Goal: Task Accomplishment & Management: Use online tool/utility

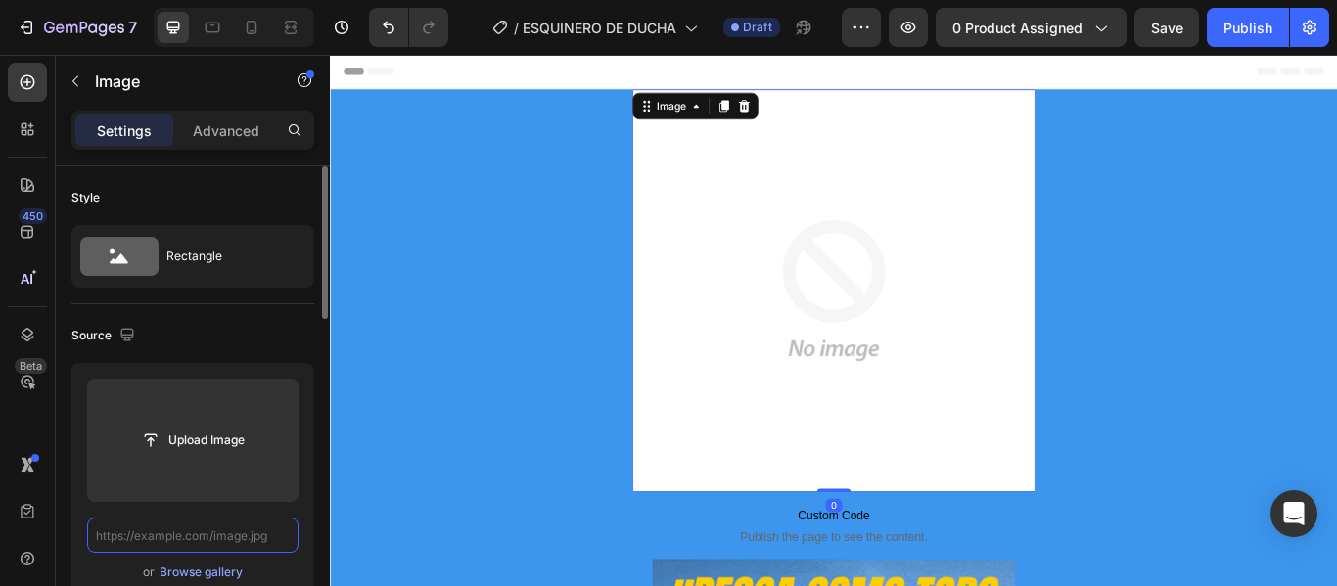
paste input "[URL][DOMAIN_NAME]"
type input "[URL][DOMAIN_NAME]"
paste input "[URL][DOMAIN_NAME]"
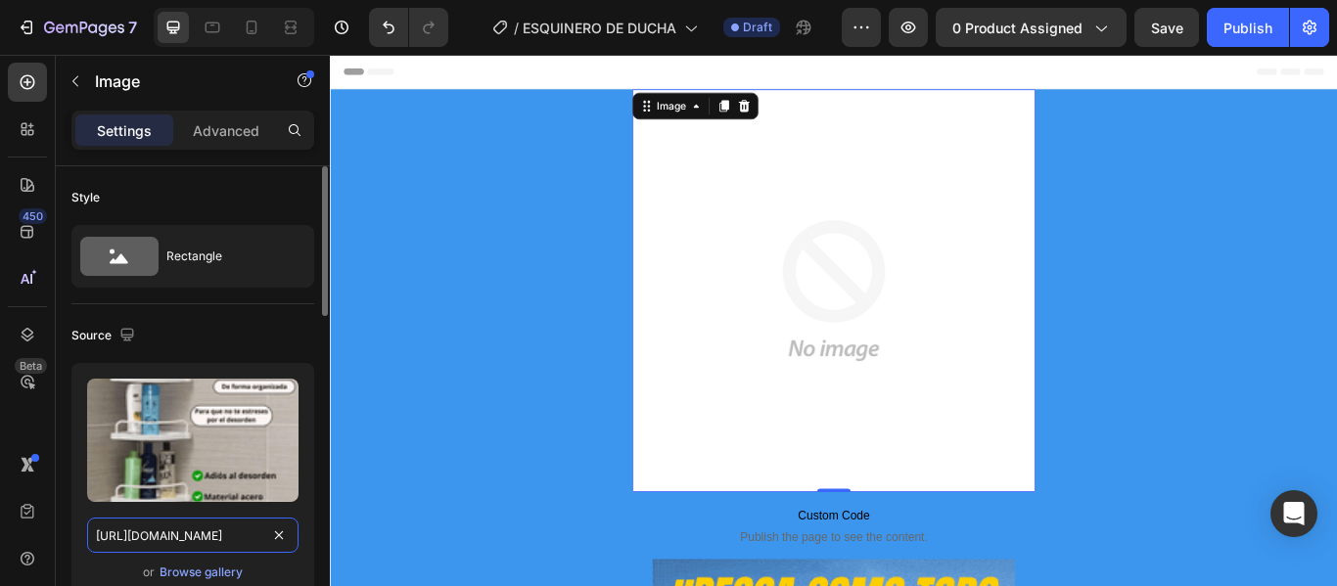
scroll to position [0, 505]
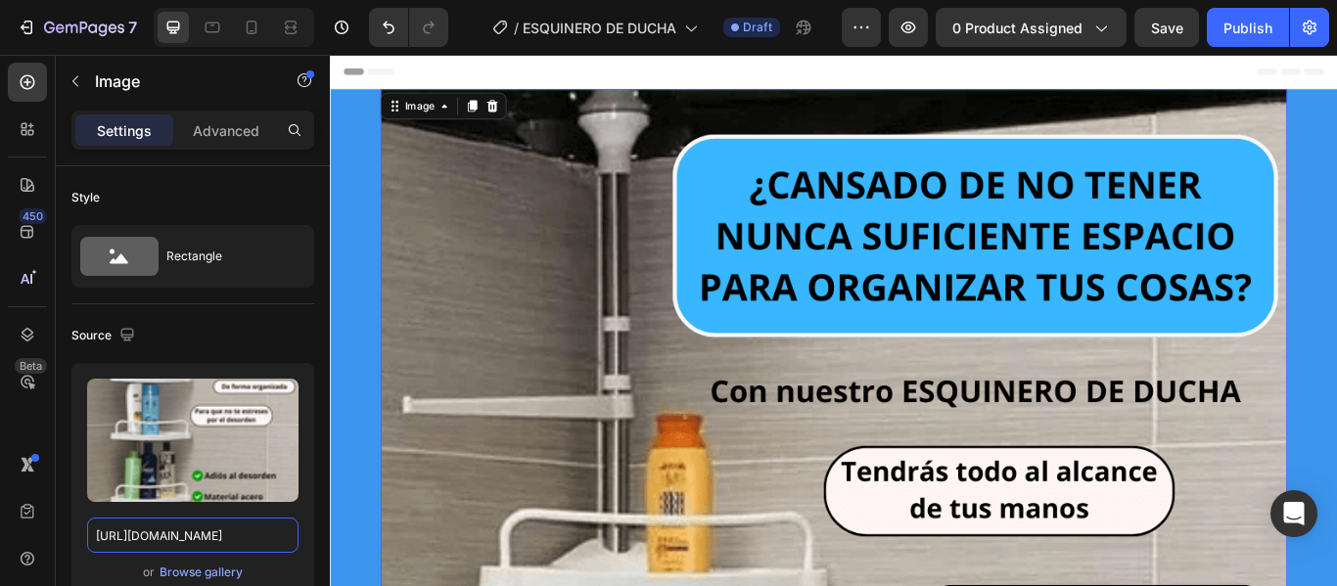
type input "[URL][DOMAIN_NAME]"
click at [490, 114] on icon at bounding box center [495, 115] width 11 height 14
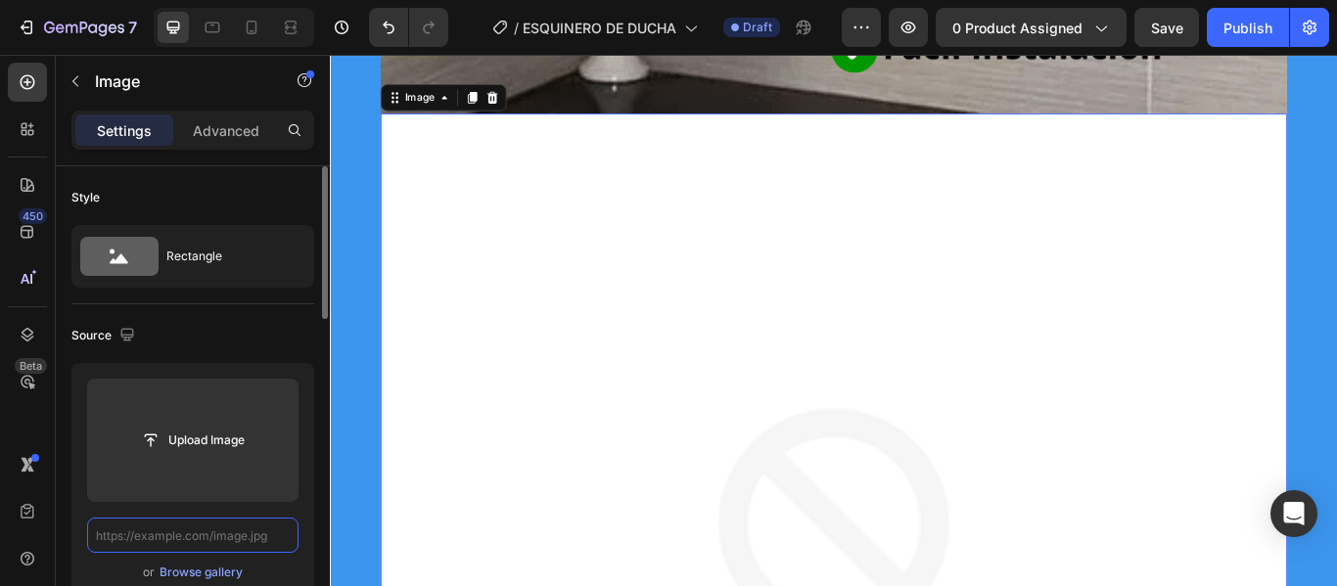
paste input "[URL][DOMAIN_NAME]"
type input "[URL][DOMAIN_NAME]"
paste input "[URL][DOMAIN_NAME]"
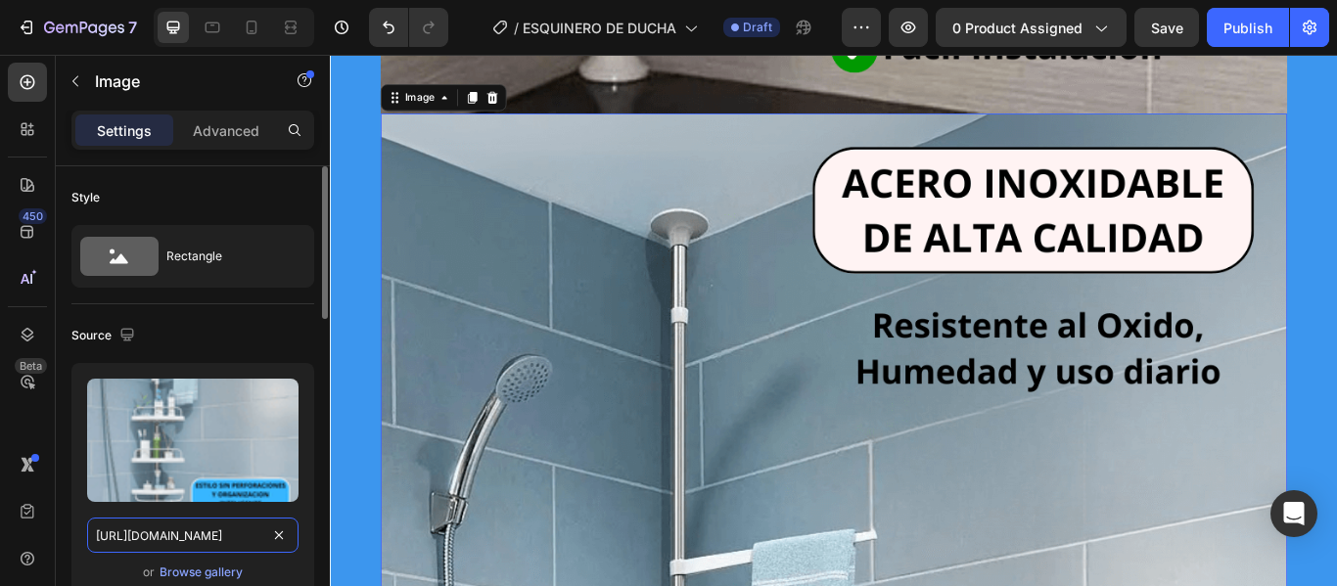
scroll to position [0, 521]
type input "[URL][DOMAIN_NAME]"
click at [488, 104] on icon at bounding box center [496, 105] width 16 height 16
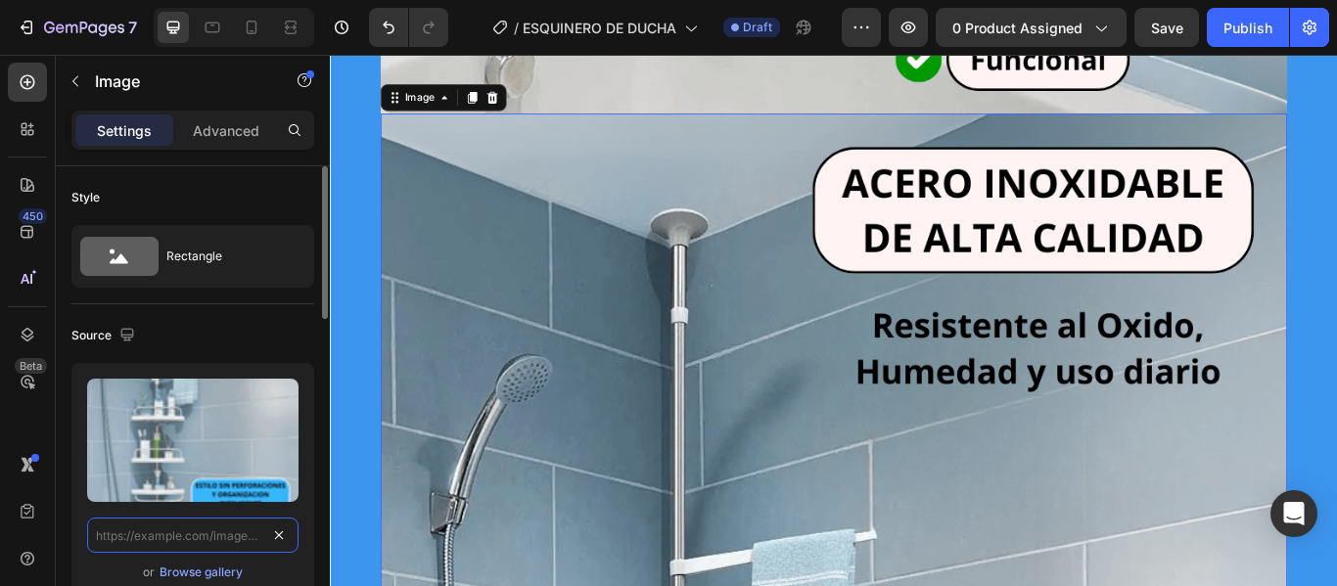
scroll to position [0, 0]
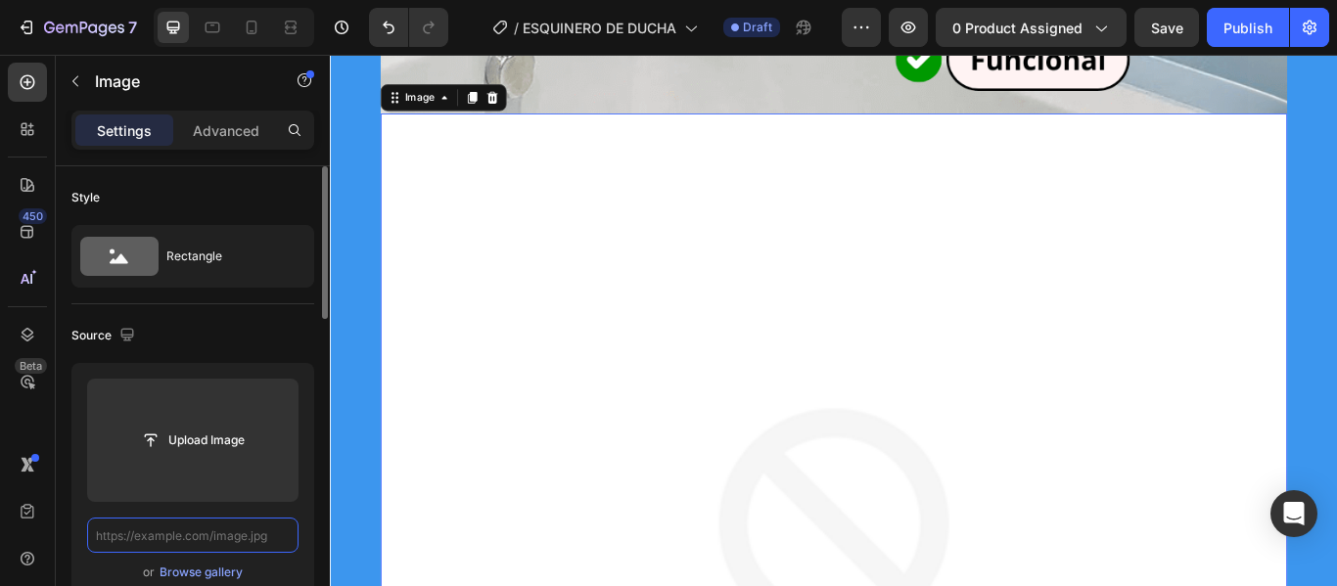
paste input "[URL][DOMAIN_NAME]"
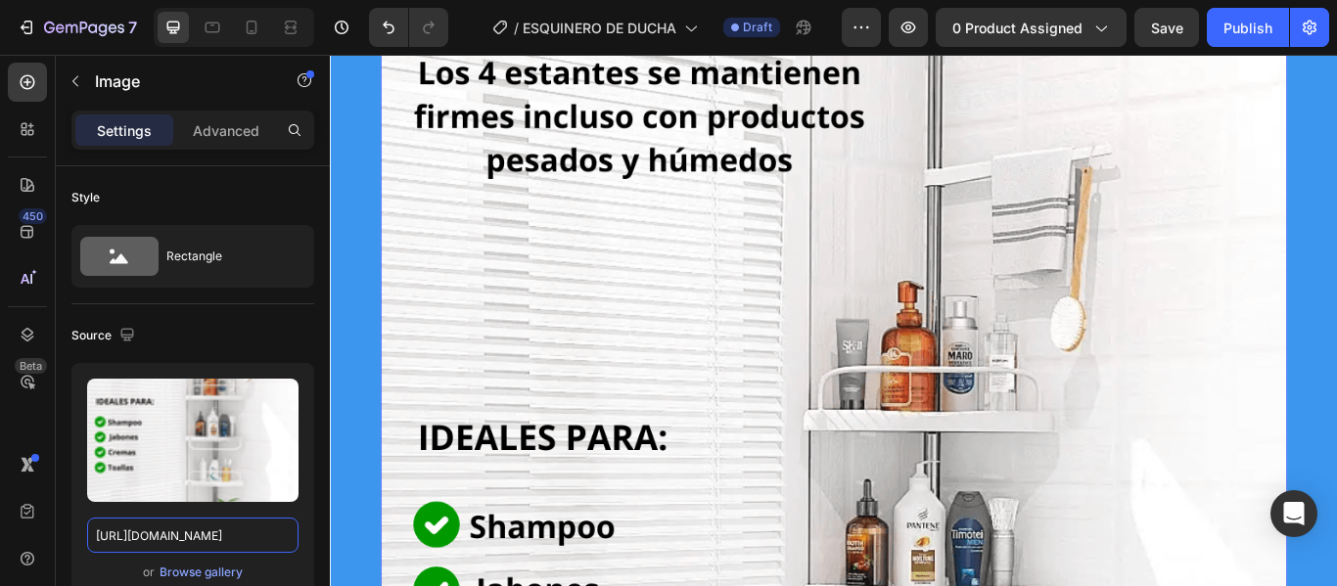
scroll to position [3986, 0]
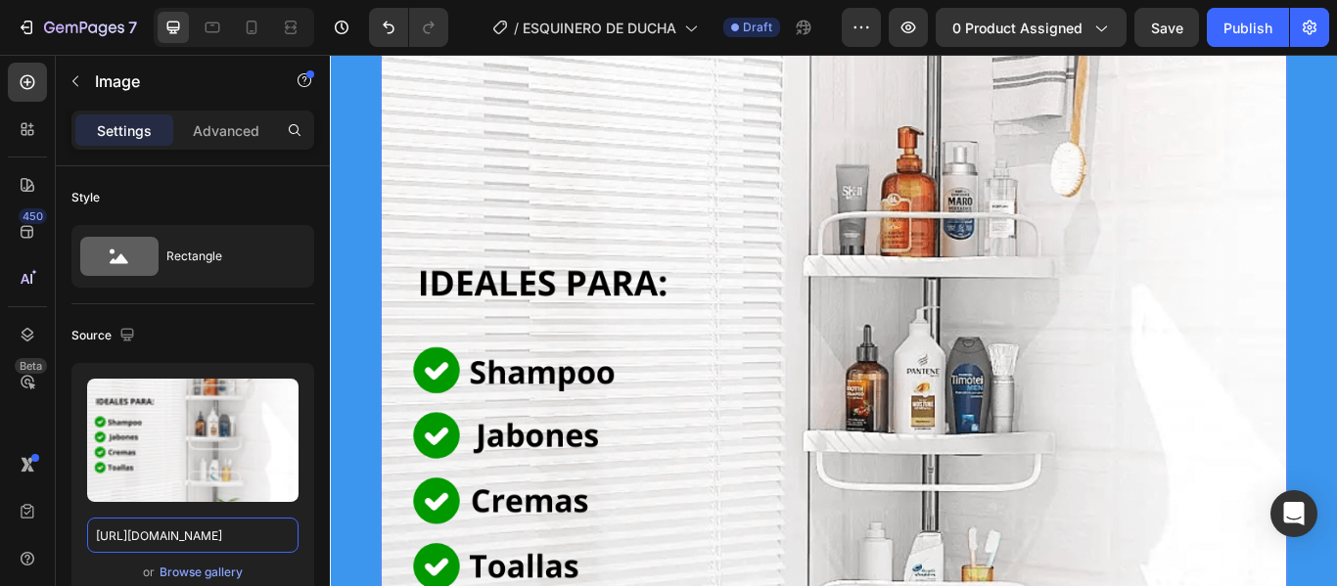
type input "[URL][DOMAIN_NAME]"
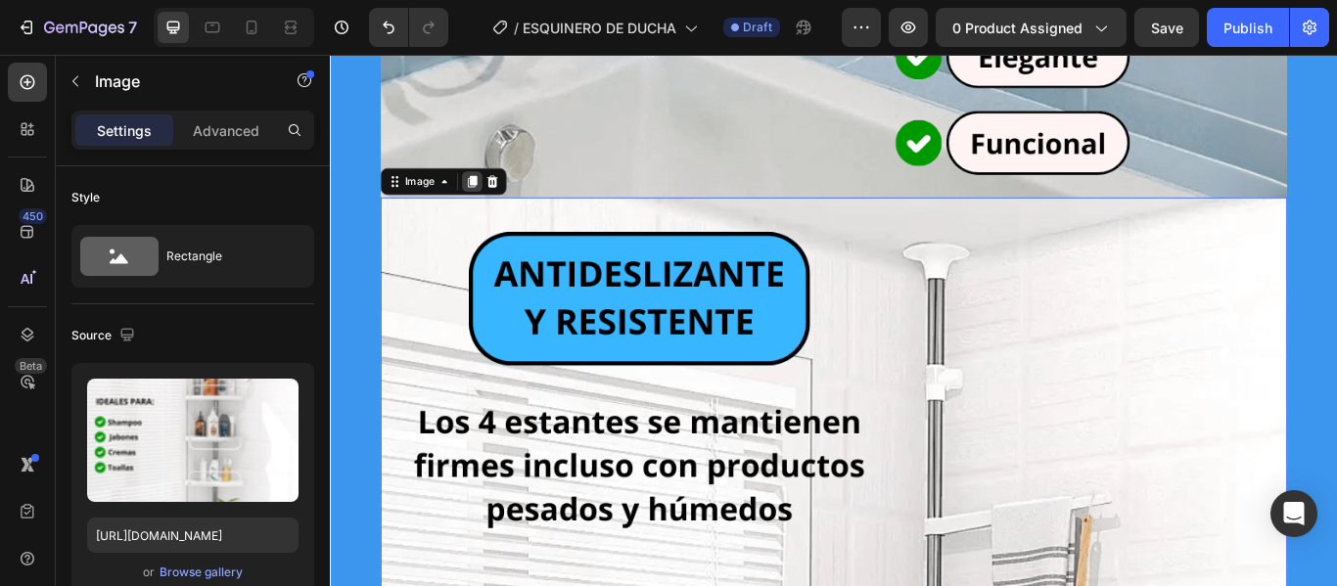
click at [490, 209] on icon at bounding box center [495, 203] width 11 height 14
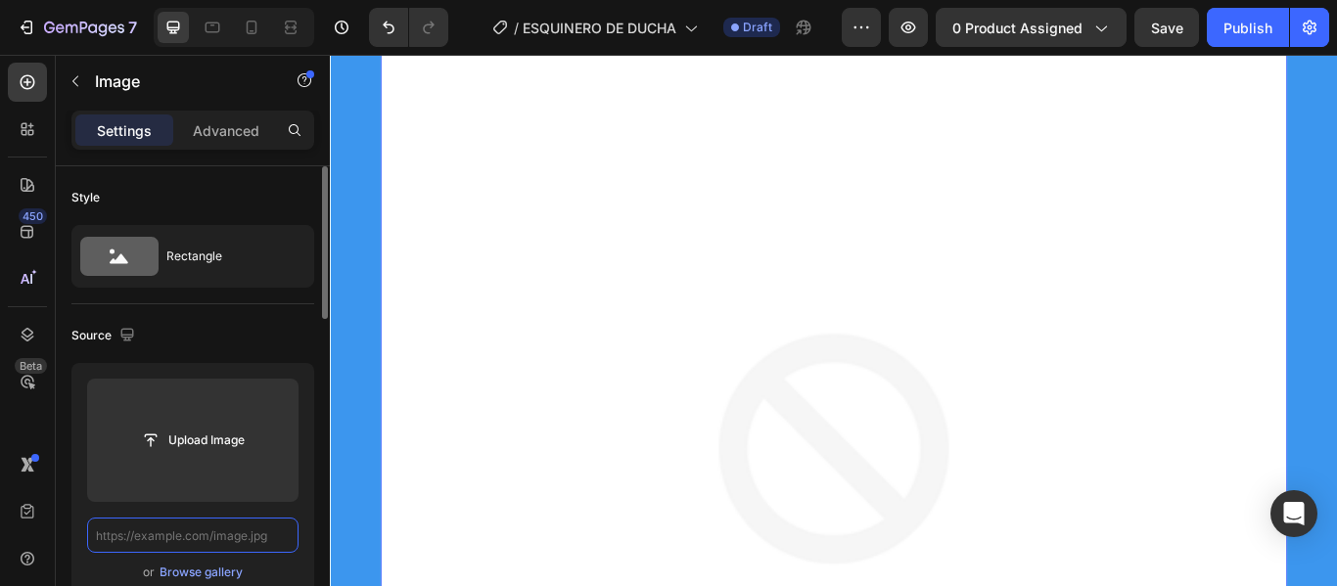
paste input "[URL][DOMAIN_NAME]"
type input "[URL][DOMAIN_NAME]"
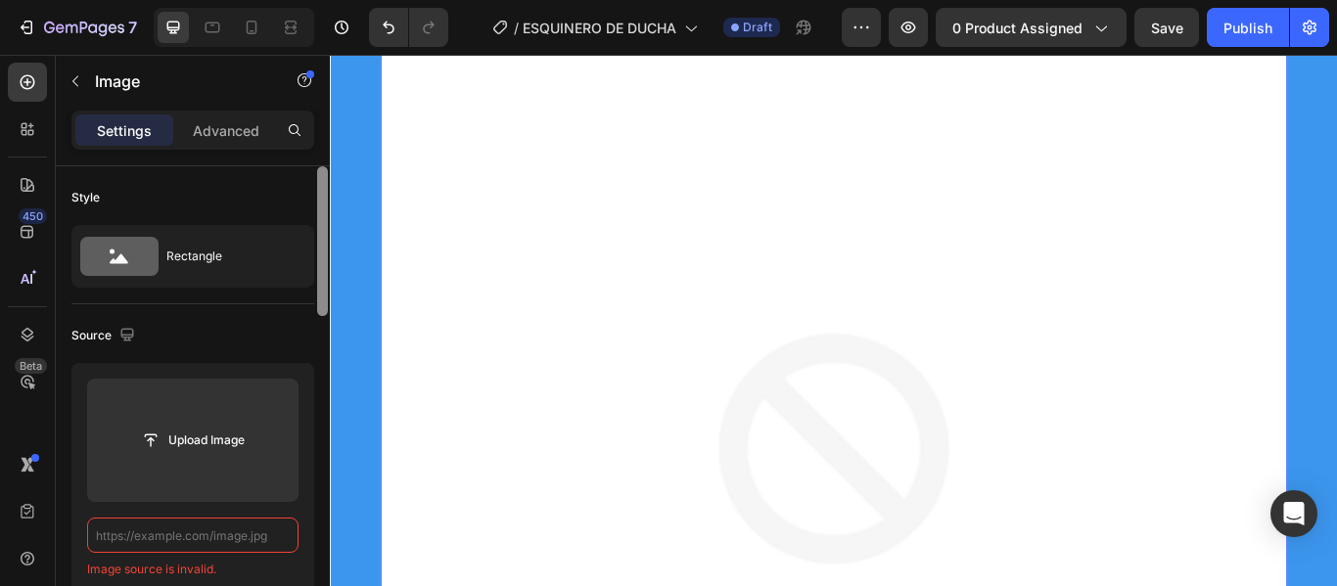
paste input "[URL][DOMAIN_NAME]"
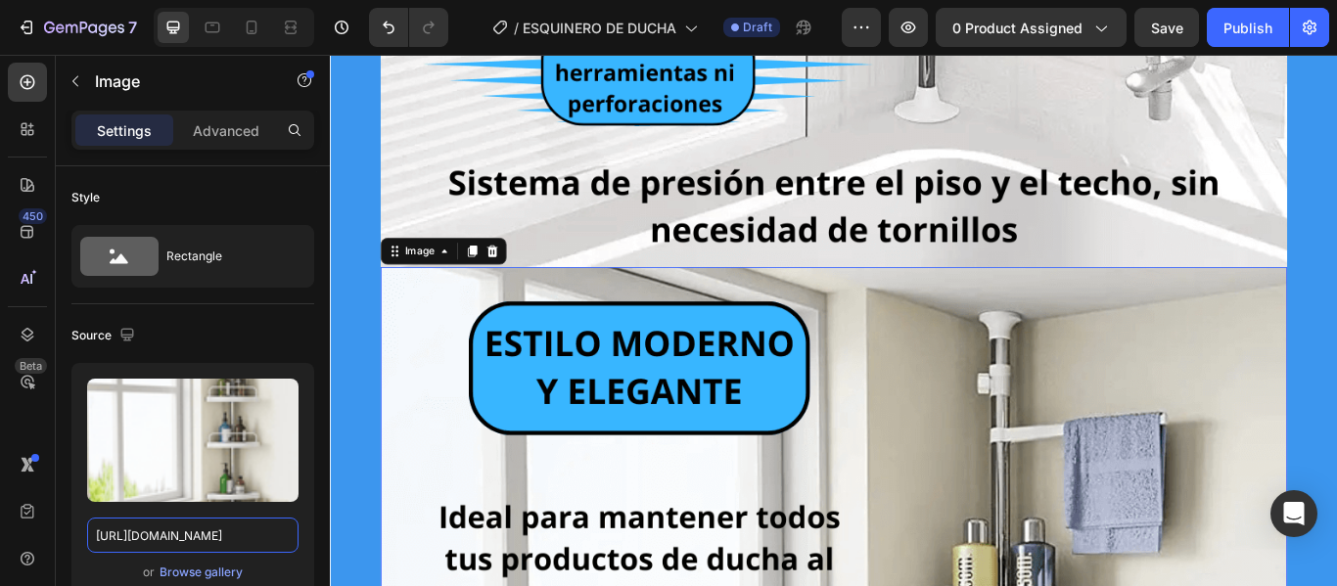
scroll to position [5052, 0]
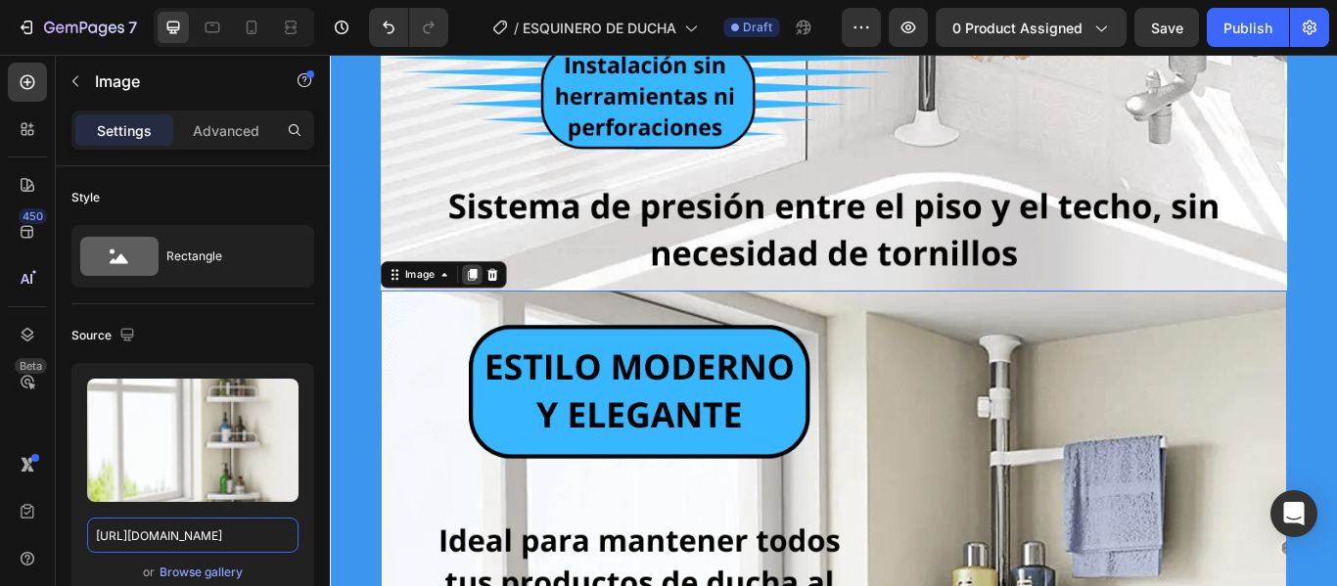
type input "[URL][DOMAIN_NAME]"
click at [484, 319] on div at bounding box center [495, 311] width 23 height 23
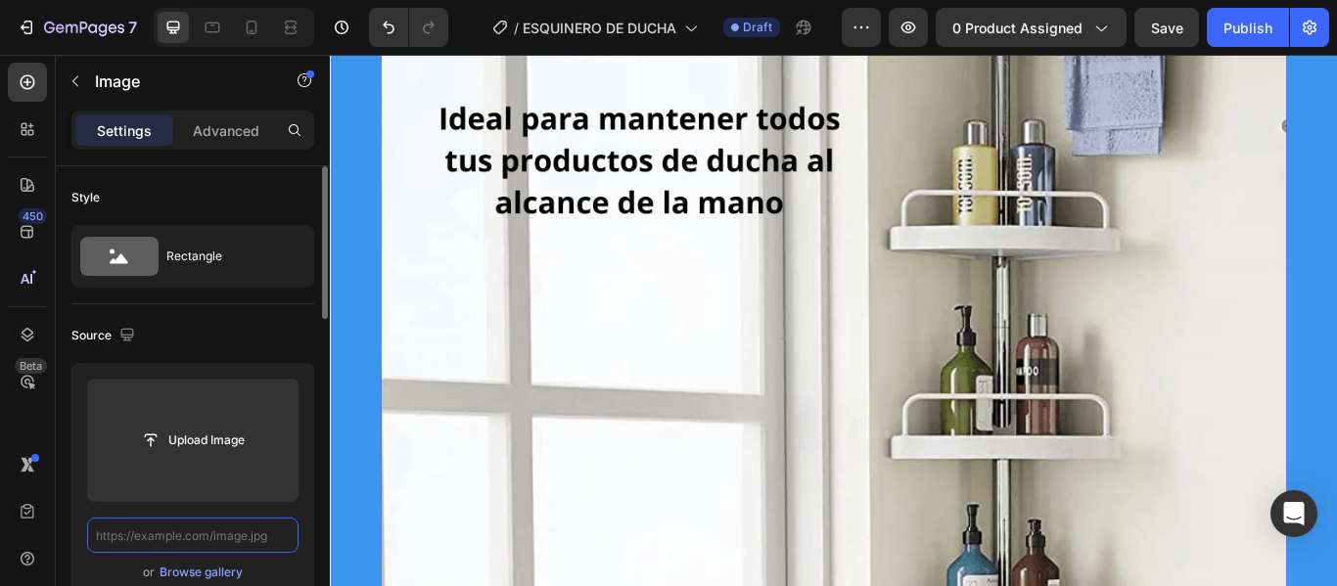
scroll to position [0, 0]
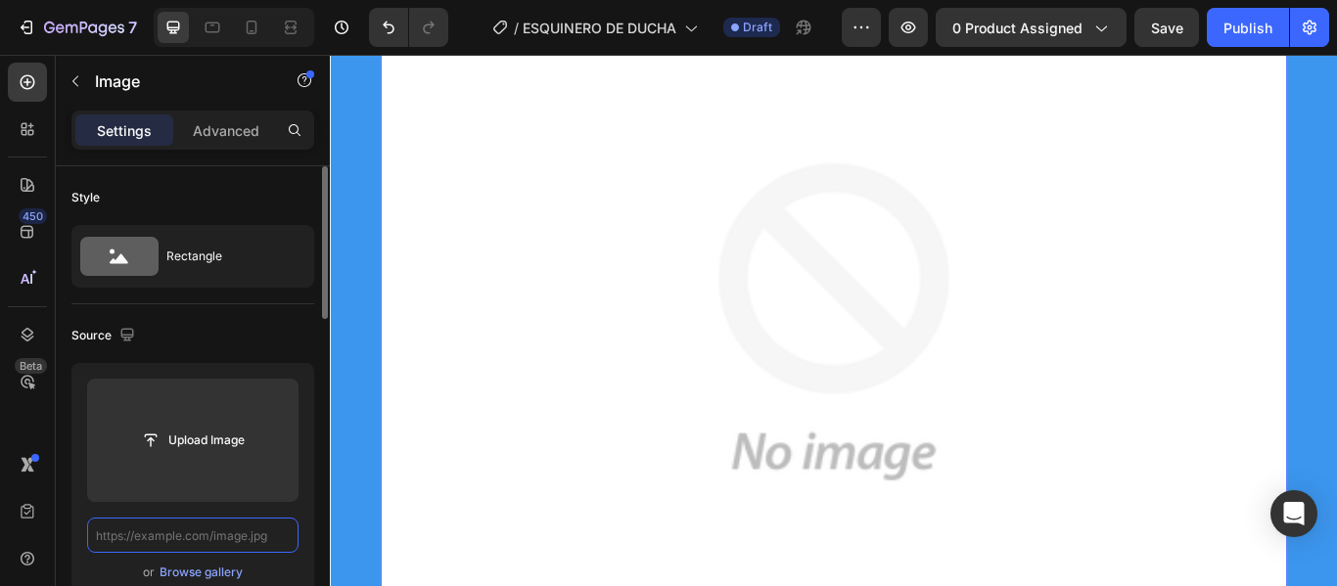
paste input "[URL][DOMAIN_NAME]"
type input "[URL][DOMAIN_NAME]"
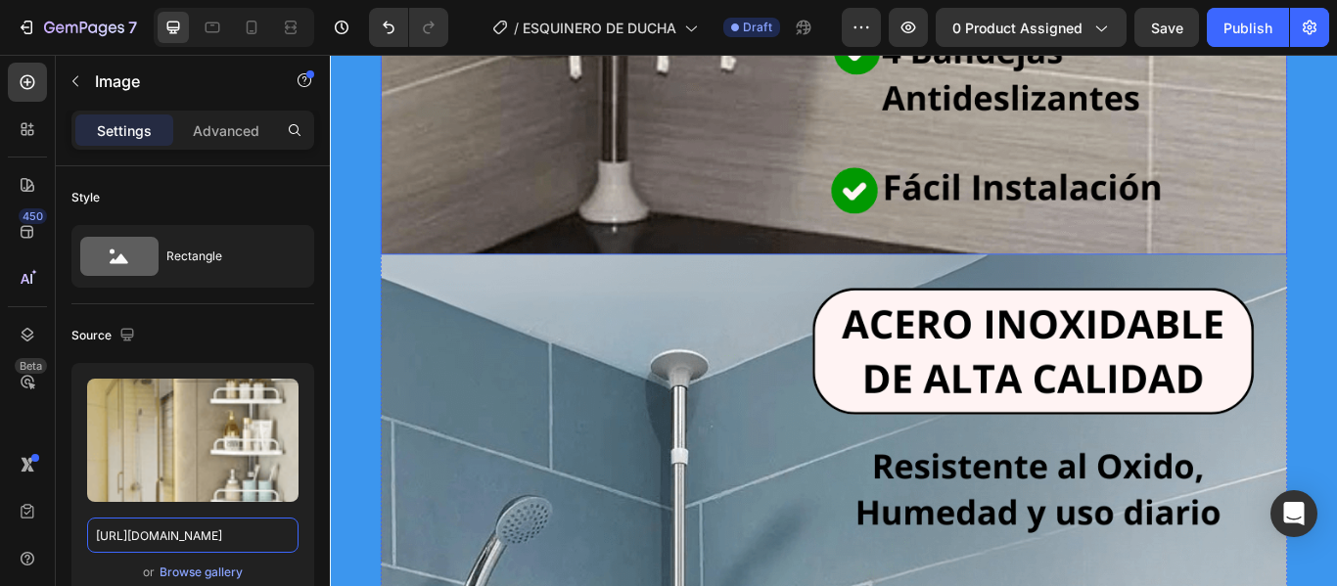
scroll to position [1762, 0]
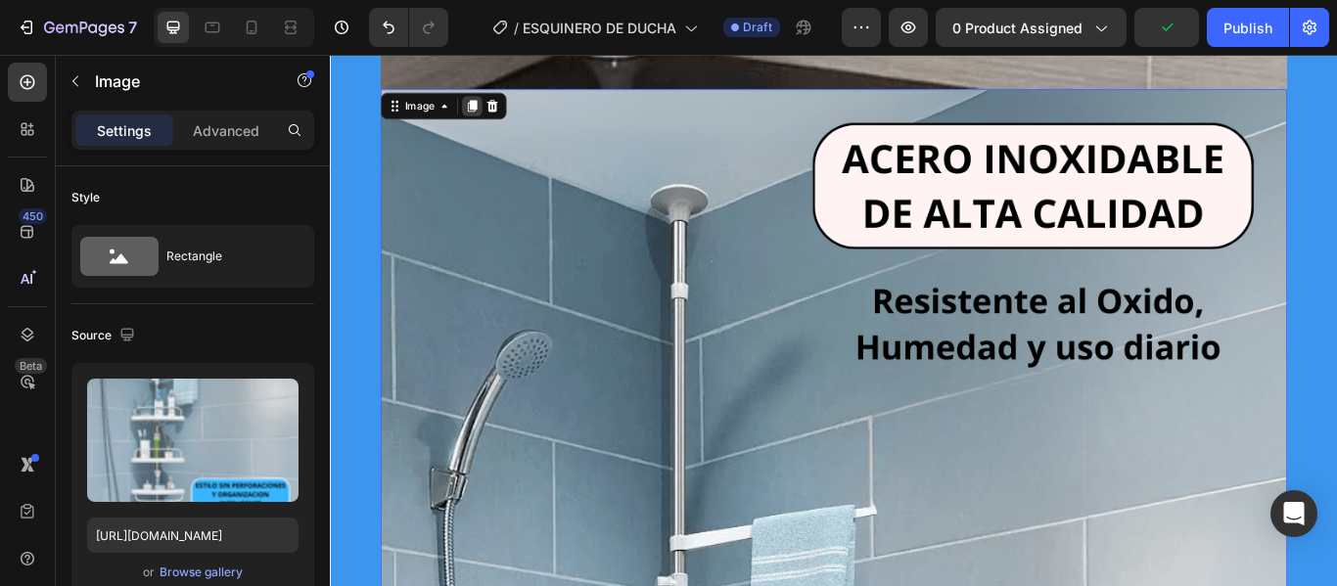
click at [490, 112] on icon at bounding box center [495, 115] width 11 height 14
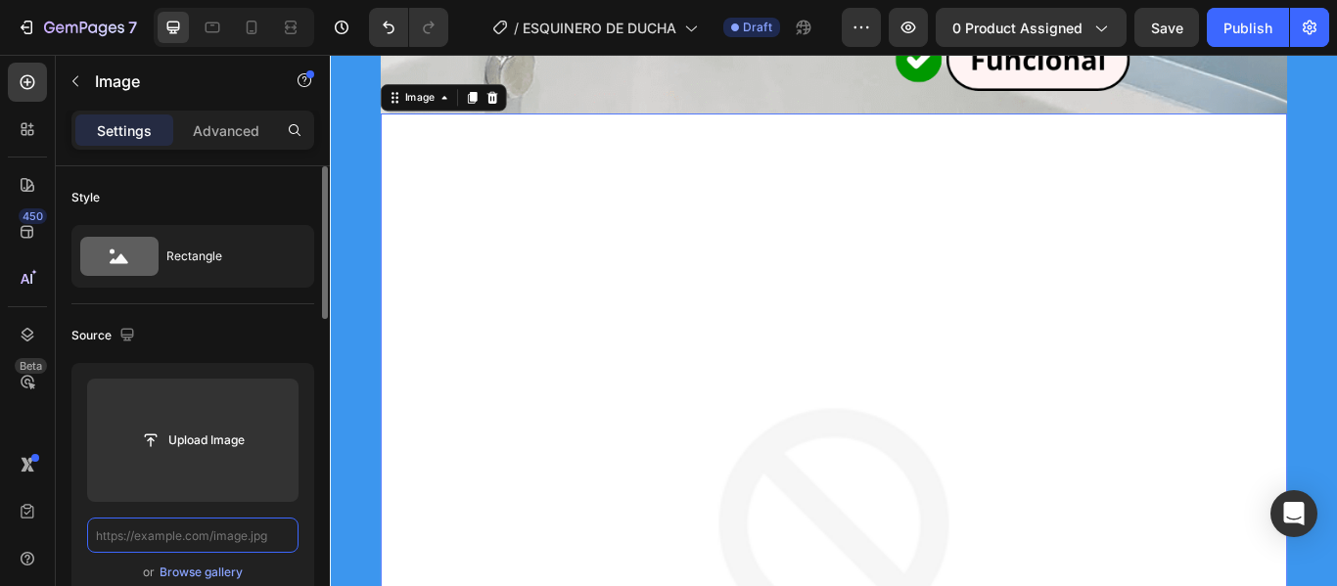
scroll to position [0, 0]
paste input "[URL][DOMAIN_NAME]"
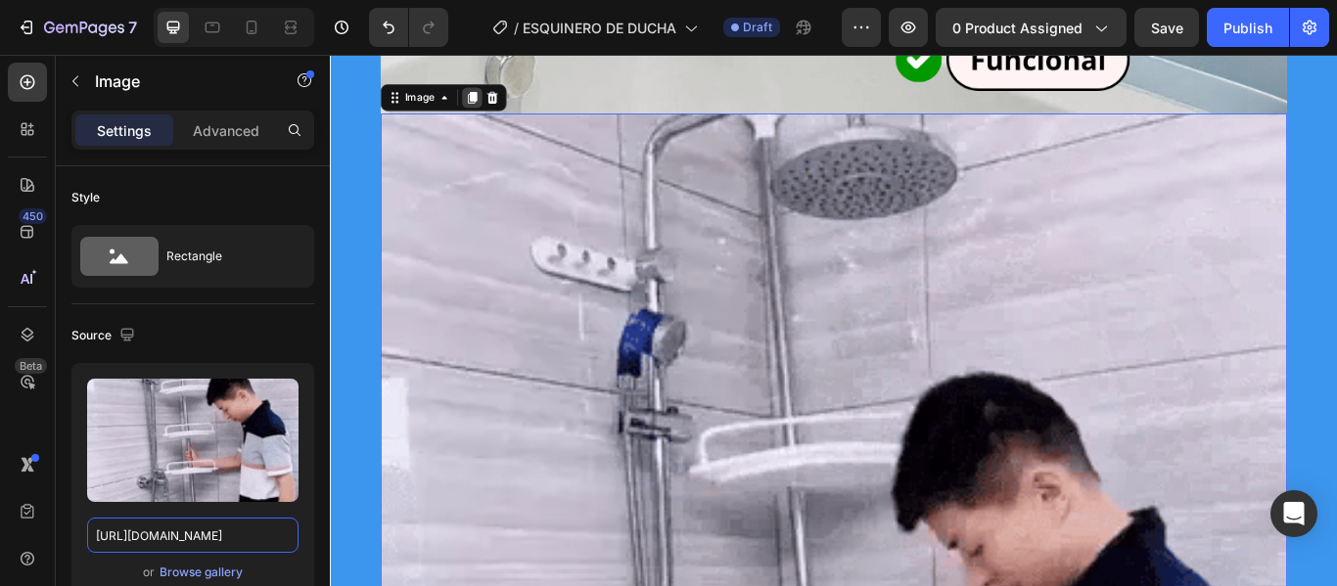
type input "[URL][DOMAIN_NAME]"
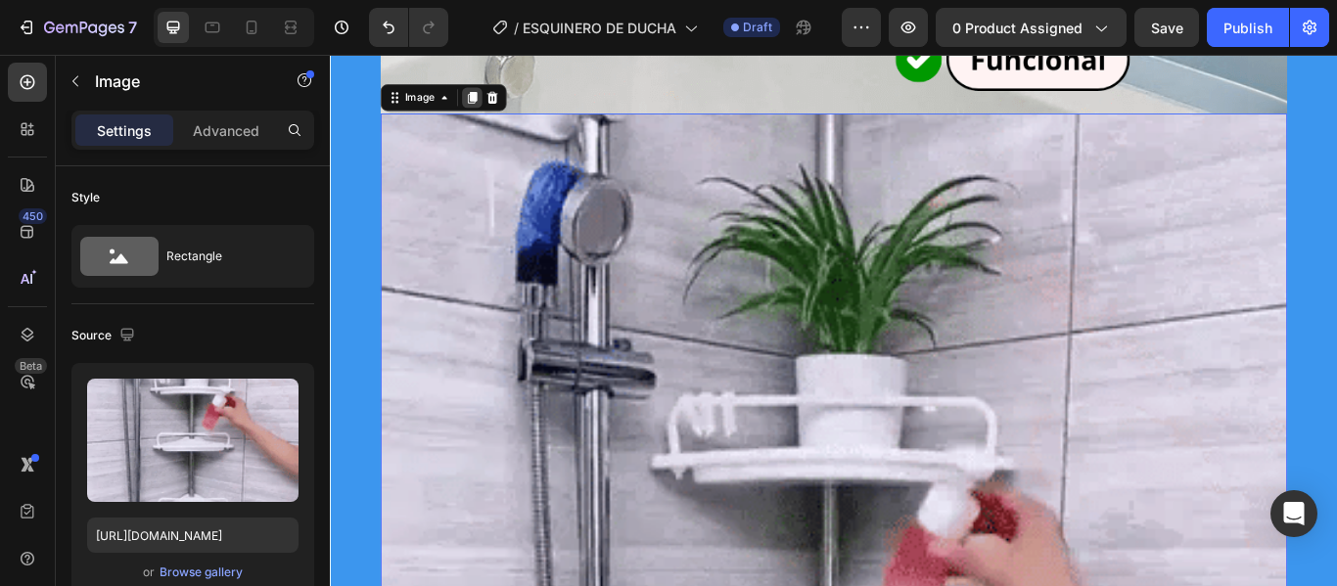
click at [490, 106] on icon at bounding box center [495, 105] width 11 height 14
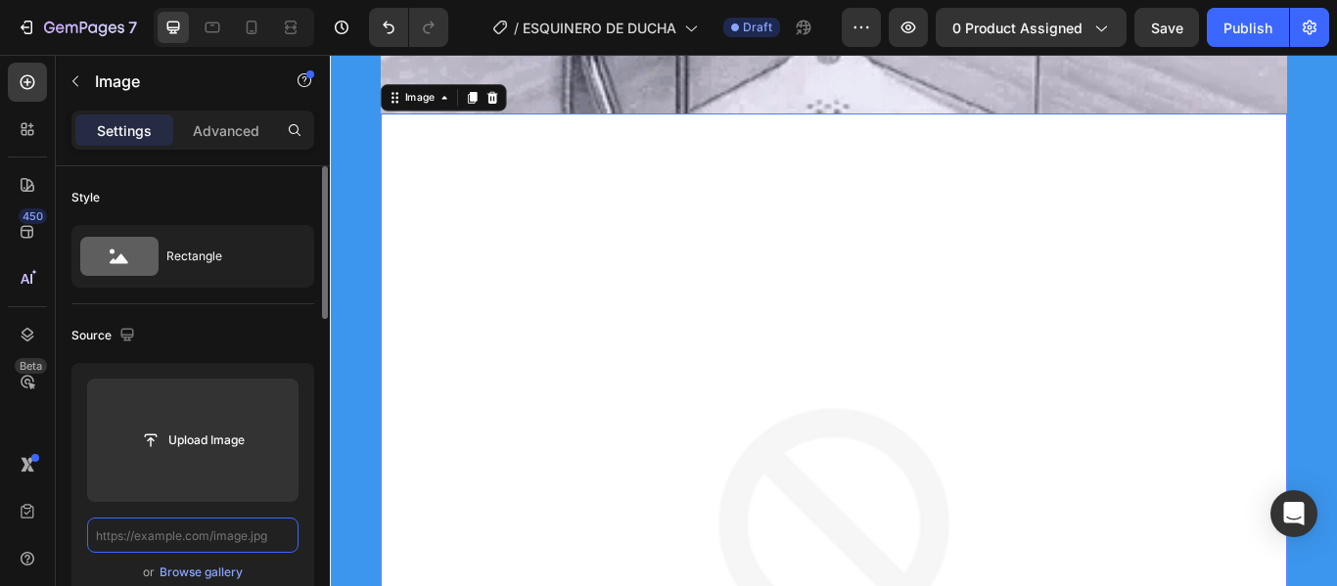
scroll to position [0, 0]
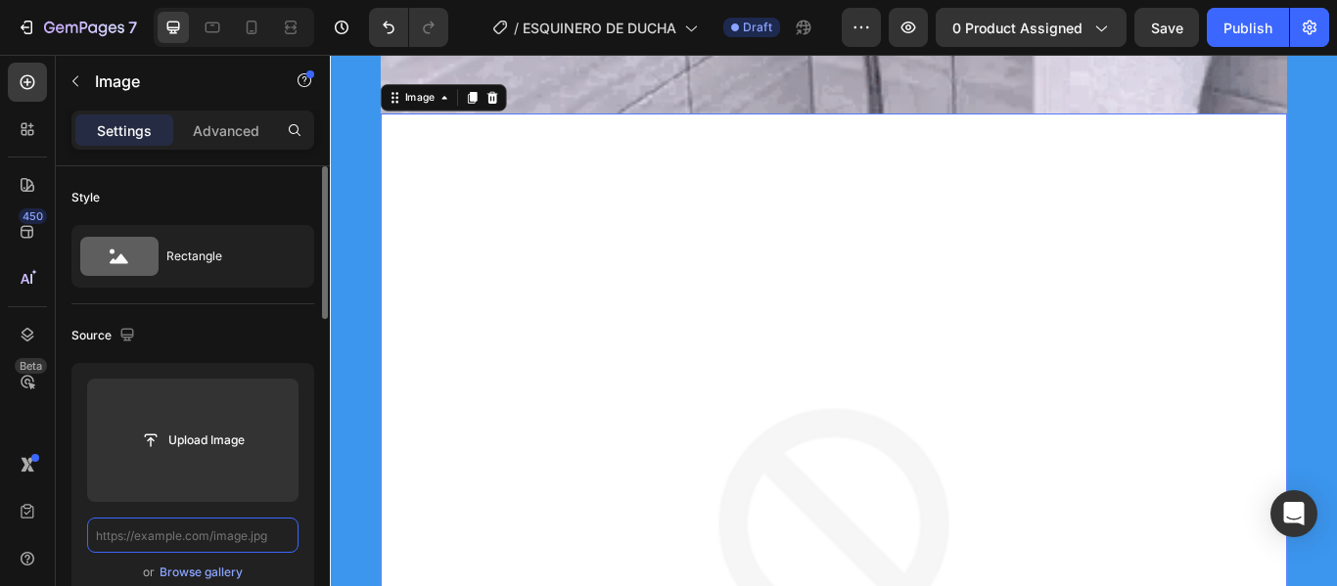
paste input "[URL][DOMAIN_NAME]"
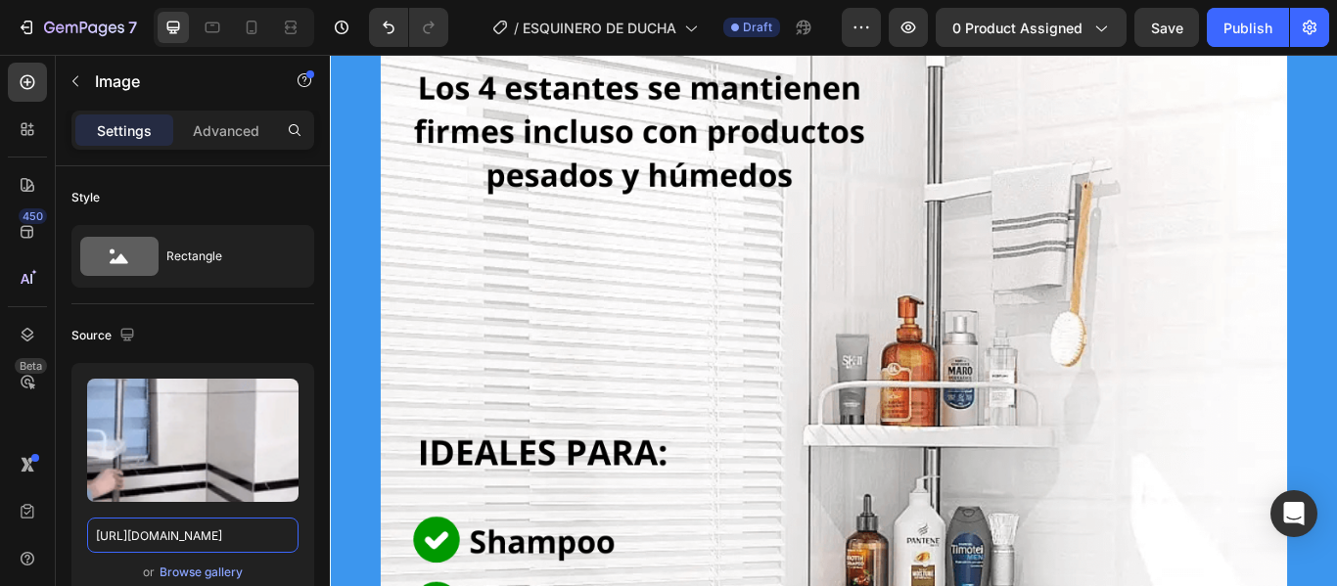
scroll to position [6188, 0]
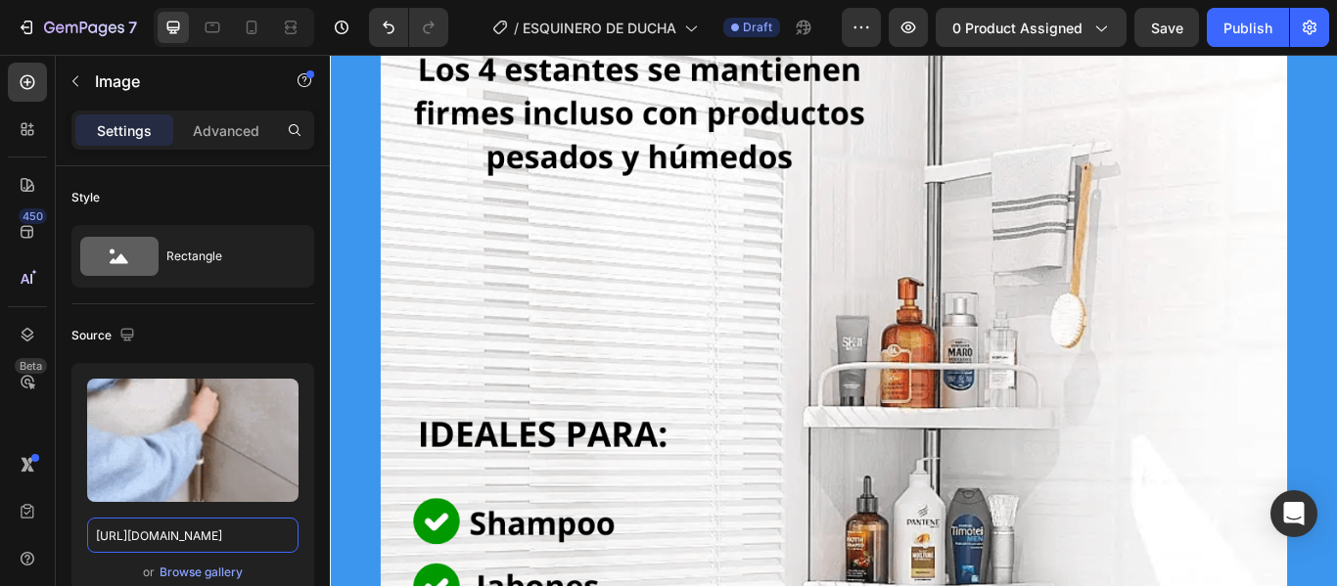
type input "[URL][DOMAIN_NAME]"
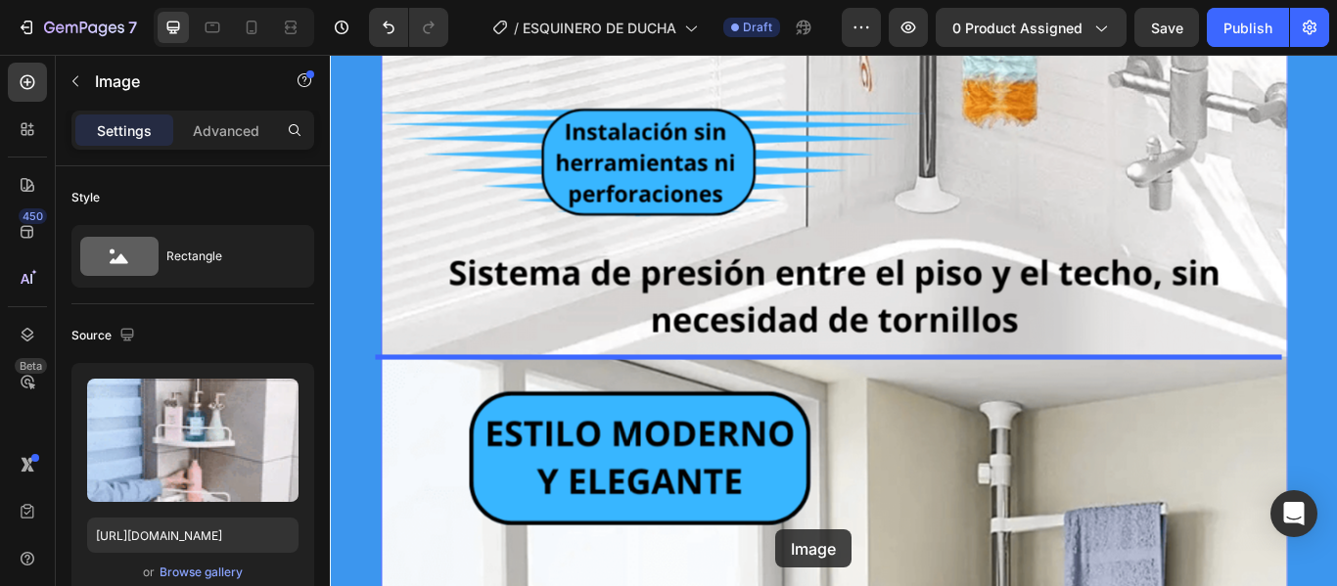
scroll to position [7957, 0]
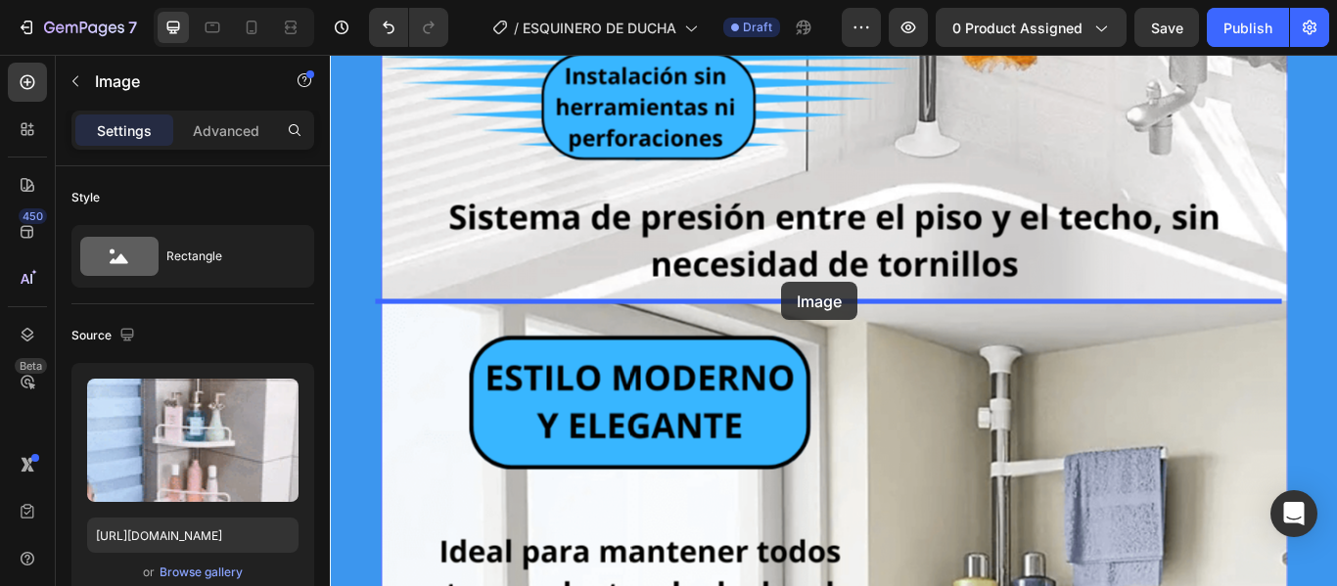
drag, startPoint x: 830, startPoint y: 215, endPoint x: 857, endPoint y: 320, distance: 108.0
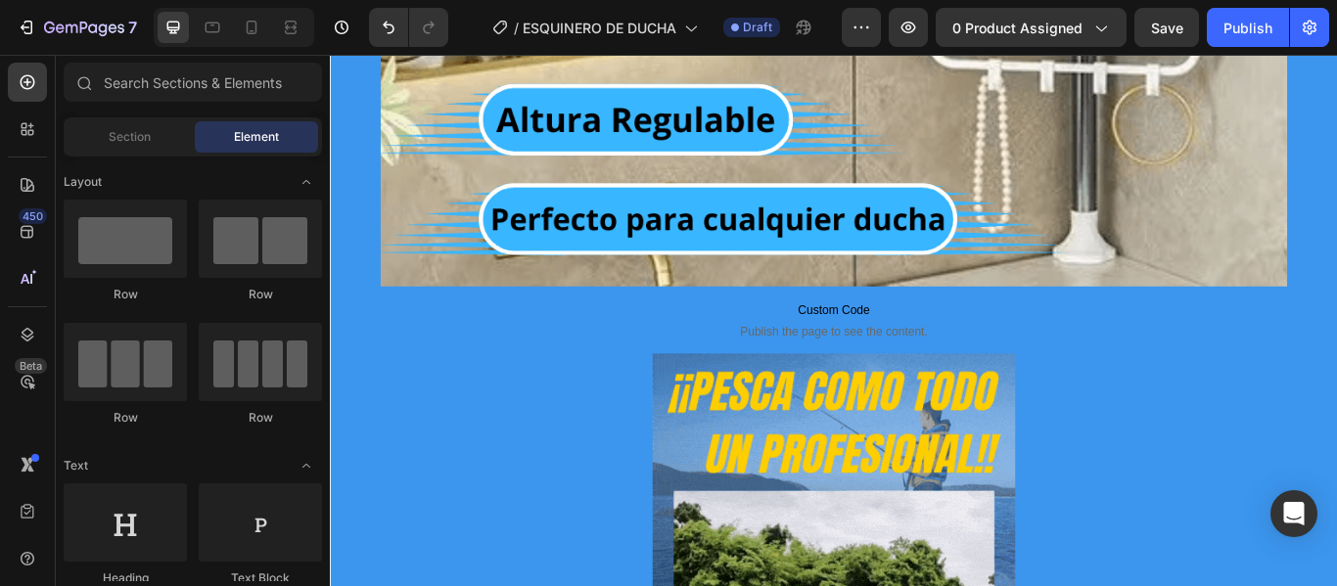
scroll to position [11459, 0]
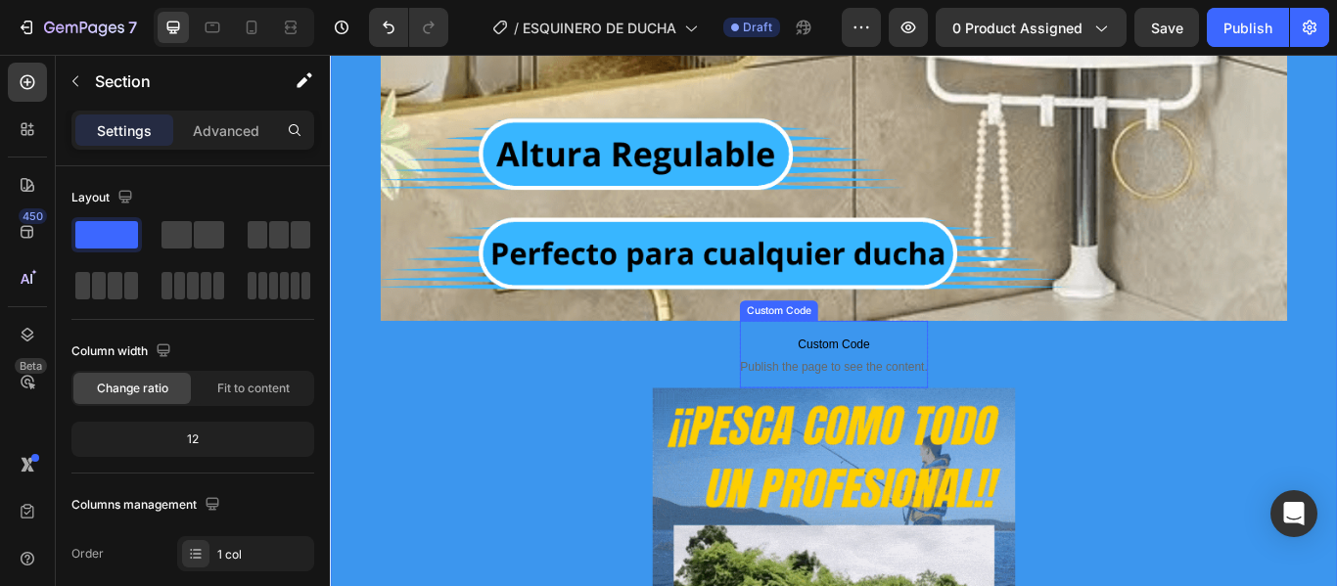
click at [876, 389] on span "Custom Code" at bounding box center [917, 392] width 218 height 23
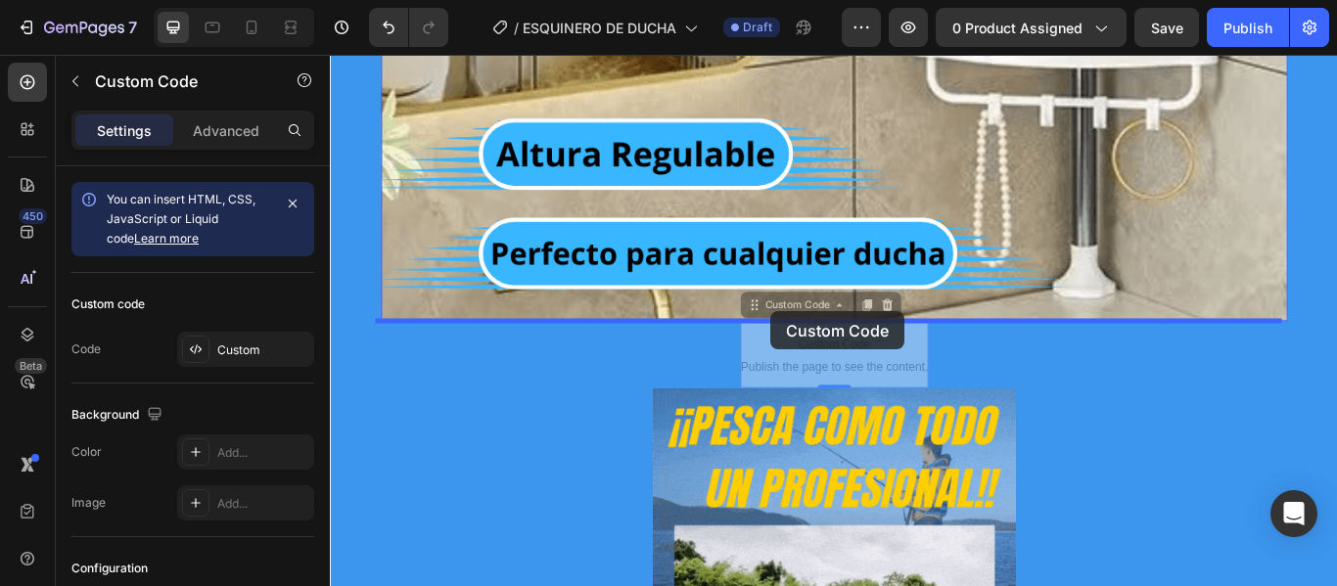
drag, startPoint x: 846, startPoint y: 388, endPoint x: 844, endPoint y: 354, distance: 33.3
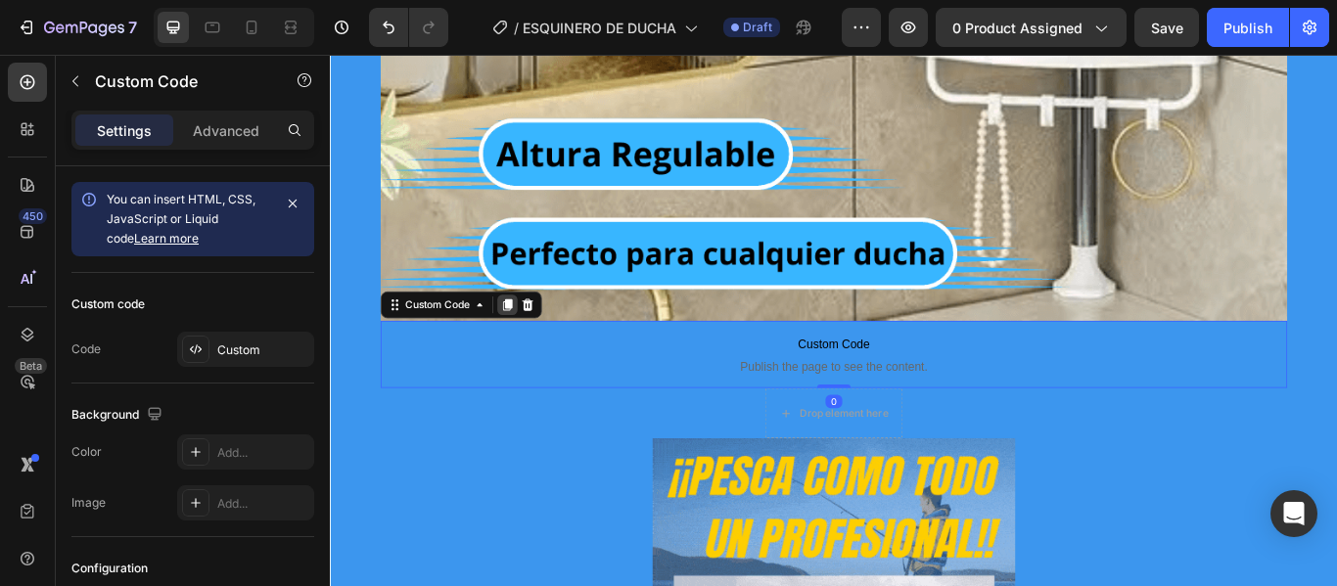
click at [532, 347] on icon at bounding box center [537, 347] width 11 height 14
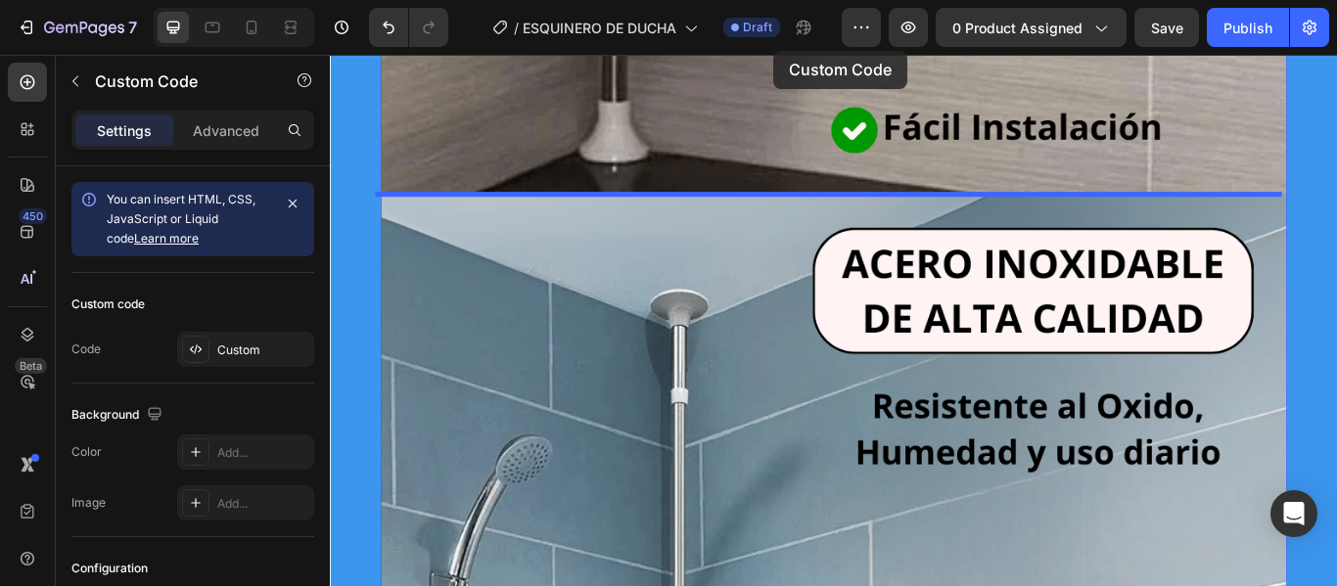
scroll to position [1492, 0]
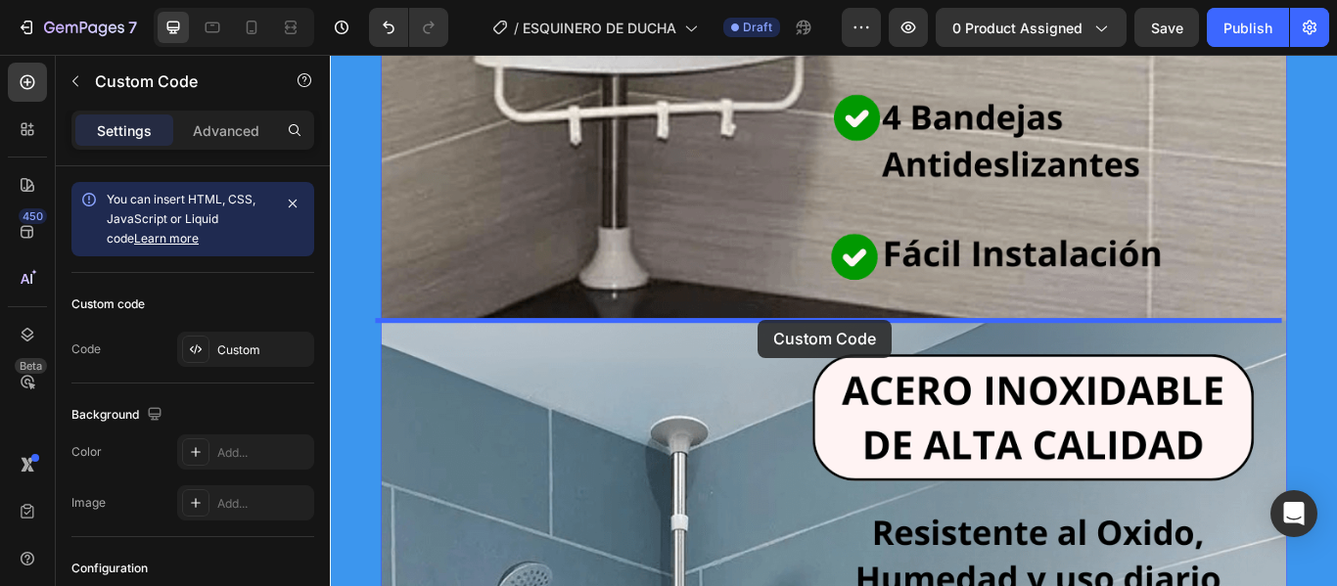
drag, startPoint x: 706, startPoint y: 395, endPoint x: 829, endPoint y: 364, distance: 127.0
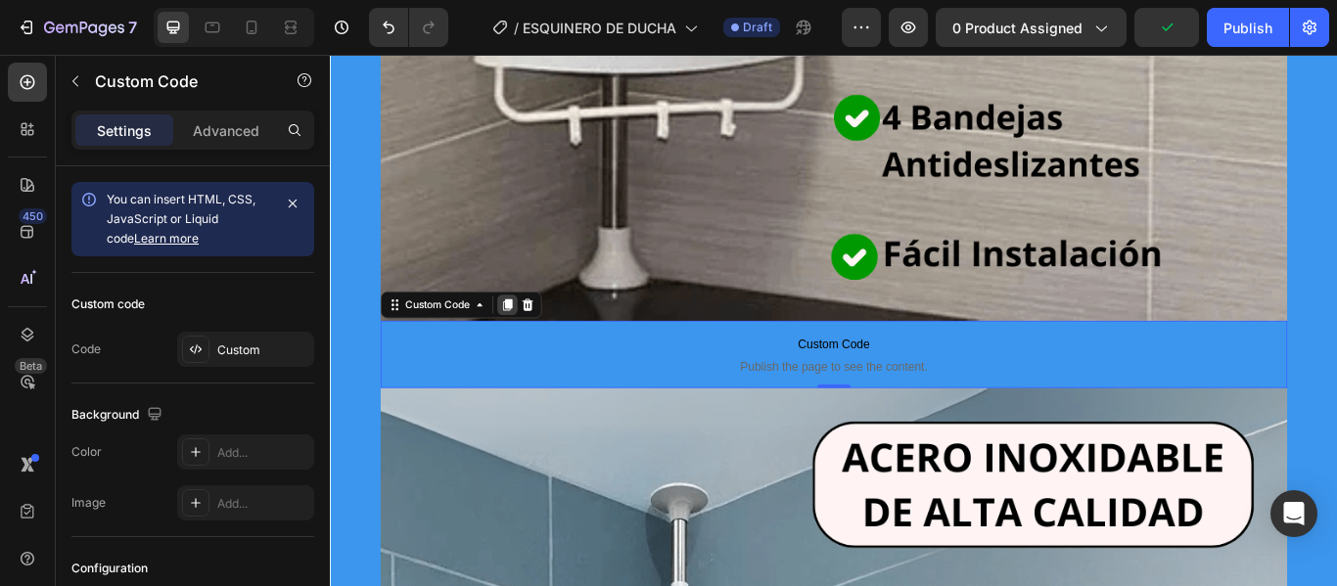
click at [529, 351] on icon at bounding box center [537, 347] width 16 height 16
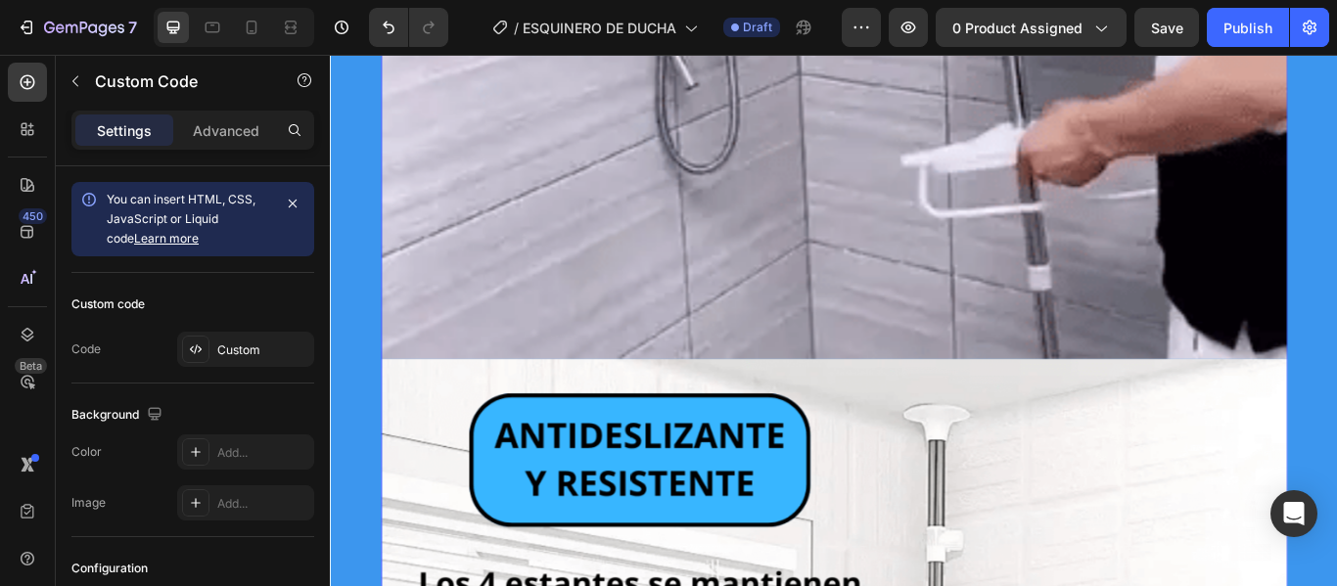
scroll to position [4871, 0]
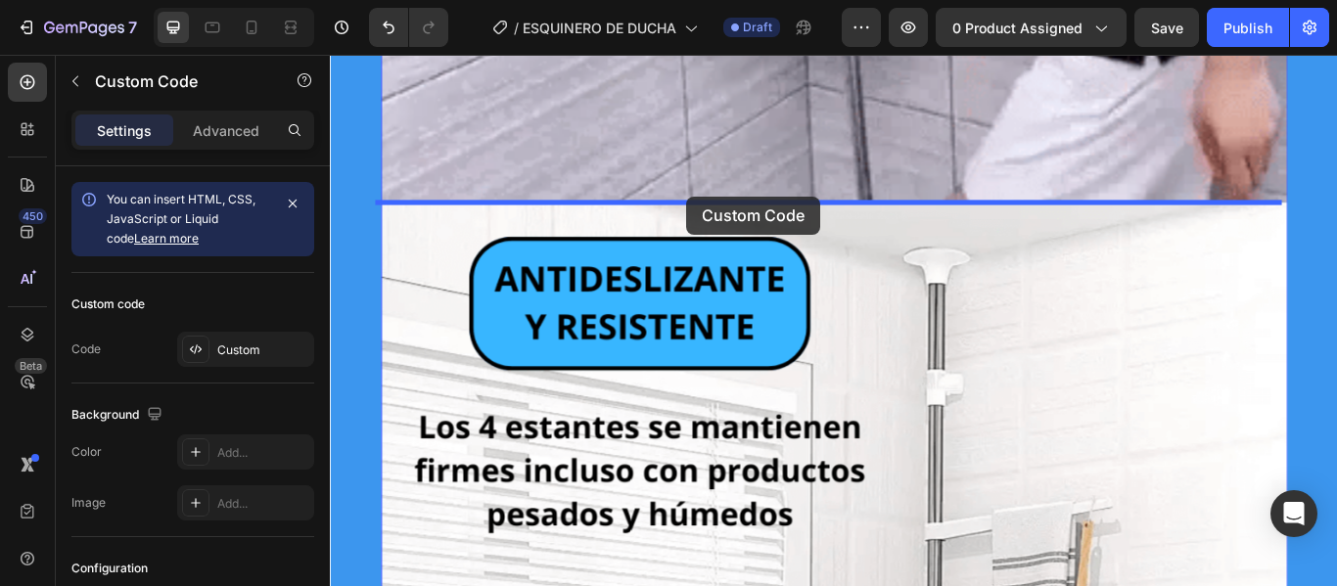
drag, startPoint x: 653, startPoint y: 476, endPoint x: 745, endPoint y: 220, distance: 271.6
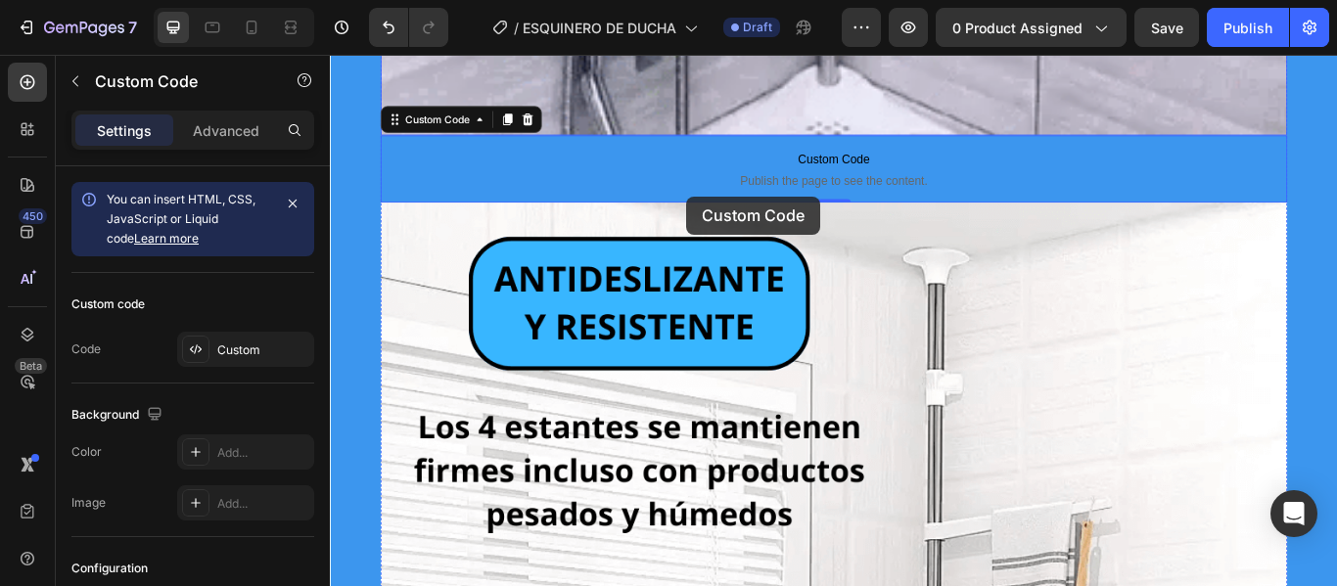
scroll to position [4792, 0]
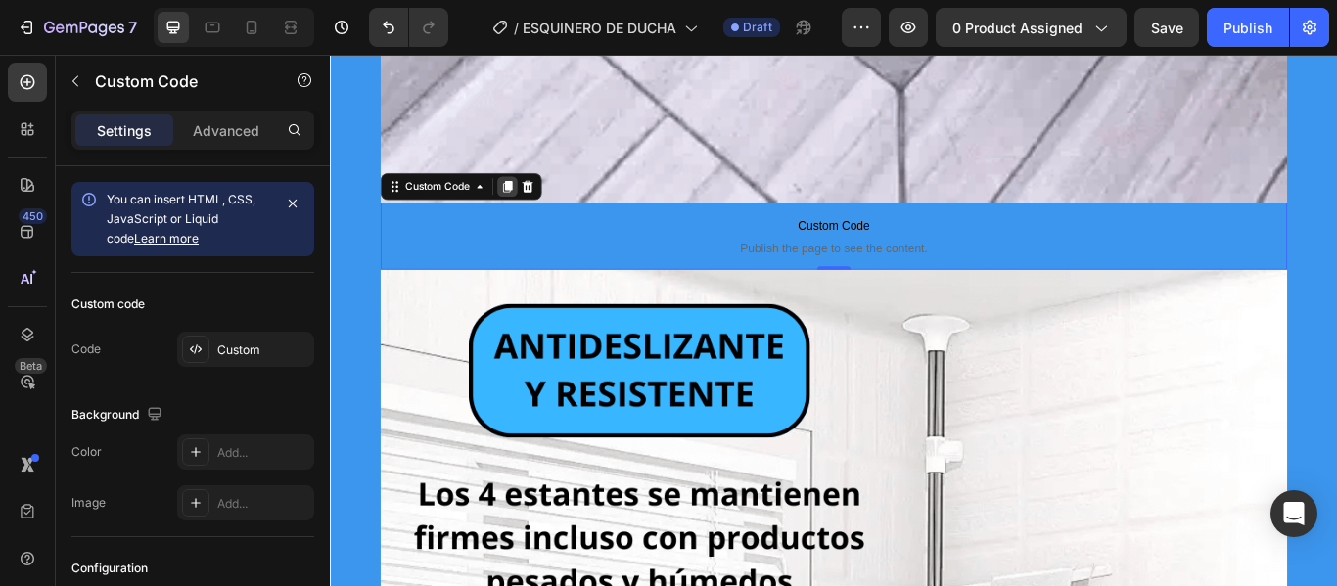
click at [532, 210] on icon at bounding box center [537, 209] width 11 height 14
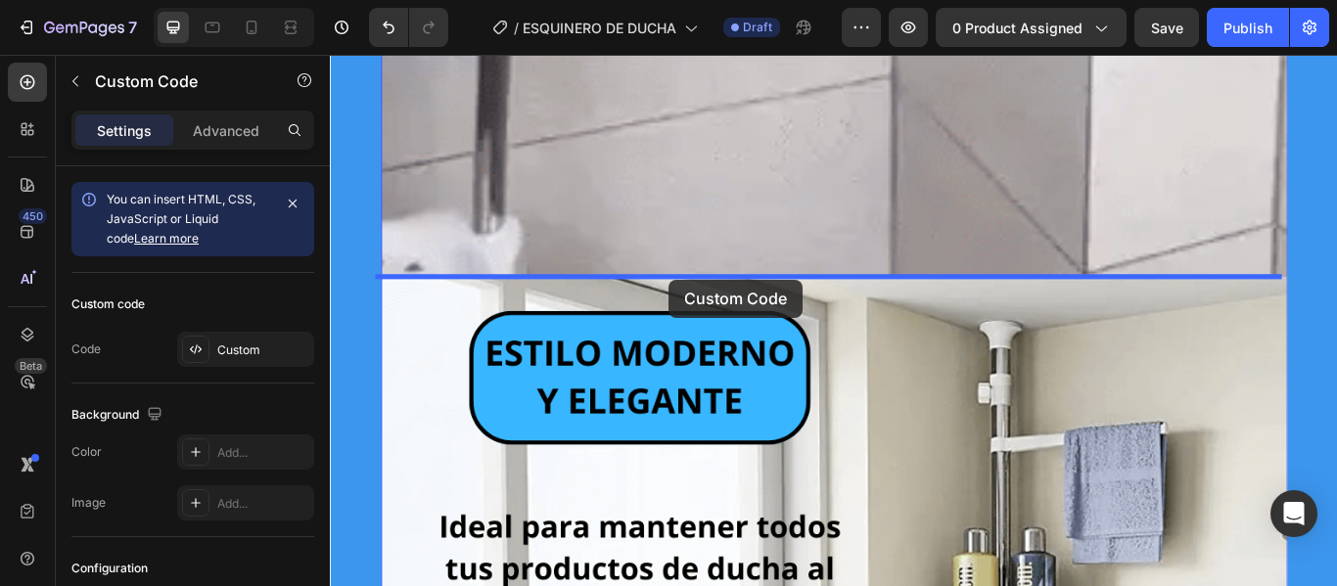
drag, startPoint x: 671, startPoint y: 352, endPoint x: 724, endPoint y: 317, distance: 64.4
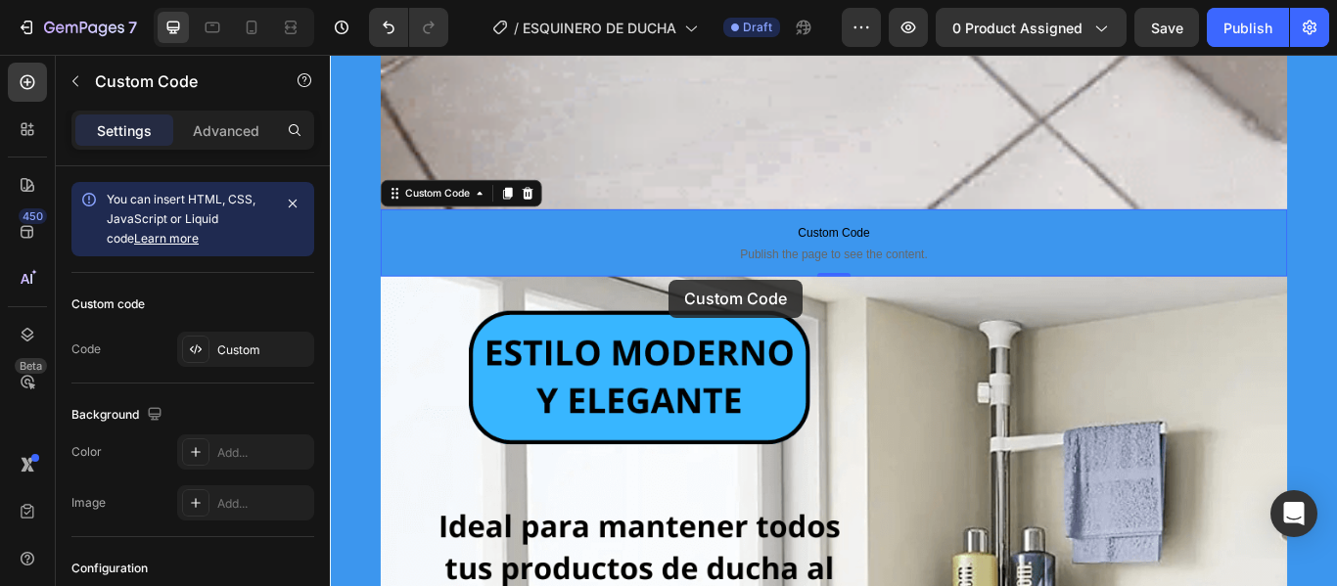
scroll to position [8143, 0]
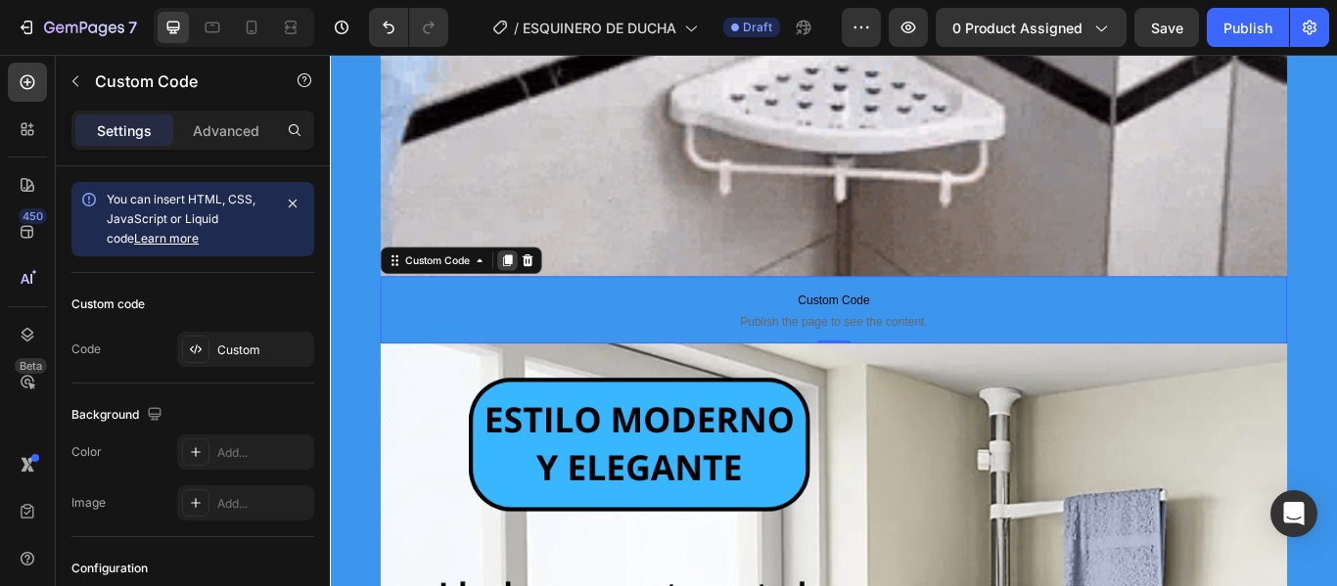
click at [532, 296] on icon at bounding box center [537, 295] width 11 height 14
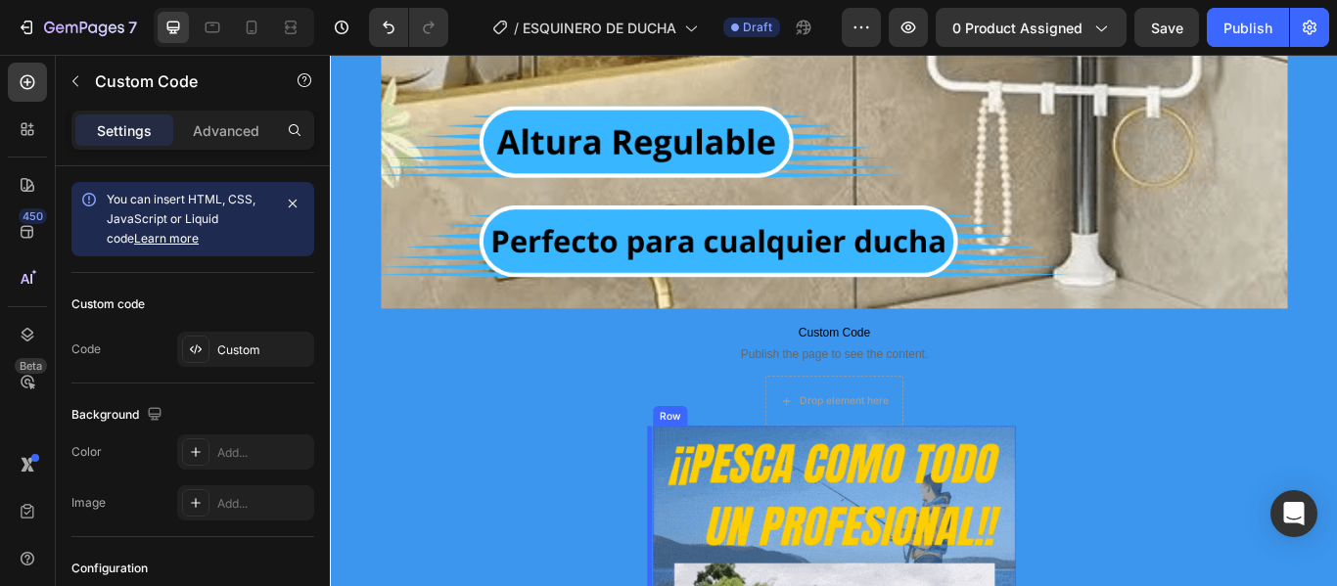
scroll to position [11932, 0]
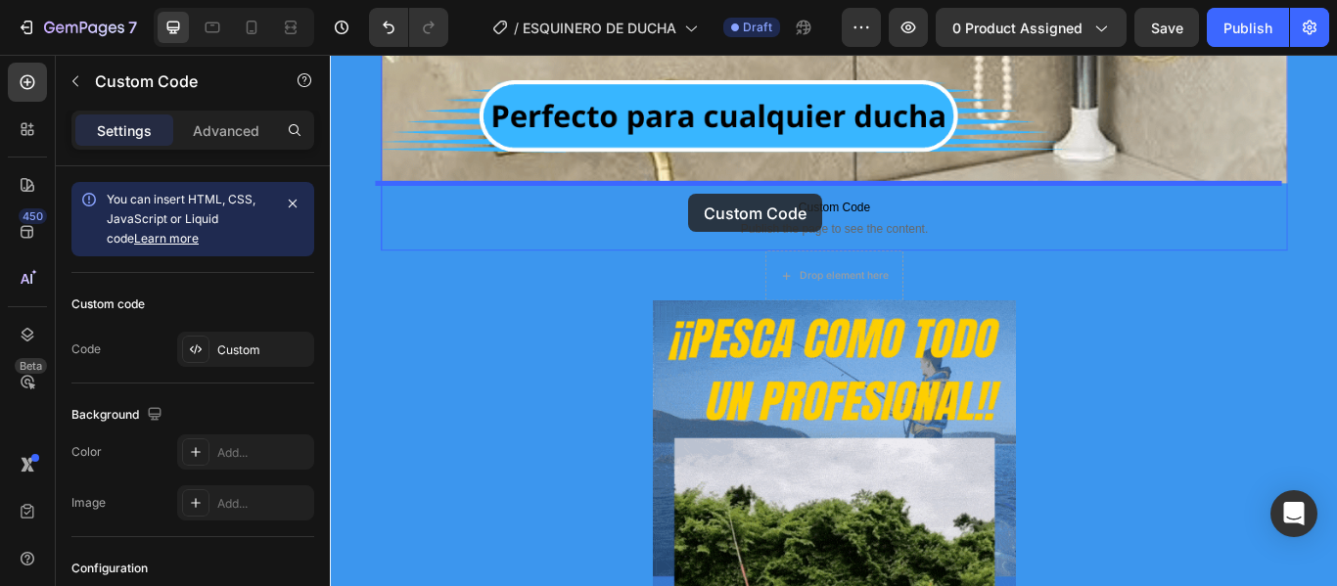
drag, startPoint x: 657, startPoint y: 421, endPoint x: 748, endPoint y: 217, distance: 223.1
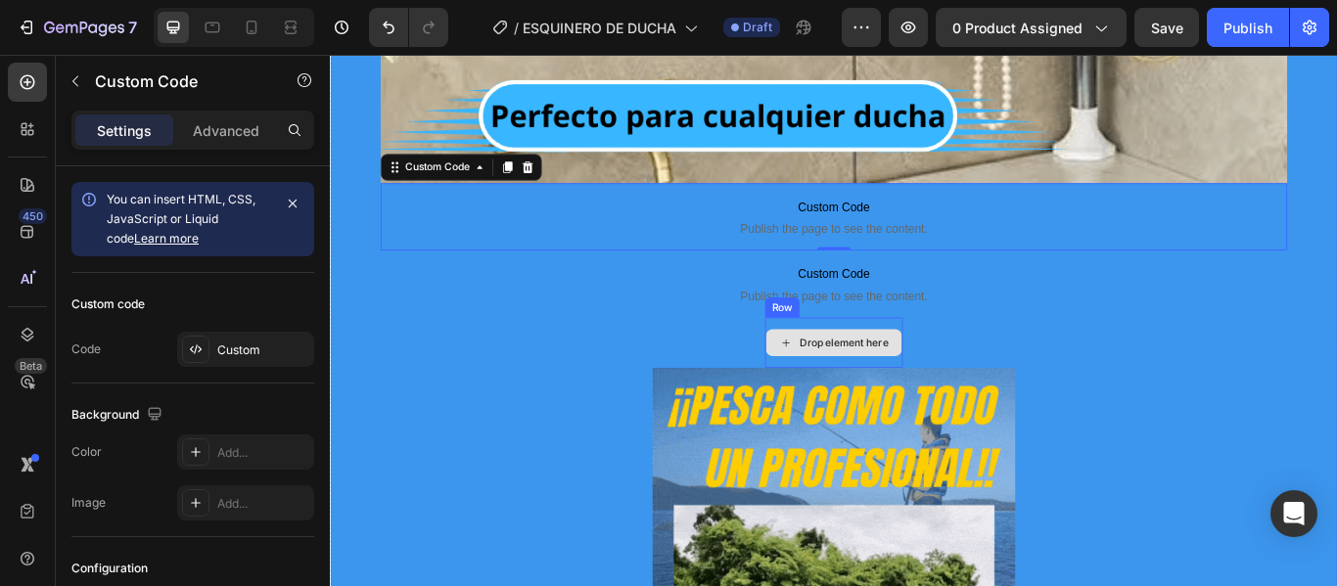
scroll to position [11756, 0]
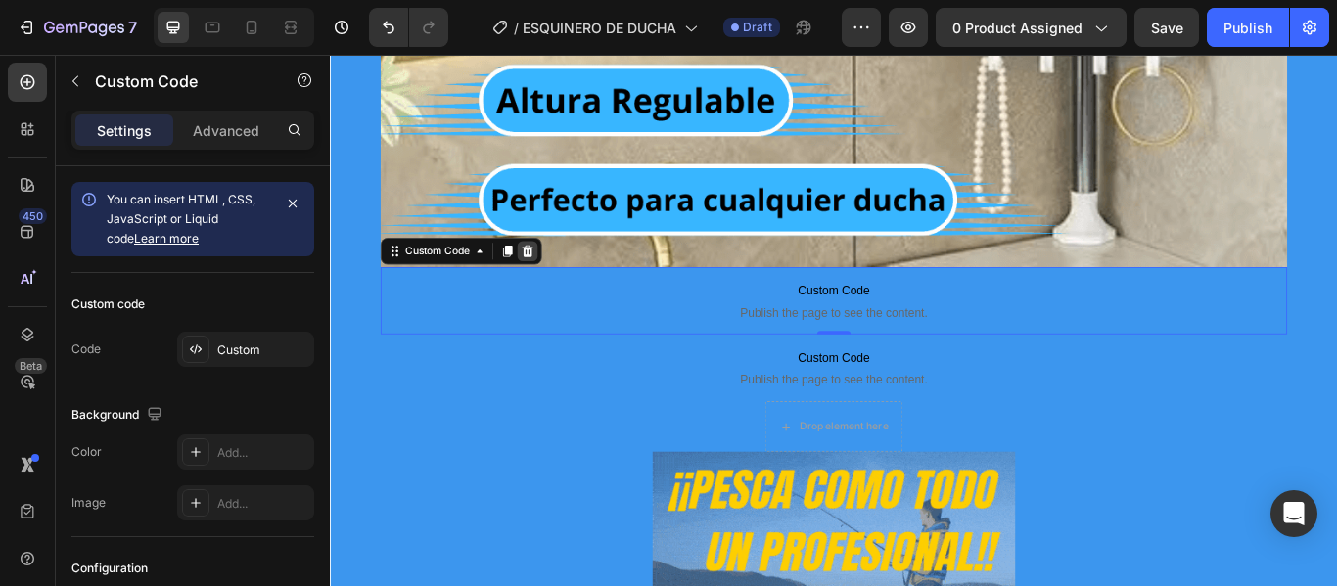
click at [554, 282] on icon at bounding box center [560, 284] width 13 height 14
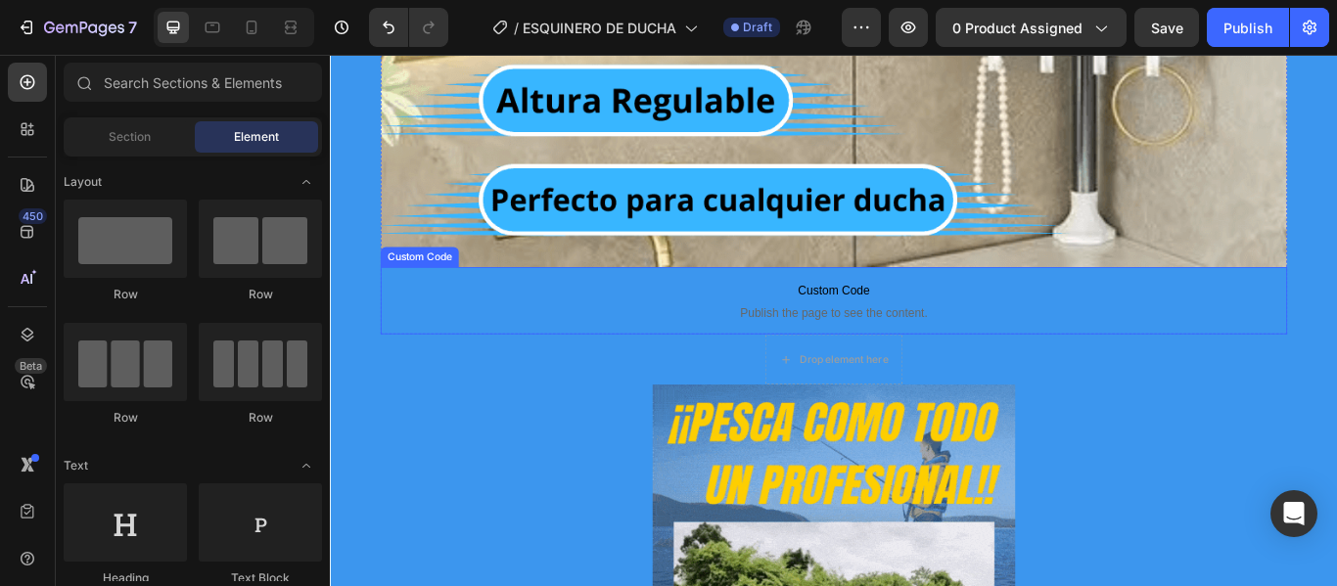
click at [736, 344] on p "Custom Code Publish the page to see the content." at bounding box center [917, 342] width 1057 height 78
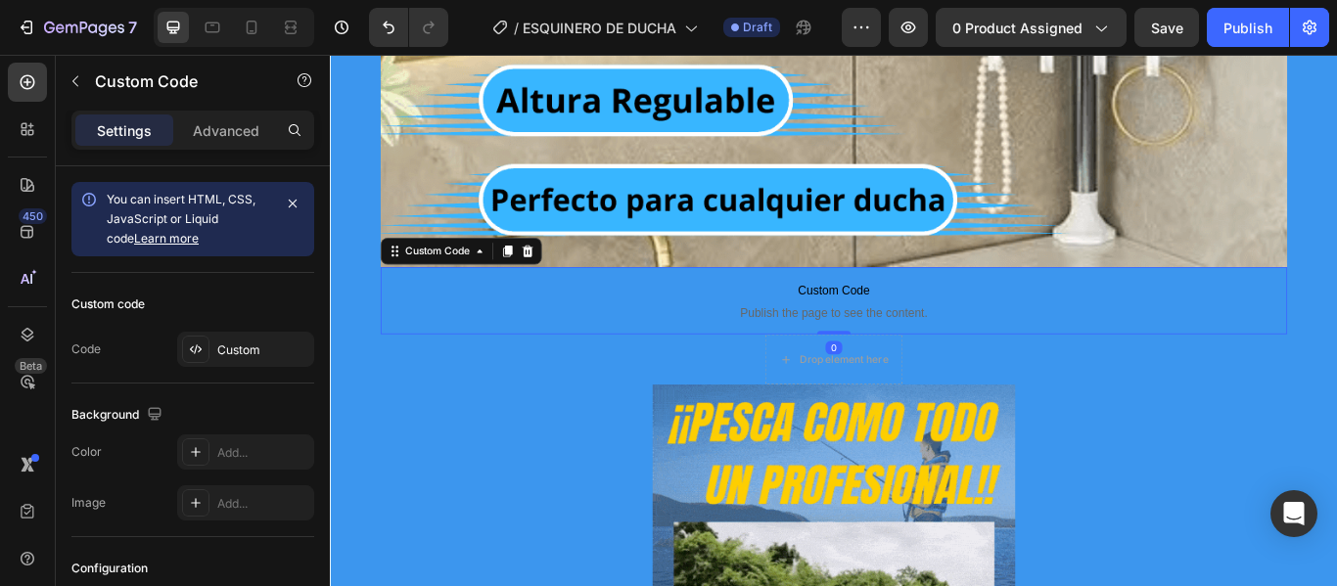
click at [554, 284] on icon at bounding box center [560, 284] width 16 height 16
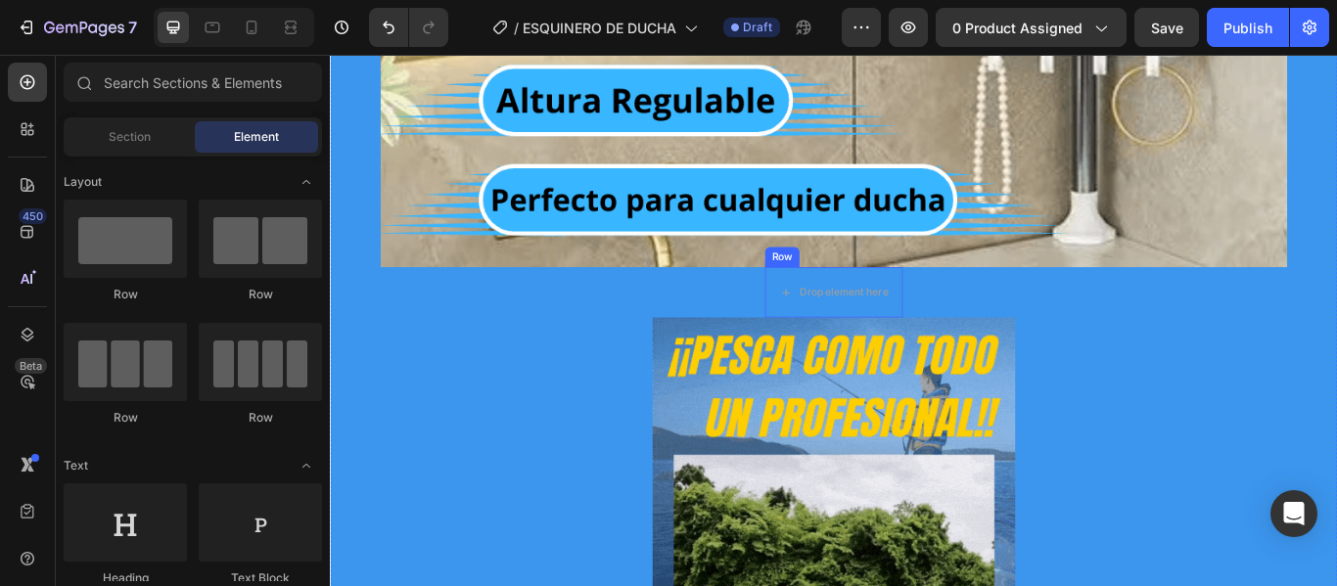
click at [855, 287] on div "Row" at bounding box center [857, 291] width 32 height 18
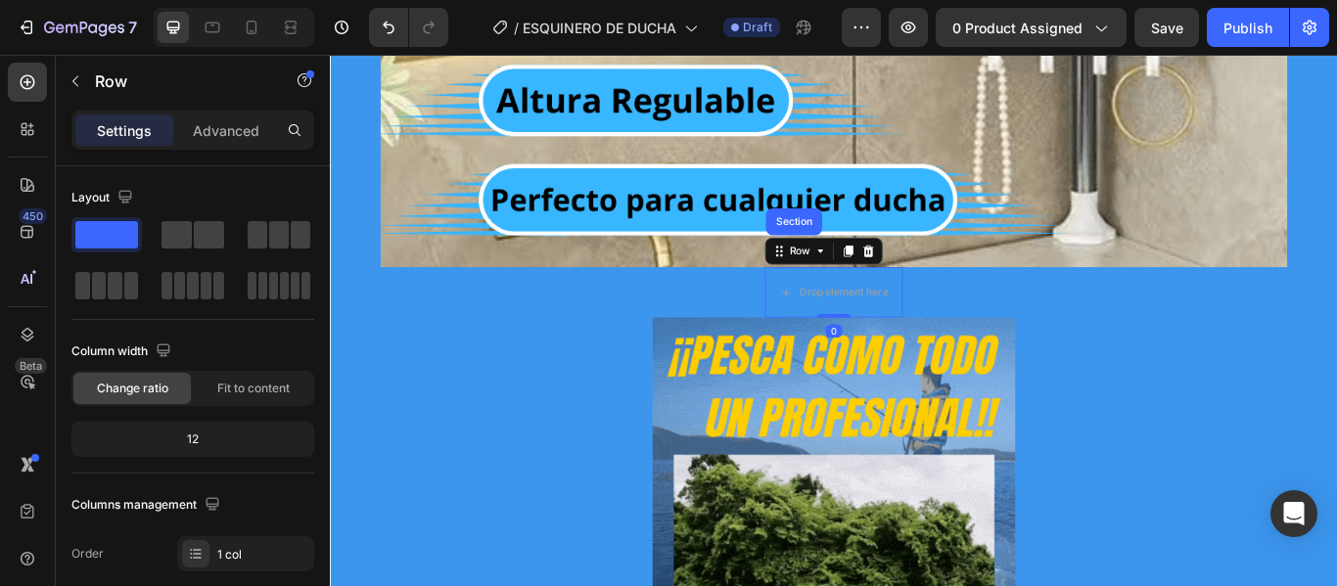
click at [952, 285] on icon at bounding box center [958, 284] width 16 height 16
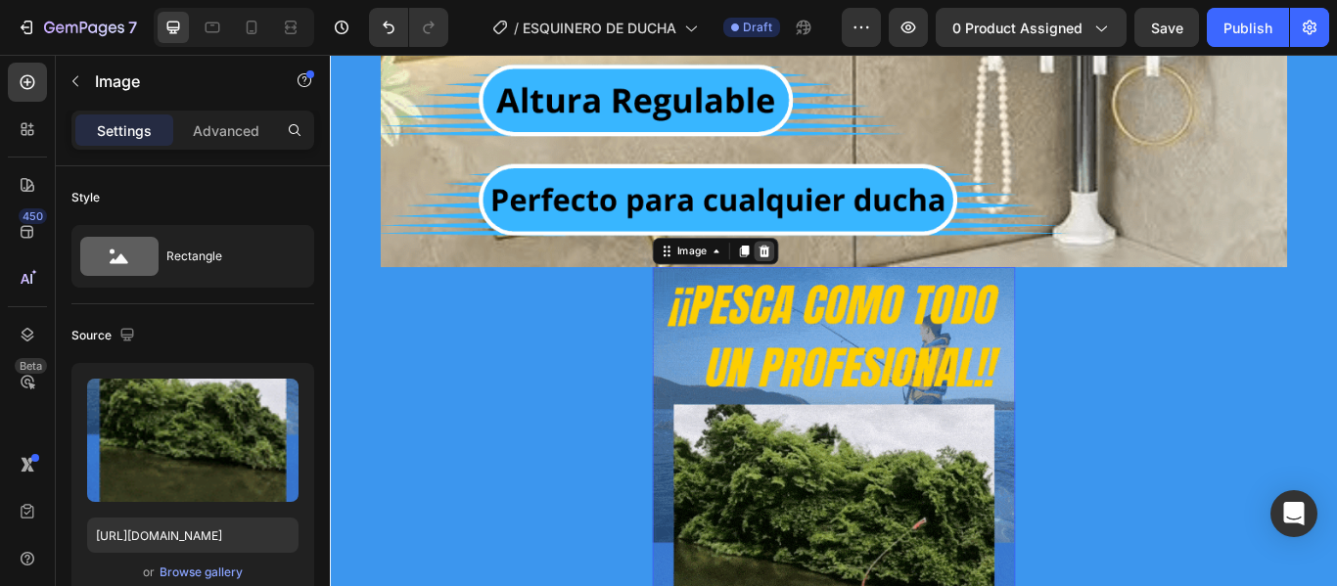
click at [830, 283] on icon at bounding box center [836, 284] width 13 height 14
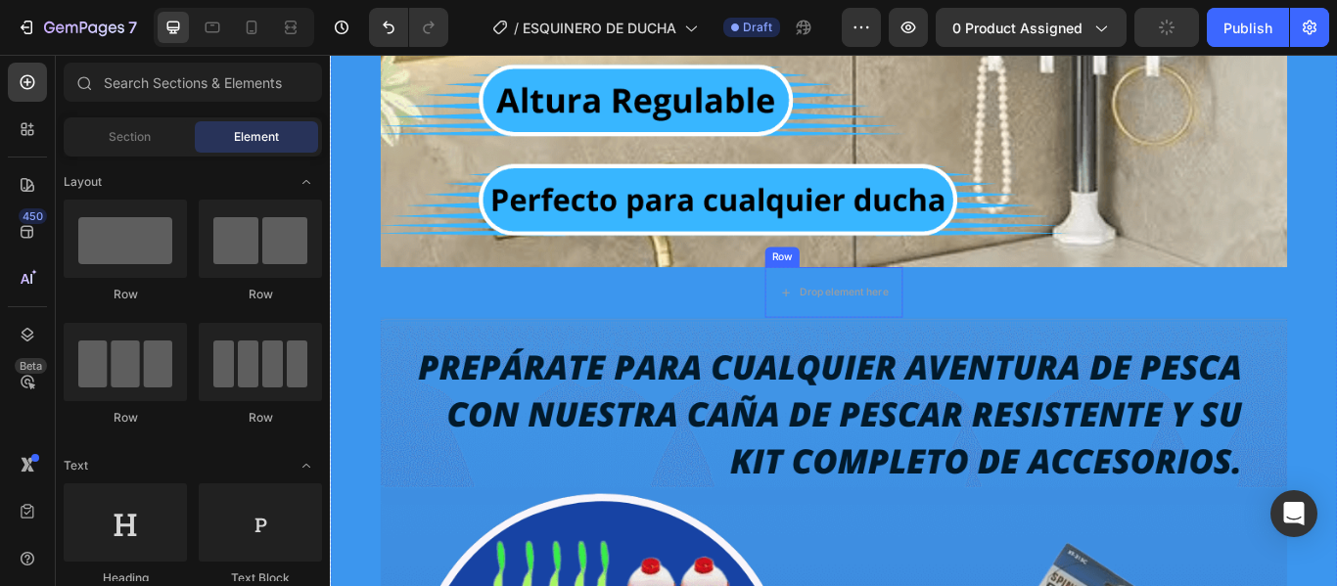
click at [846, 293] on div "Row" at bounding box center [857, 291] width 32 height 18
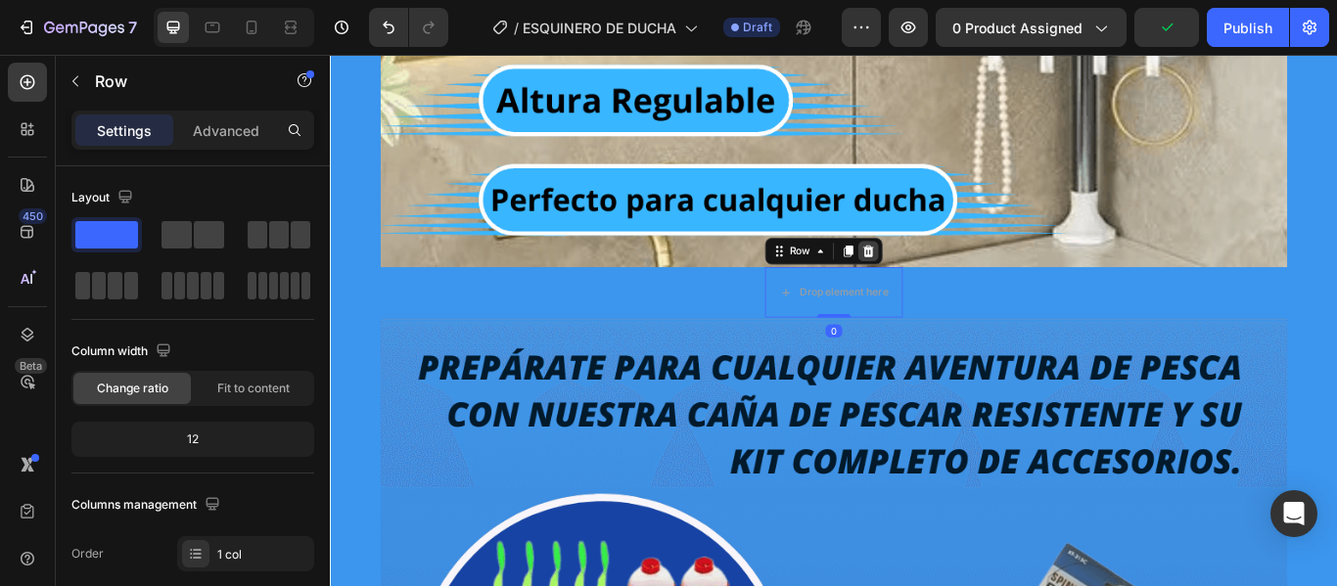
click at [950, 284] on icon at bounding box center [958, 284] width 16 height 16
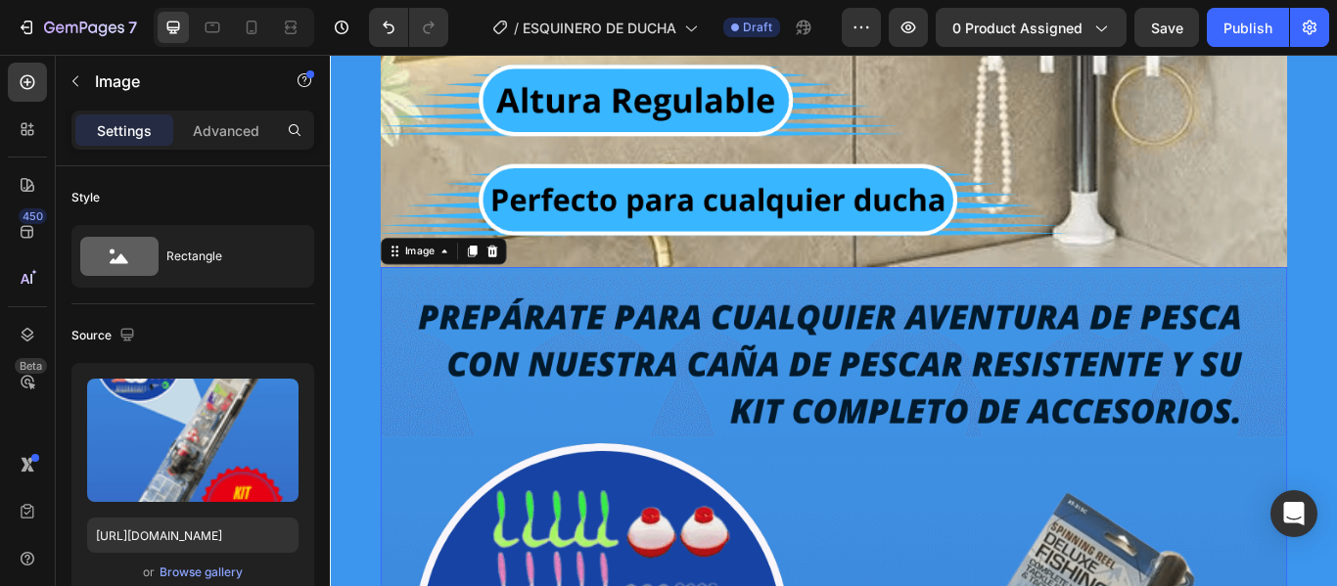
click at [514, 285] on icon at bounding box center [519, 284] width 16 height 16
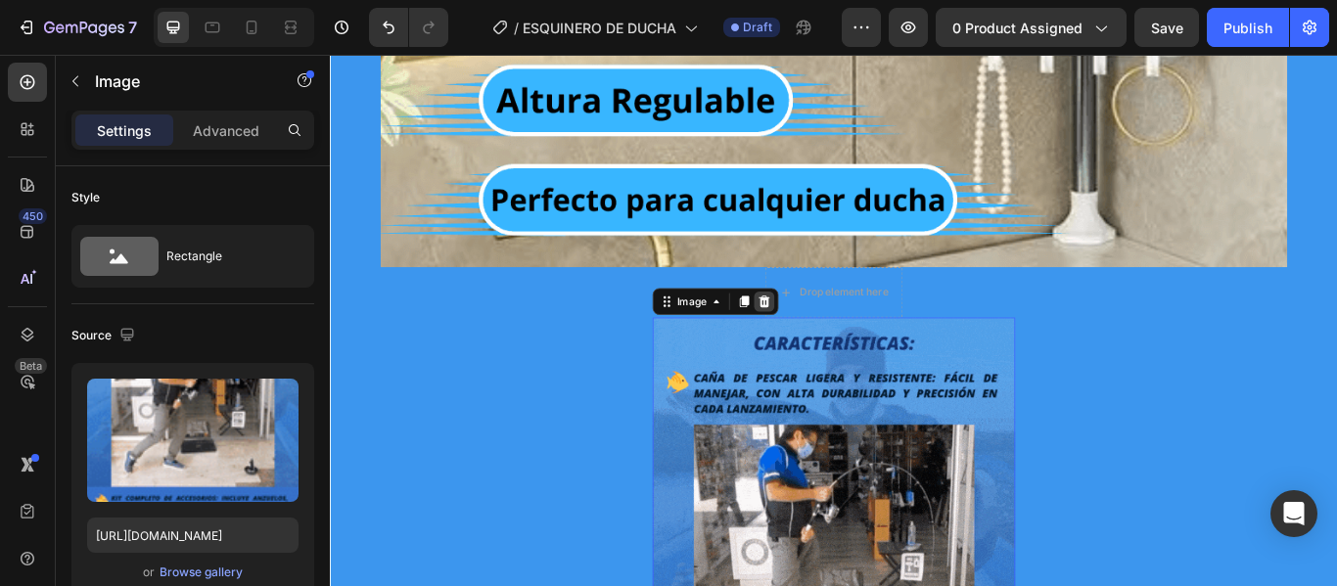
click at [833, 342] on icon at bounding box center [836, 343] width 13 height 14
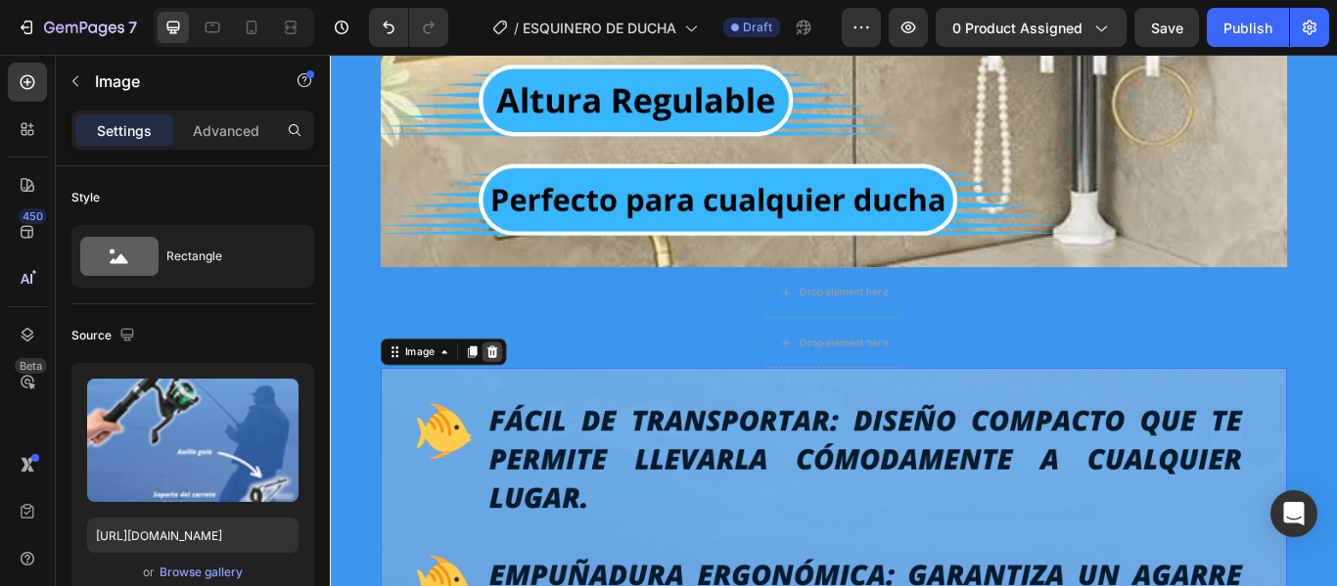
click at [517, 410] on div at bounding box center [518, 401] width 23 height 23
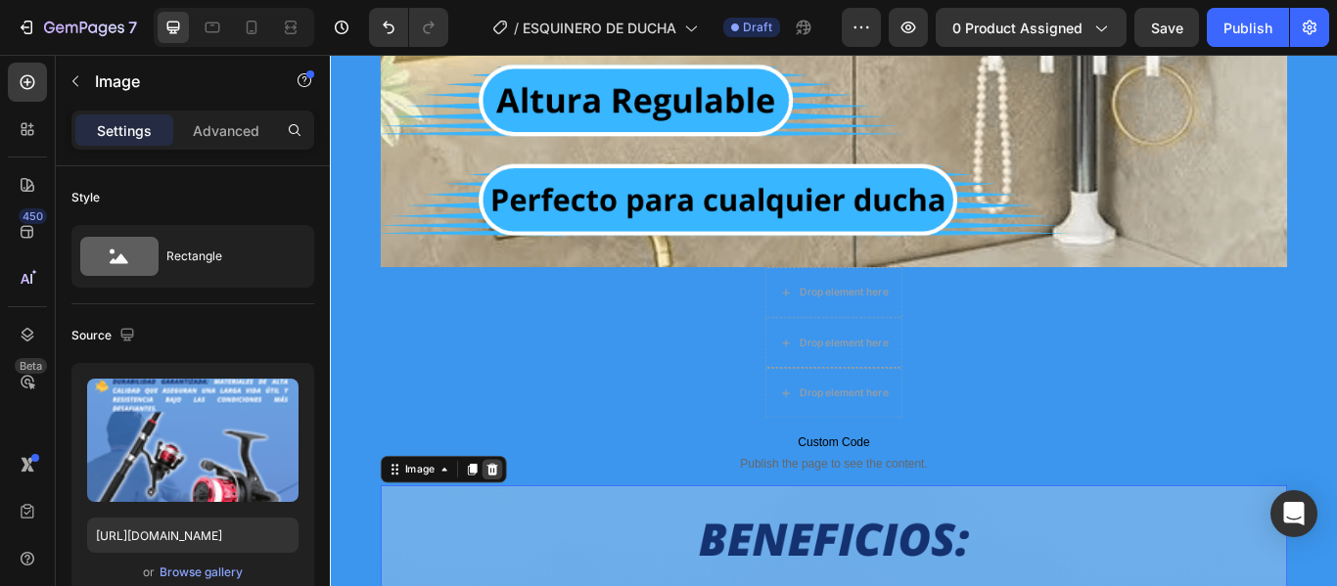
click at [513, 534] on icon at bounding box center [519, 539] width 13 height 14
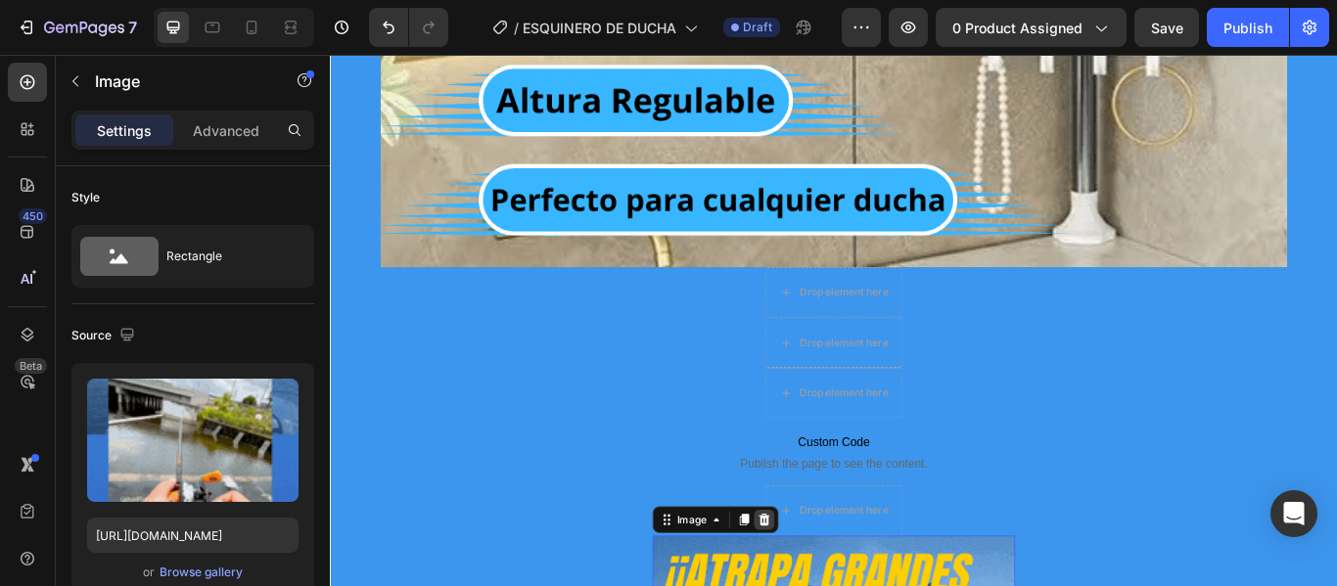
click at [830, 585] on icon at bounding box center [836, 597] width 13 height 14
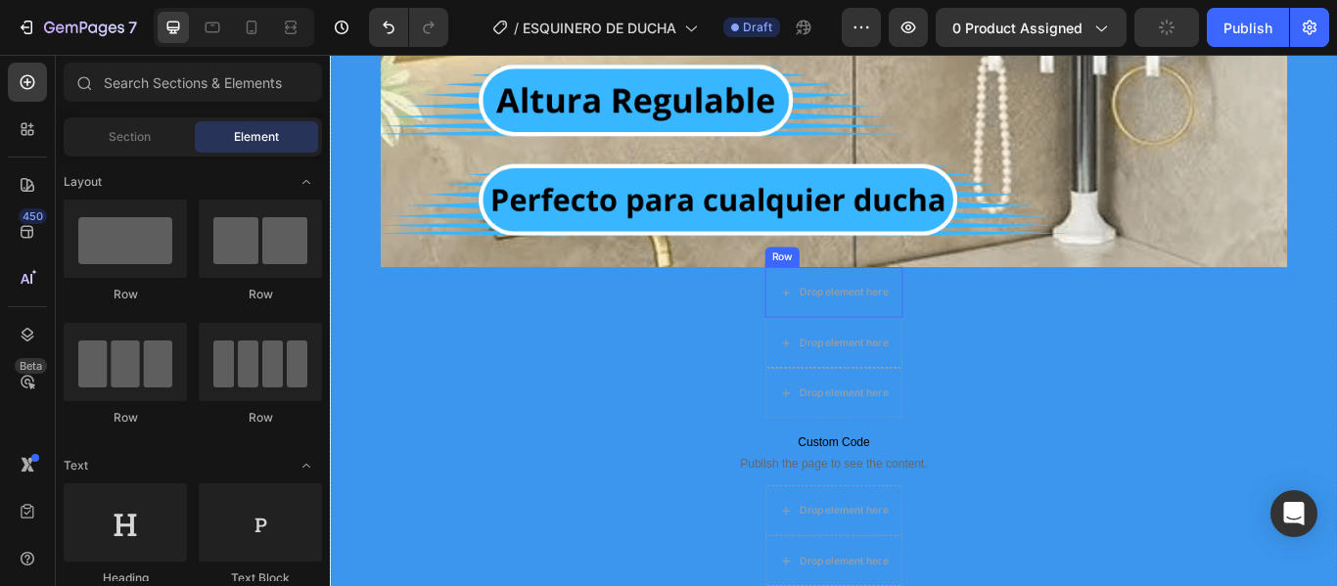
click at [847, 293] on div "Row" at bounding box center [857, 291] width 32 height 18
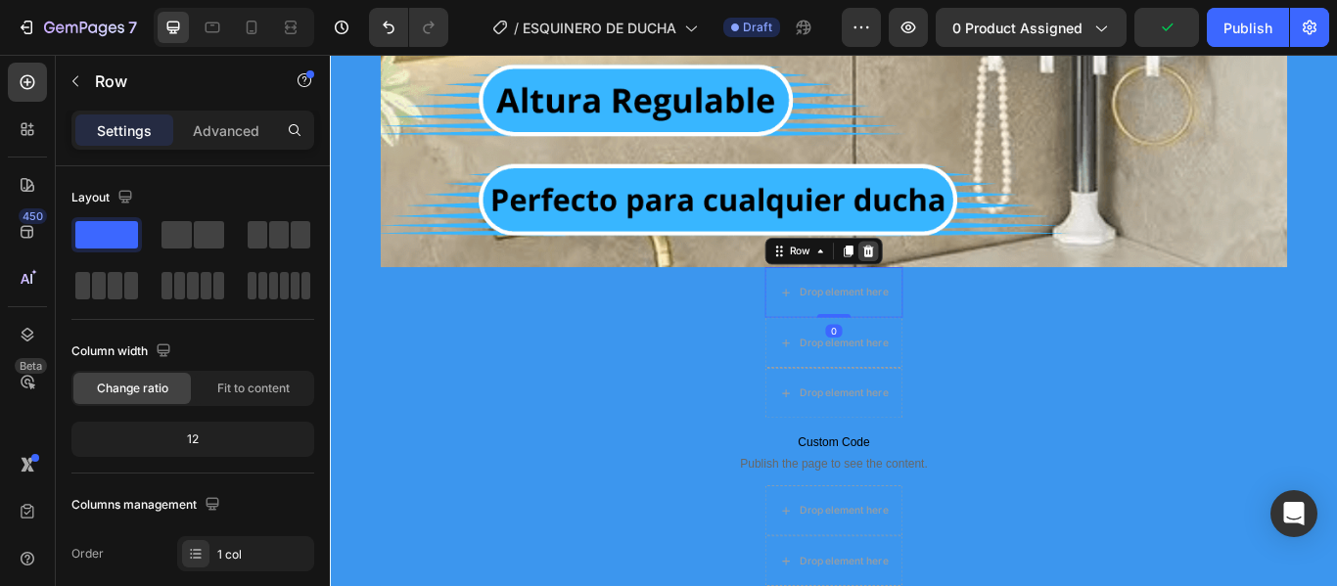
click at [952, 283] on icon at bounding box center [958, 284] width 13 height 14
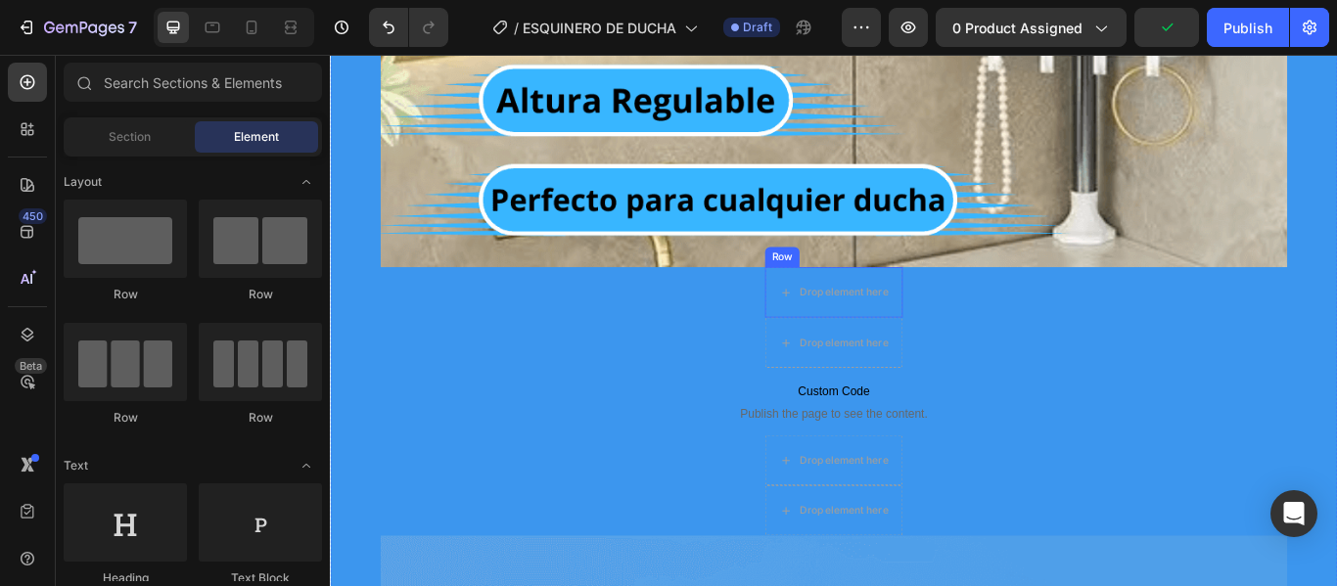
click at [851, 292] on div "Row" at bounding box center [857, 291] width 32 height 18
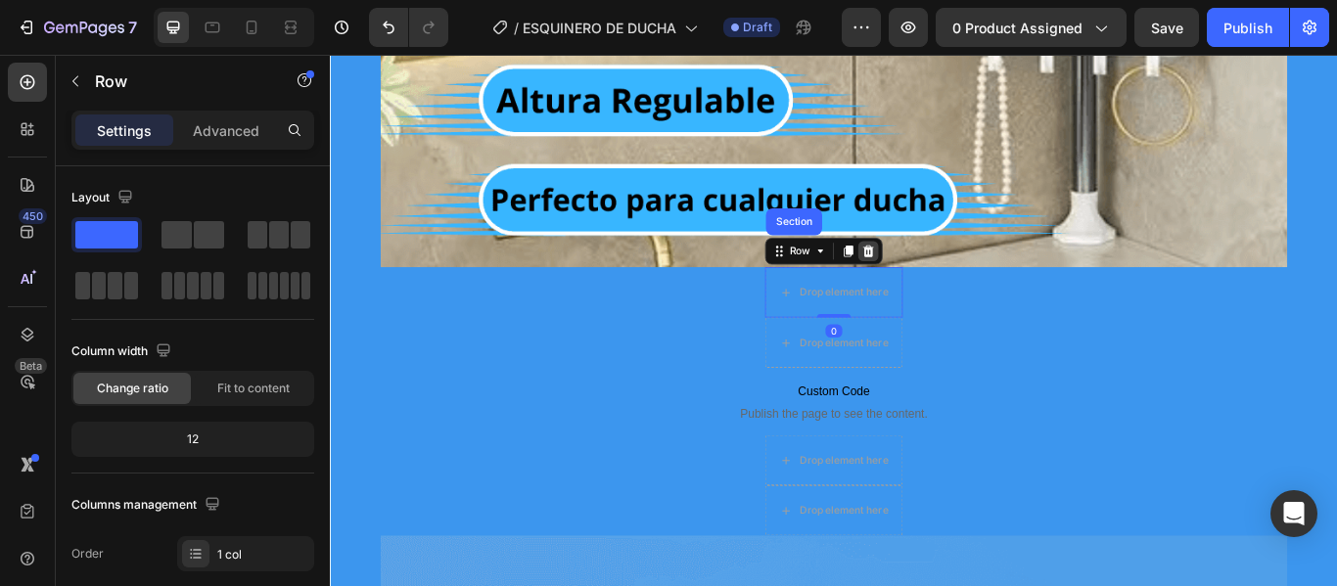
click at [952, 287] on icon at bounding box center [958, 284] width 13 height 14
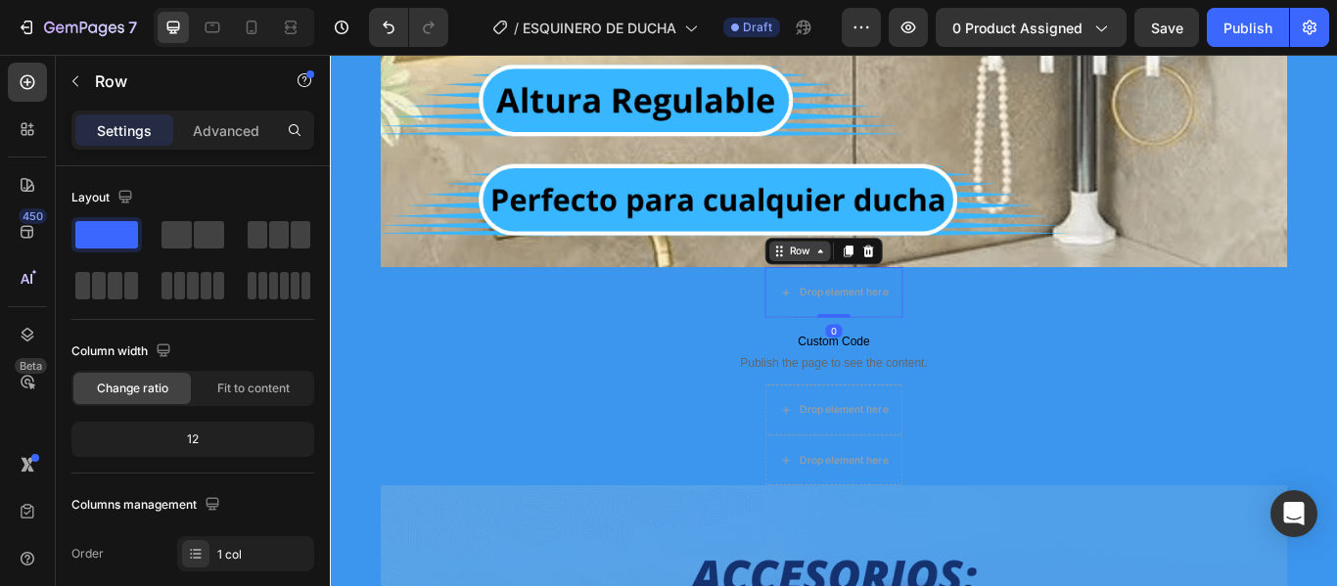
click at [844, 291] on div "Row" at bounding box center [877, 283] width 71 height 23
click at [952, 287] on icon at bounding box center [958, 284] width 13 height 14
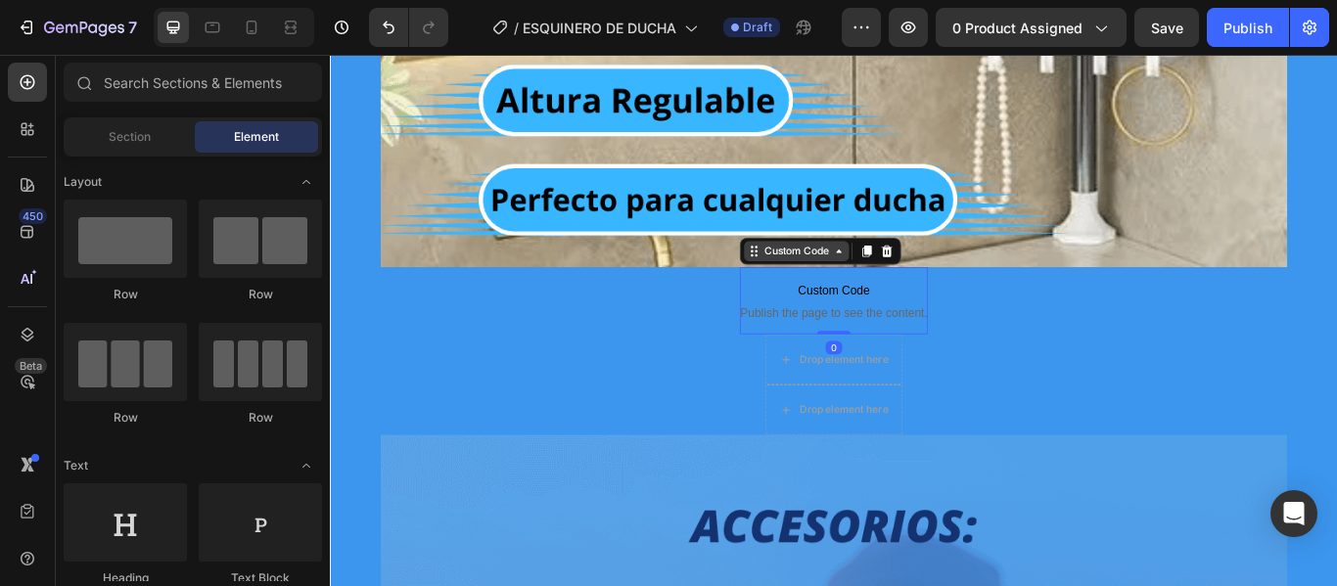
click at [842, 290] on div "Custom Code" at bounding box center [873, 284] width 83 height 18
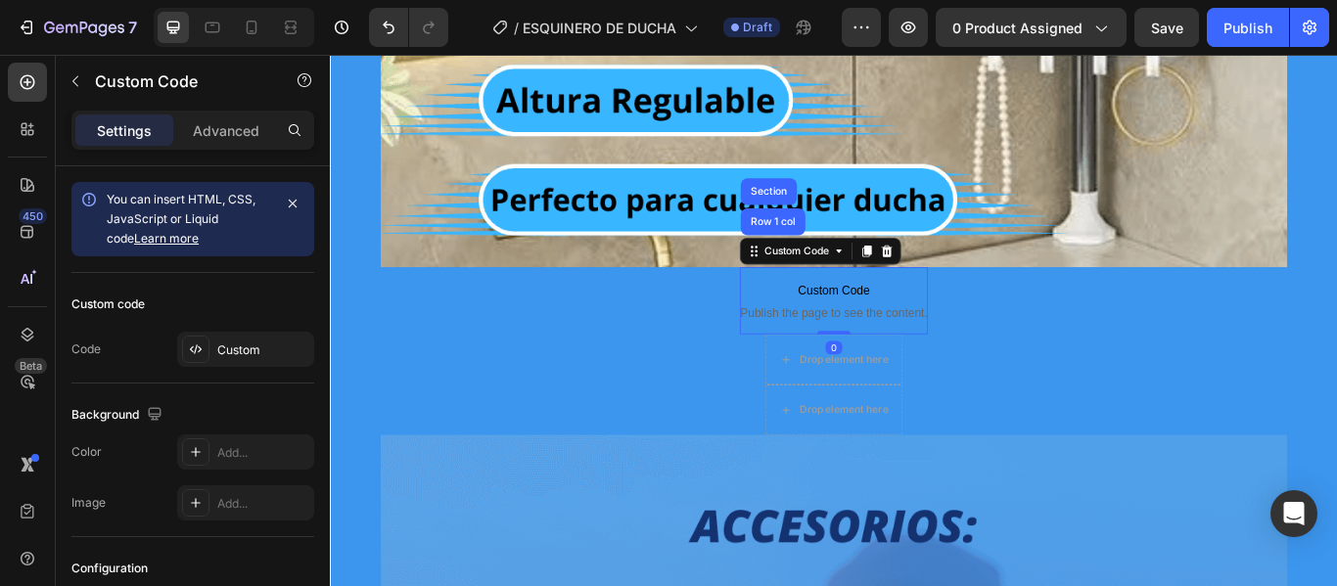
click at [971, 283] on icon at bounding box center [979, 284] width 16 height 16
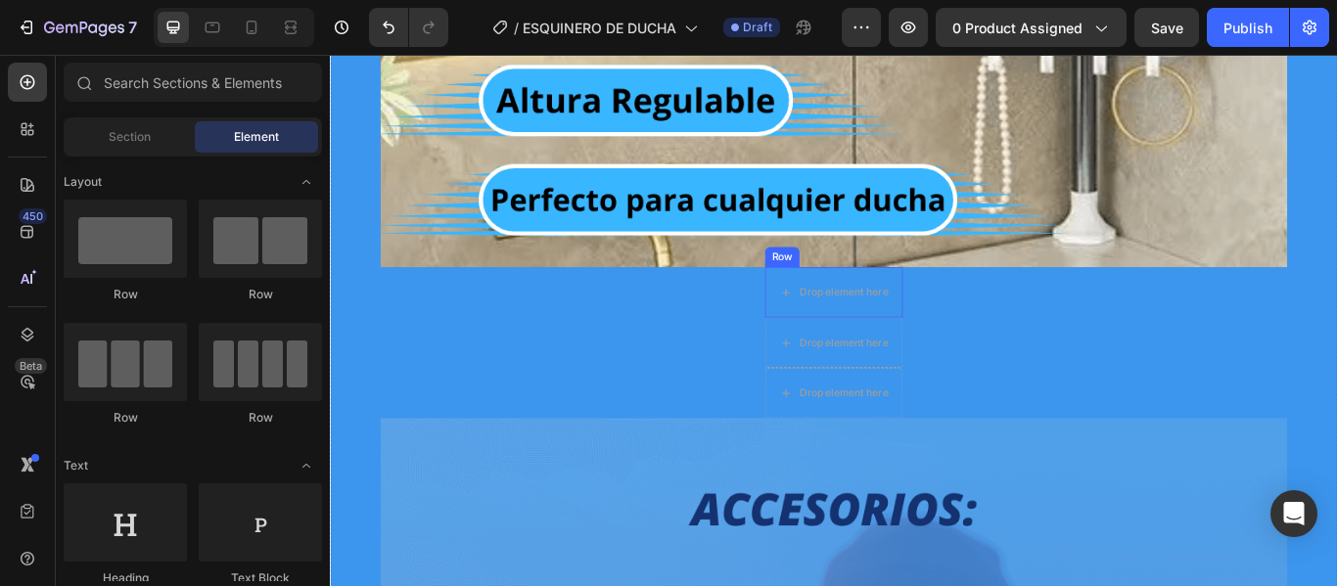
click at [850, 296] on div "Row" at bounding box center [857, 290] width 40 height 23
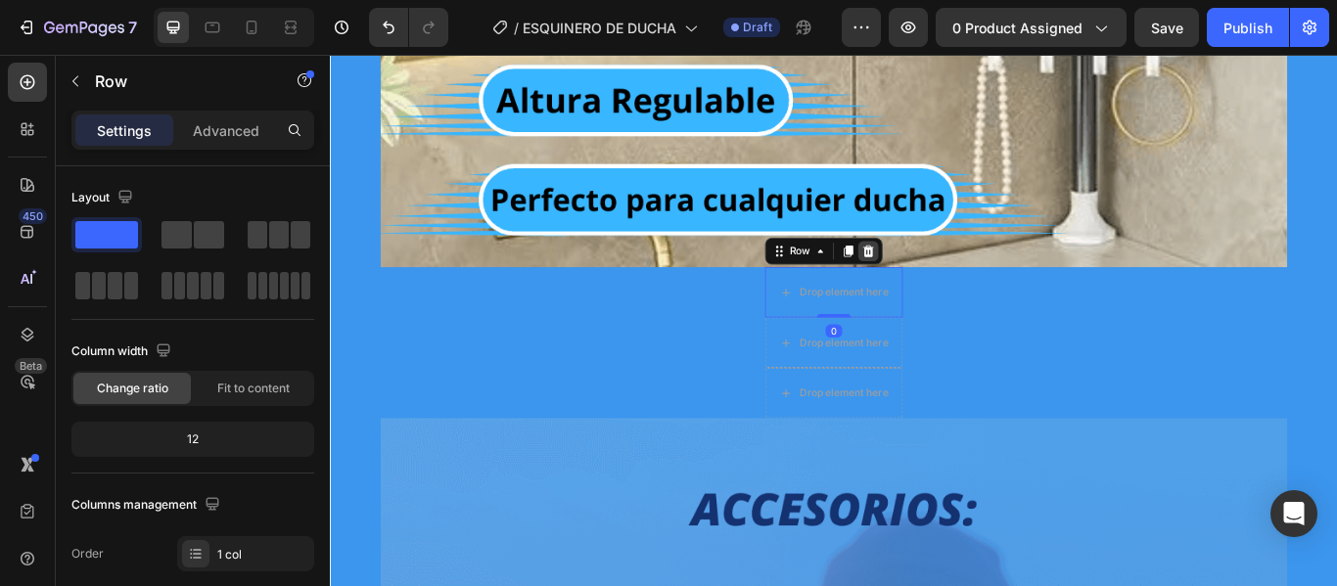
click at [956, 286] on icon at bounding box center [958, 284] width 16 height 16
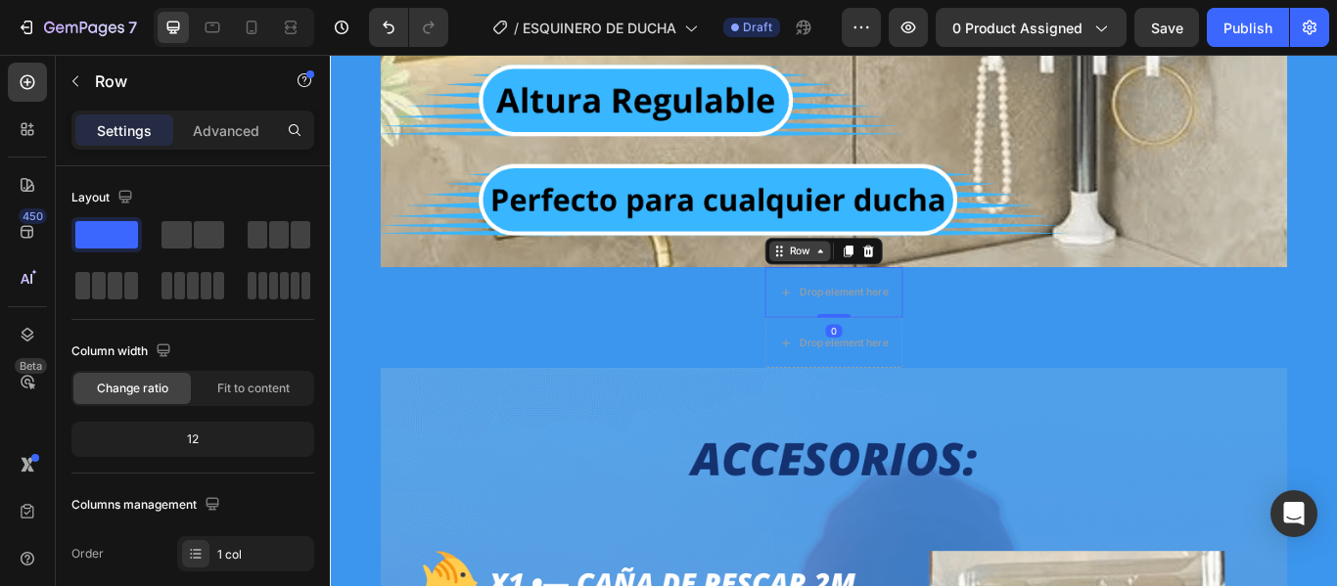
click at [855, 293] on div "Row" at bounding box center [877, 283] width 71 height 23
click at [954, 290] on icon at bounding box center [958, 284] width 13 height 14
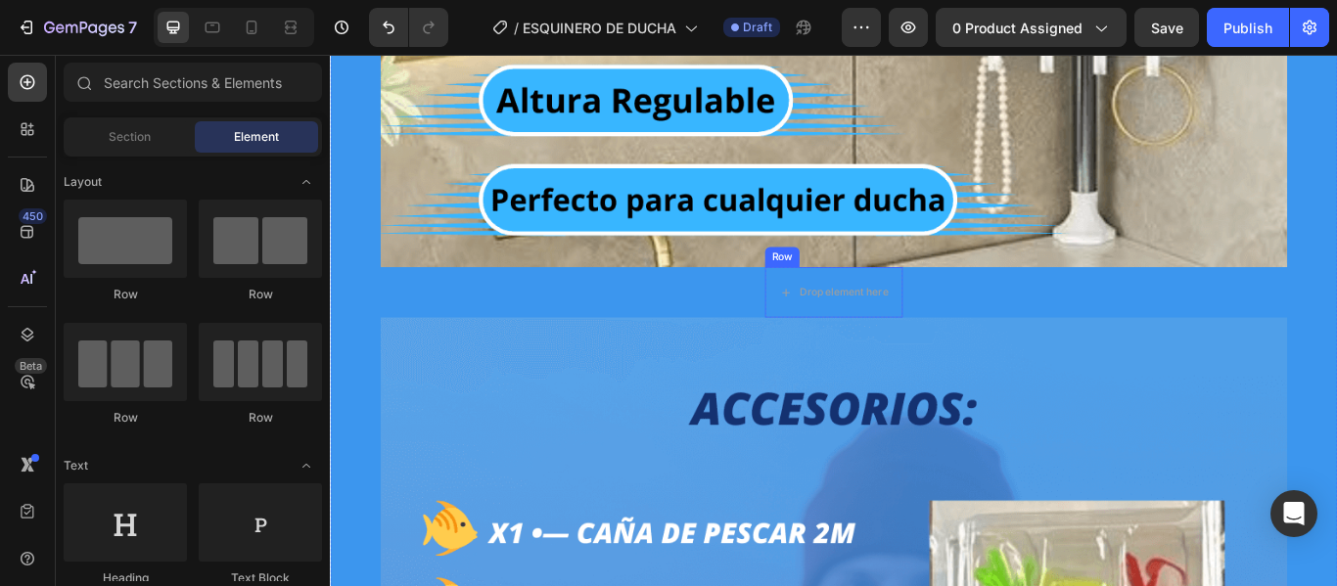
click at [850, 291] on div "Row" at bounding box center [857, 291] width 32 height 18
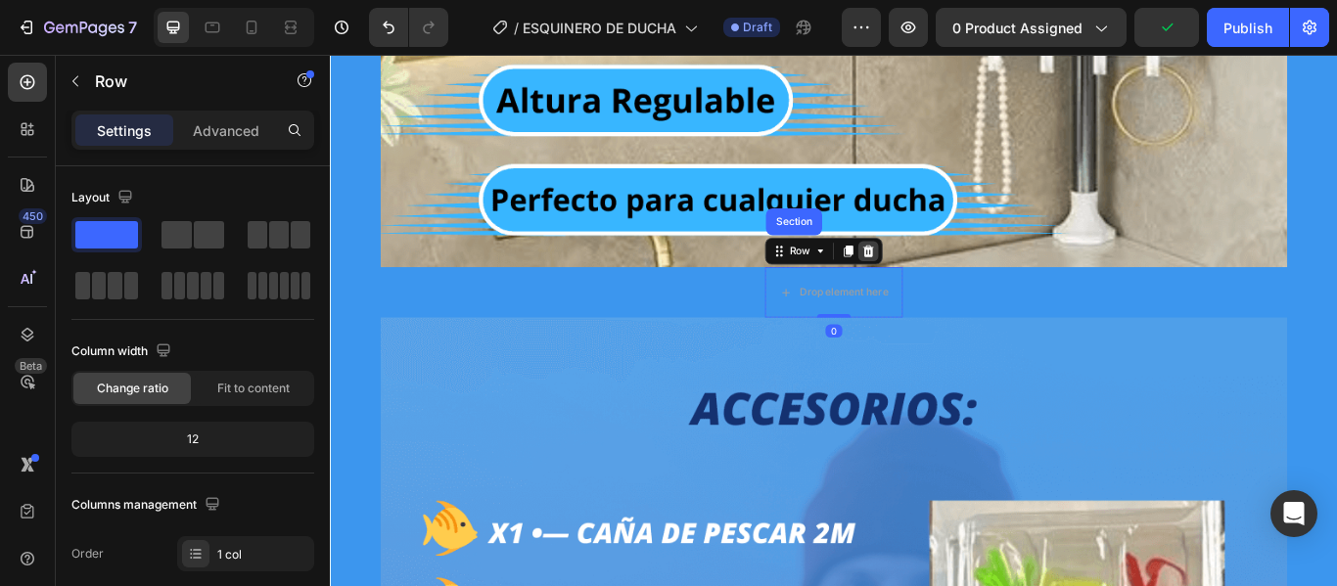
click at [951, 284] on icon at bounding box center [958, 284] width 16 height 16
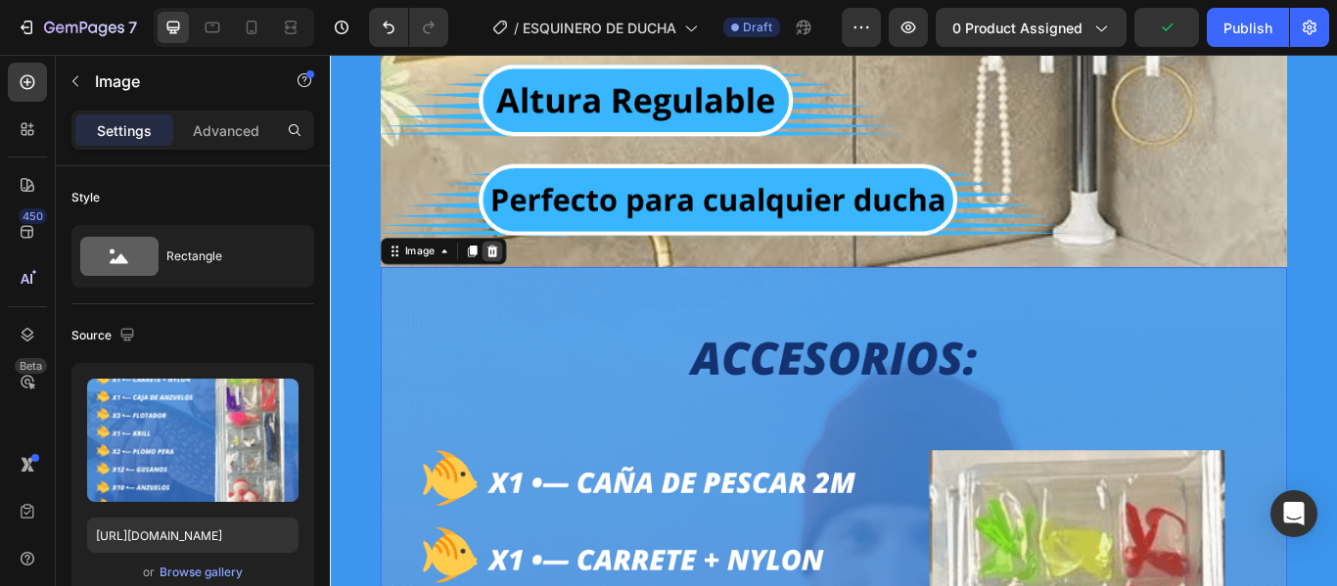
click at [518, 284] on icon at bounding box center [519, 284] width 16 height 16
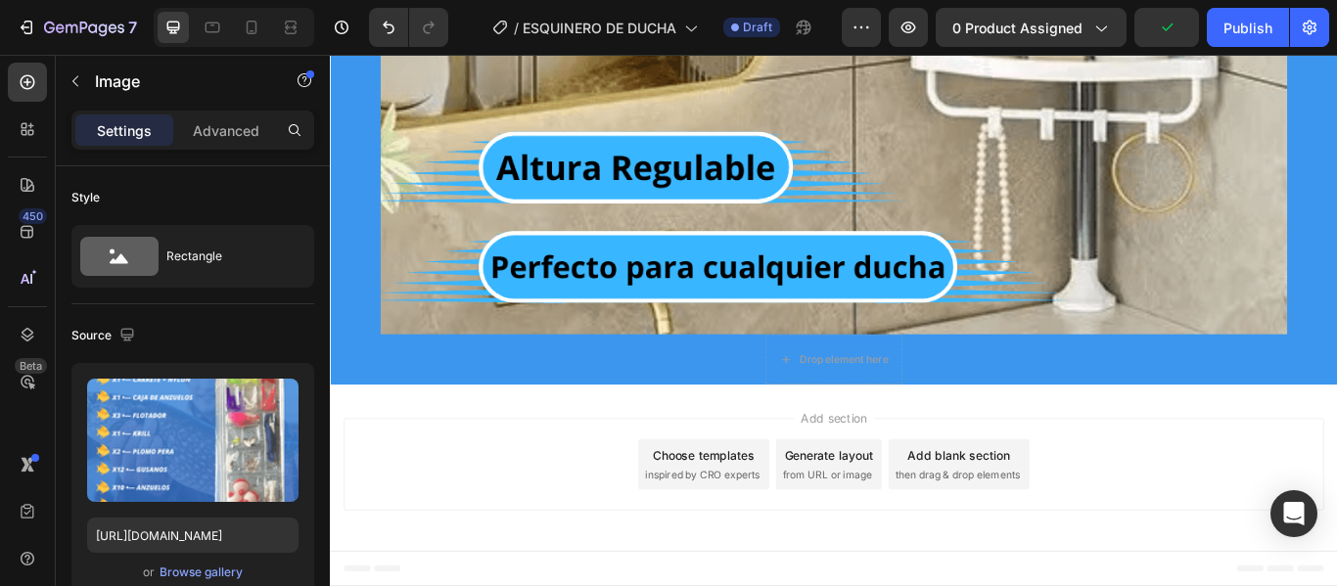
scroll to position [11678, 0]
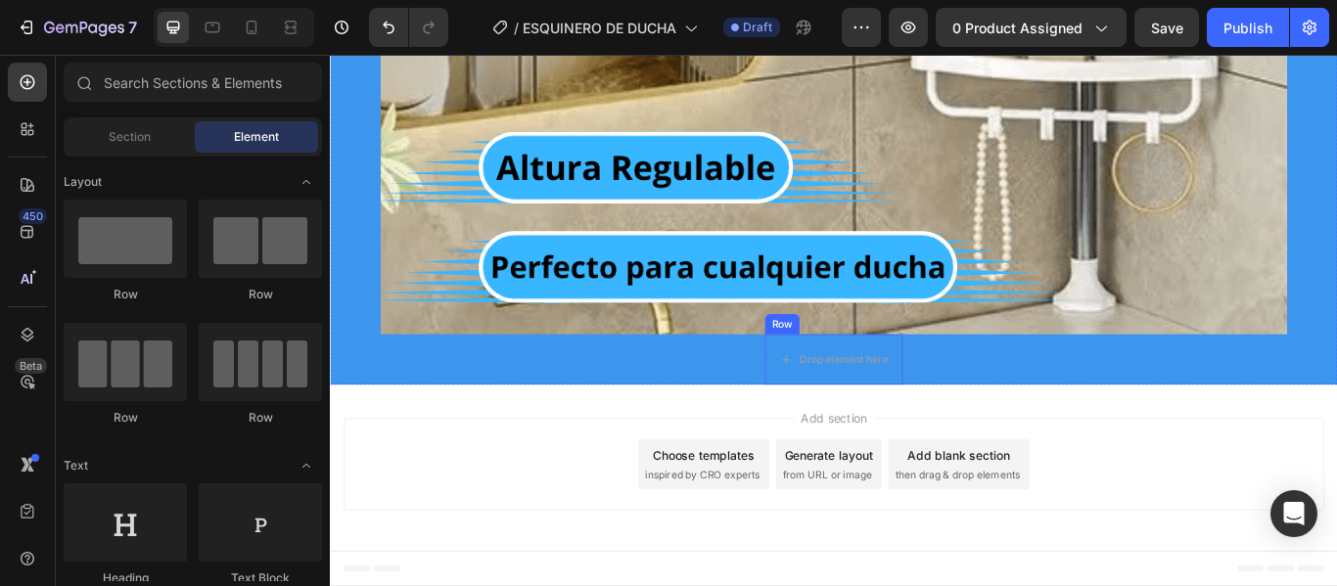
click at [841, 367] on div "Row" at bounding box center [857, 369] width 32 height 18
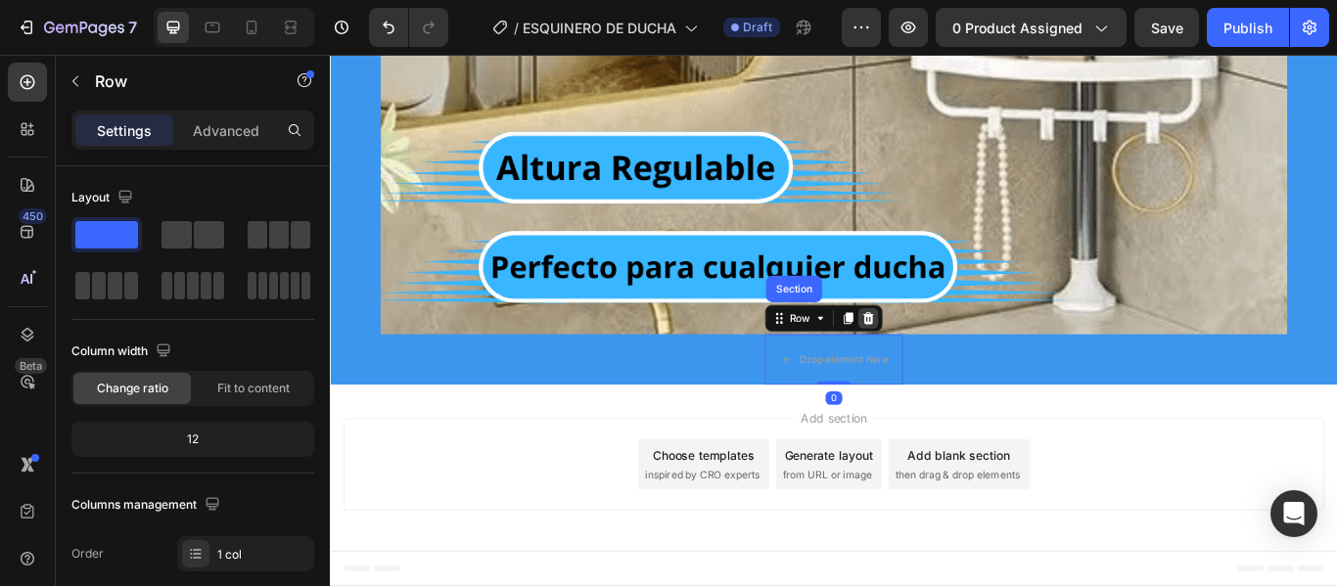
click at [952, 360] on icon at bounding box center [958, 362] width 13 height 14
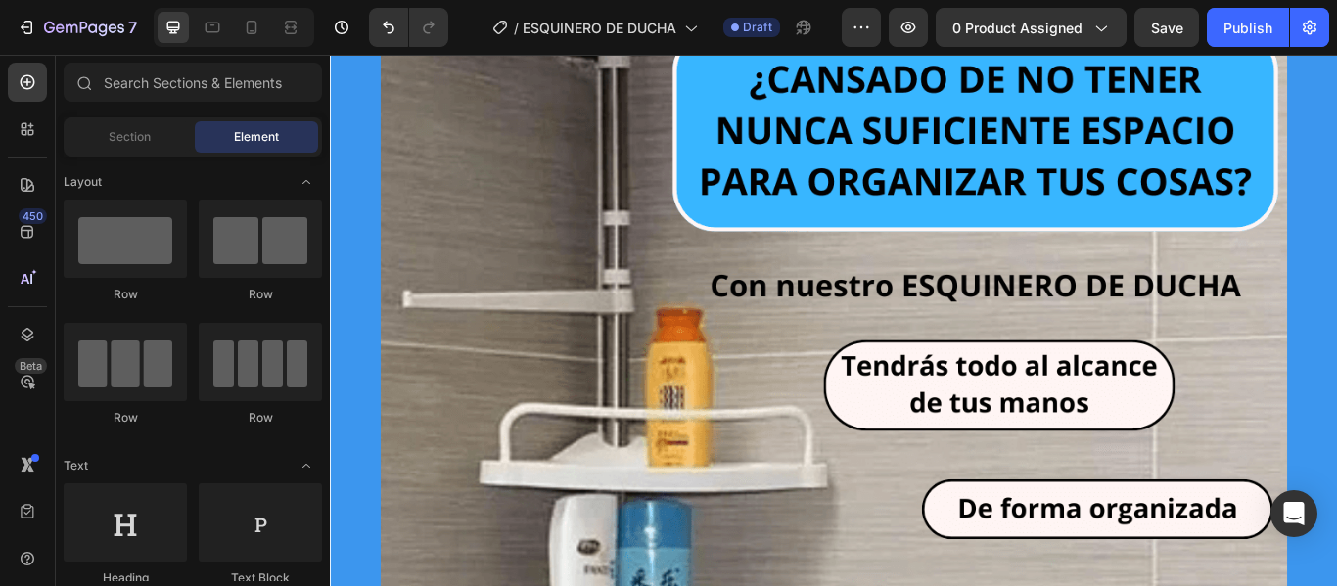
scroll to position [0, 0]
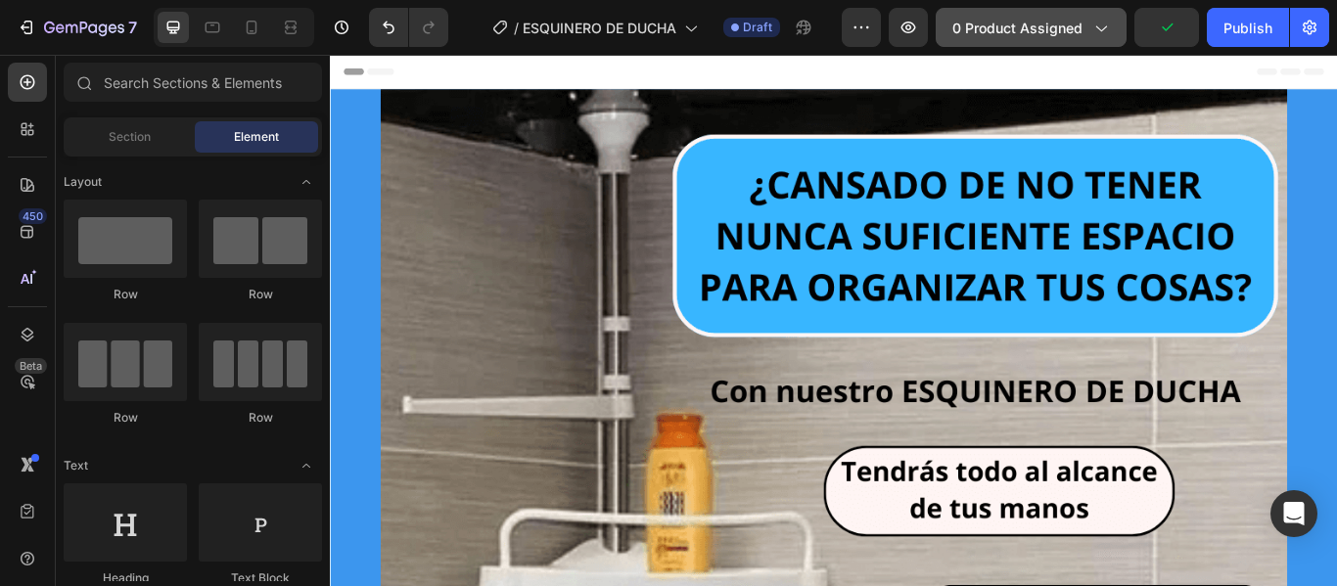
click at [1040, 38] on button "0 product assigned" at bounding box center [1031, 27] width 191 height 39
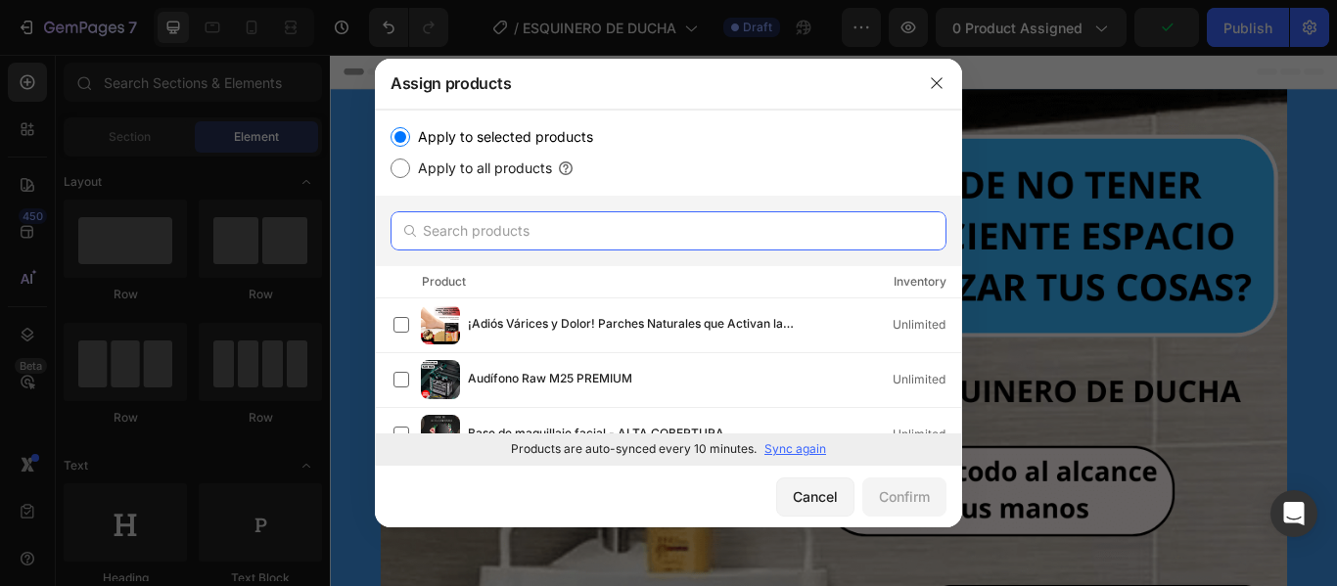
click at [567, 230] on input "text" at bounding box center [669, 230] width 556 height 39
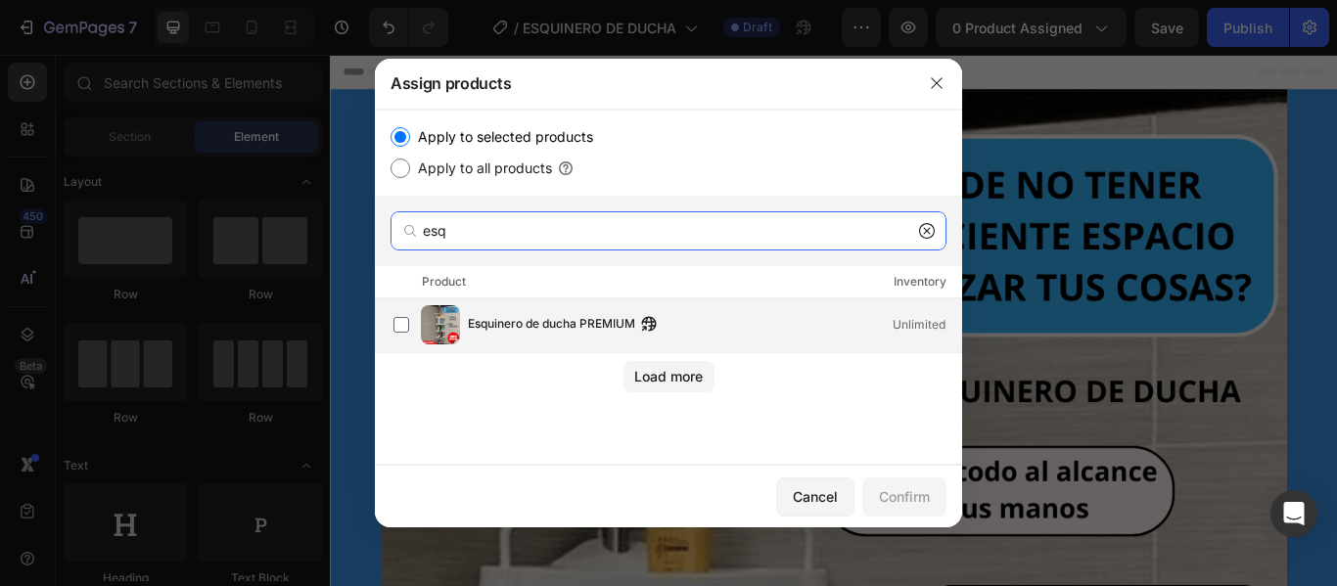
type input "esq"
click at [555, 317] on span "Esquinero de ducha PREMIUM" at bounding box center [551, 325] width 167 height 22
click at [912, 499] on div "Confirm" at bounding box center [904, 497] width 51 height 21
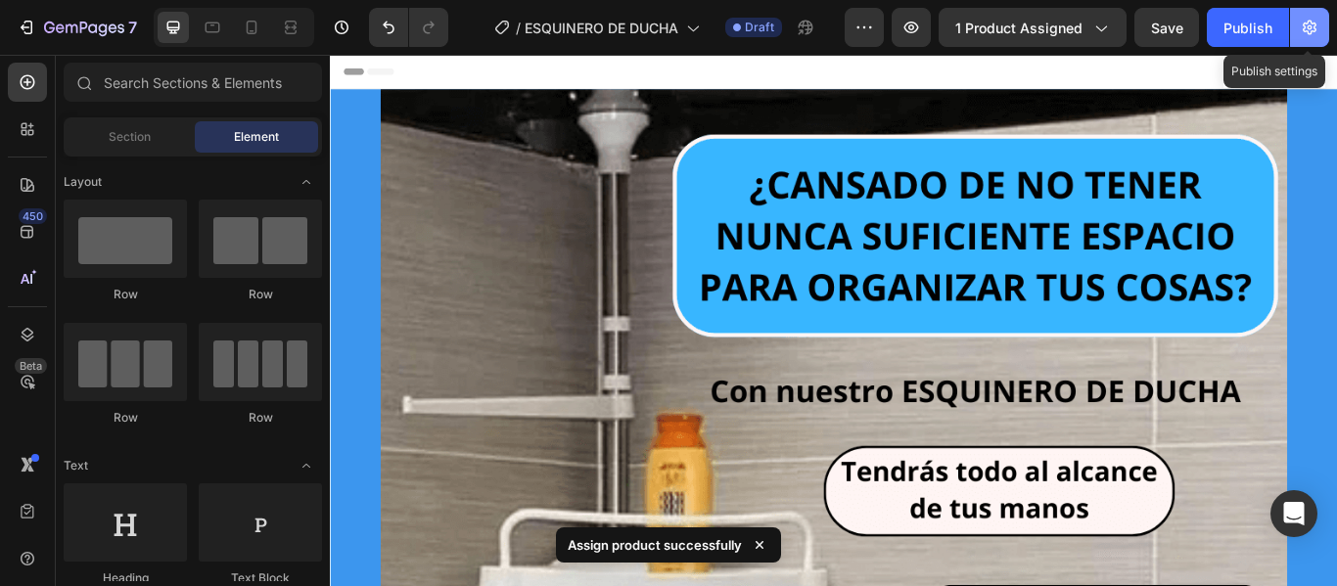
click at [1310, 23] on icon "button" at bounding box center [1310, 28] width 20 height 20
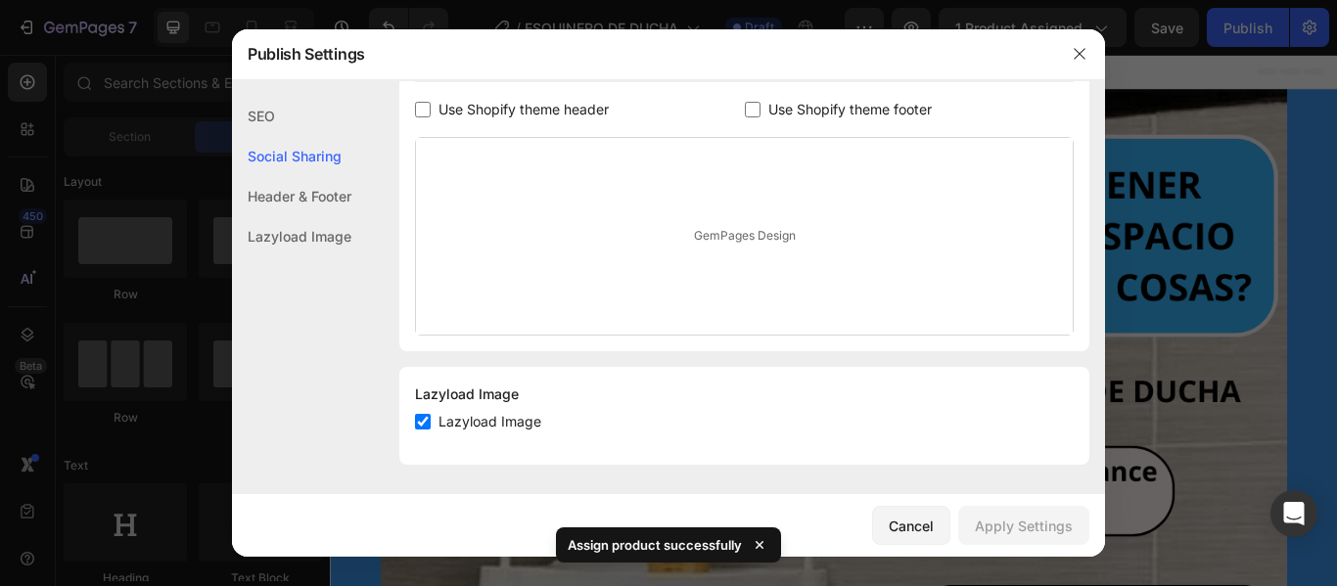
scroll to position [382, 0]
click at [801, 104] on span "Use Shopify theme footer" at bounding box center [850, 107] width 163 height 23
checkbox input "true"
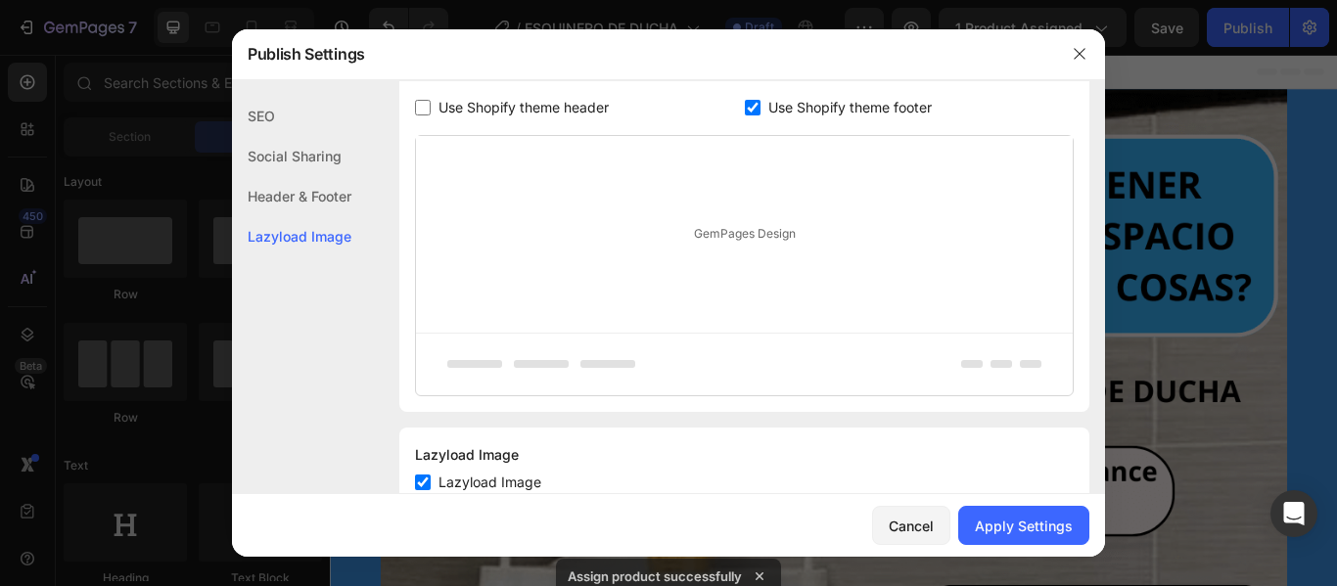
click at [491, 117] on span "Use Shopify theme header" at bounding box center [524, 107] width 170 height 23
checkbox input "true"
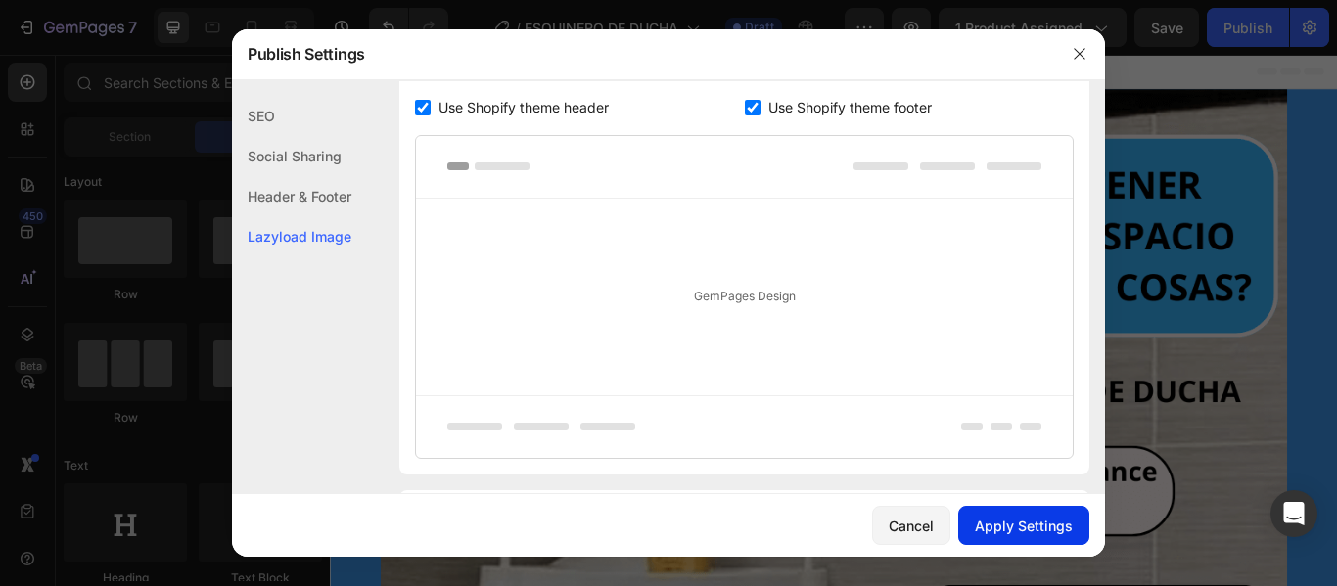
click at [1011, 529] on div "Apply Settings" at bounding box center [1024, 526] width 98 height 21
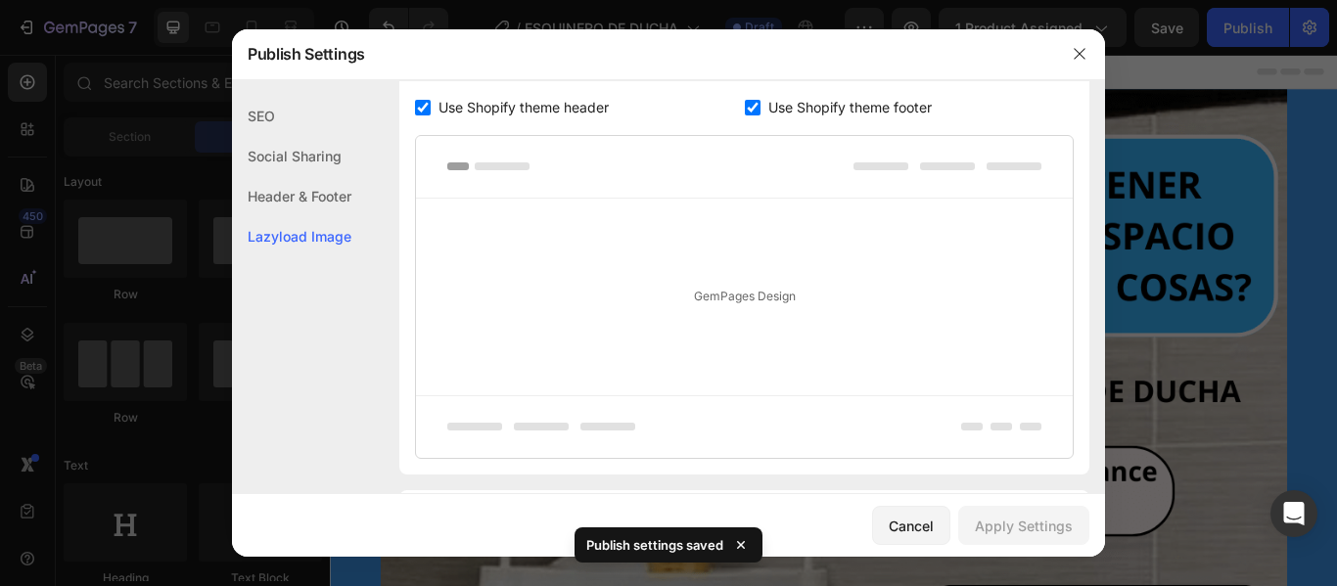
drag, startPoint x: 1171, startPoint y: 122, endPoint x: 980, endPoint y: 68, distance: 198.6
click at [1171, 122] on div at bounding box center [668, 293] width 1337 height 586
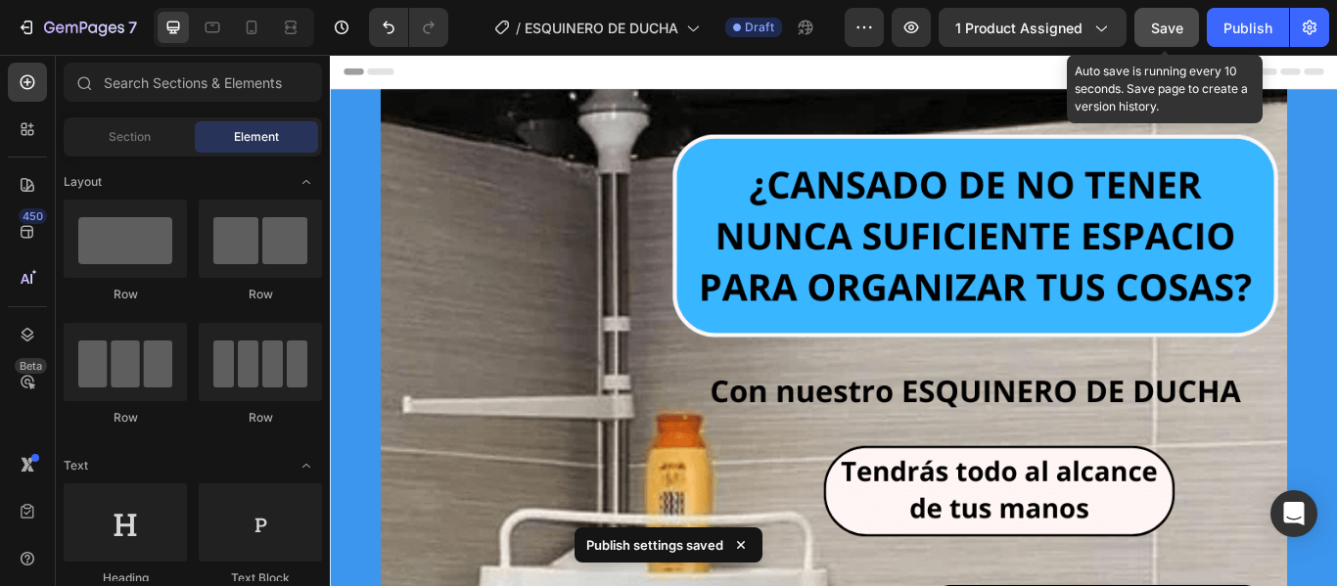
click at [1168, 28] on span "Save" at bounding box center [1167, 28] width 32 height 17
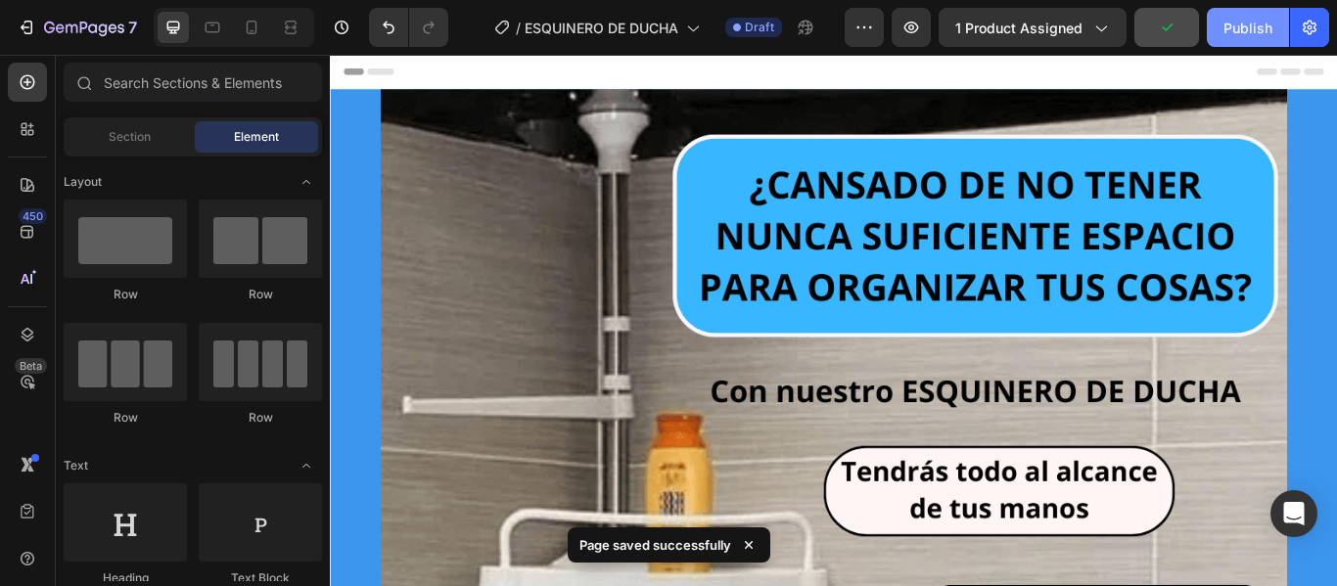
click at [1256, 31] on div "Publish" at bounding box center [1248, 28] width 49 height 21
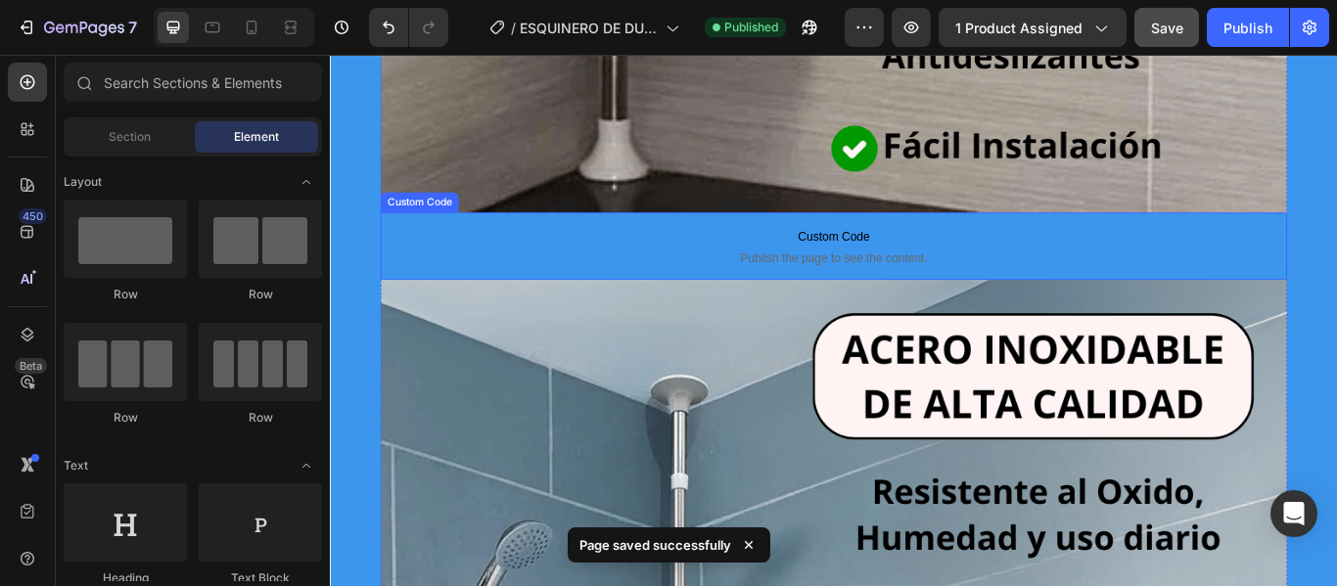
scroll to position [1566, 0]
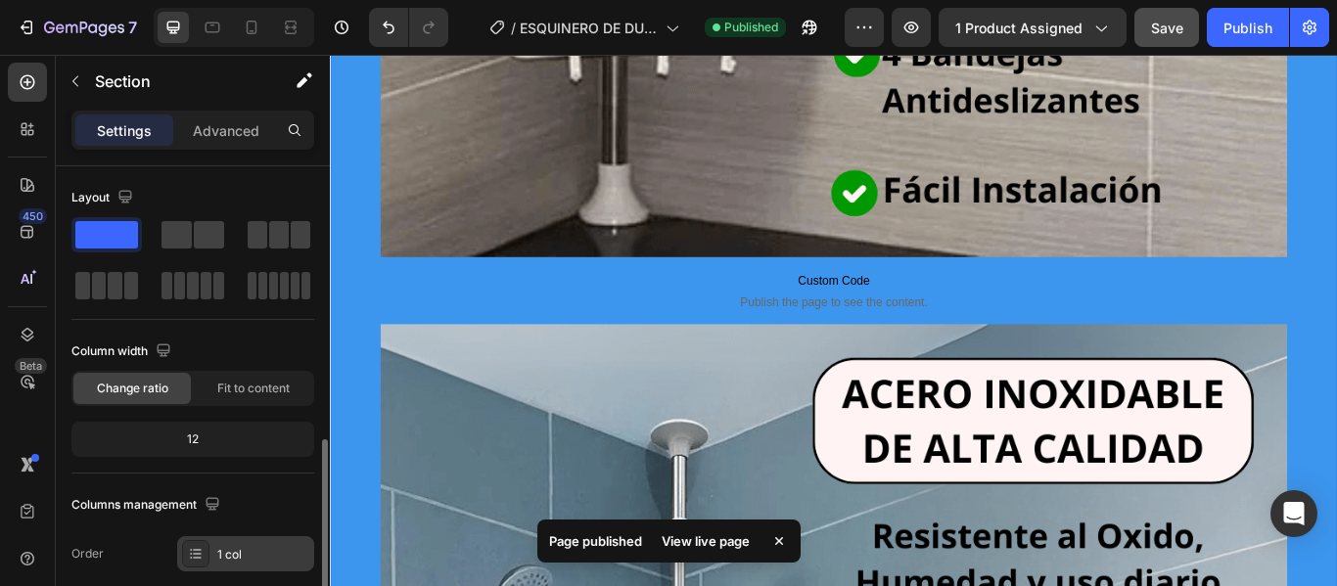
scroll to position [294, 0]
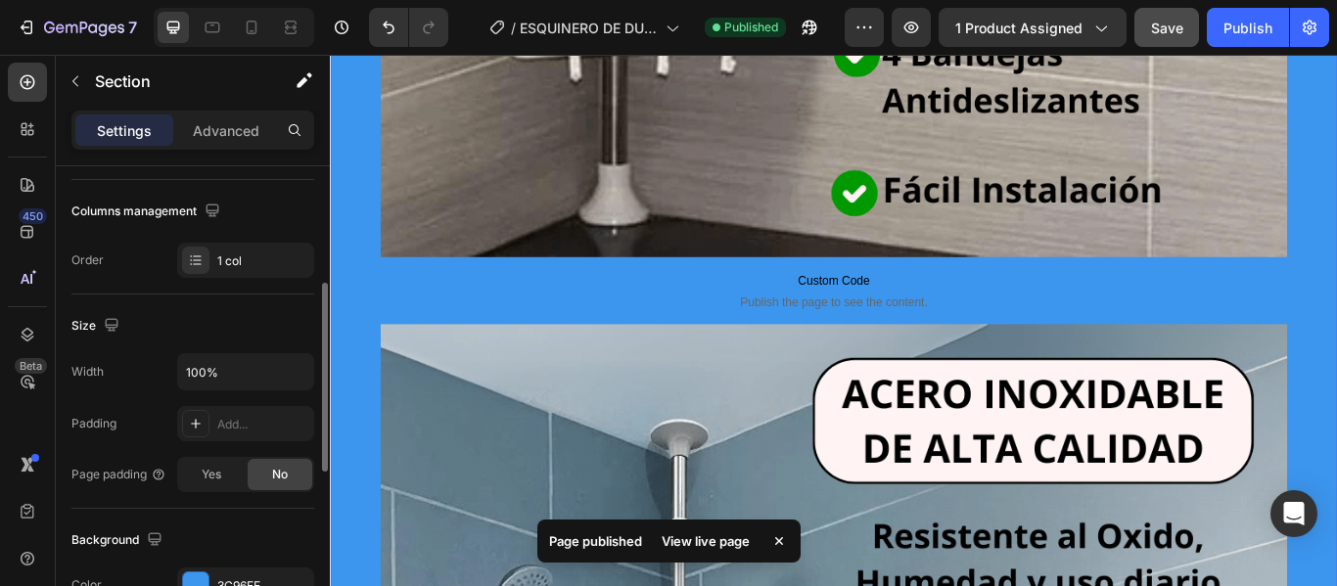
click at [241, 148] on div "Settings Advanced" at bounding box center [192, 130] width 243 height 39
click at [216, 140] on p "Advanced" at bounding box center [226, 130] width 67 height 21
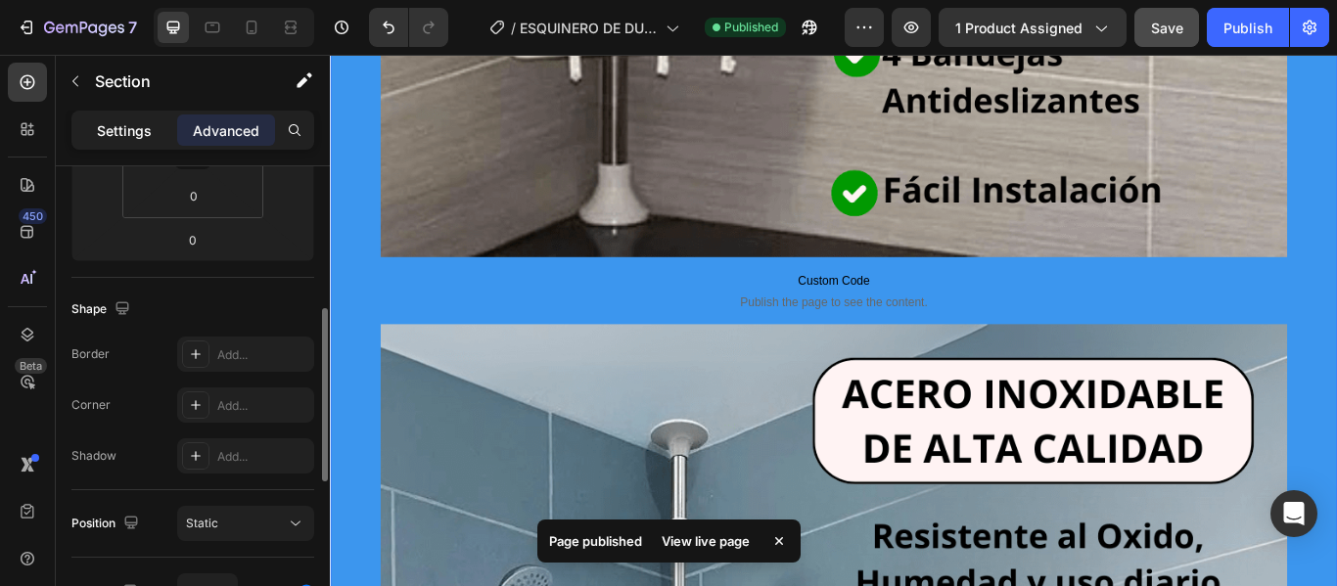
click at [121, 129] on p "Settings" at bounding box center [124, 130] width 55 height 21
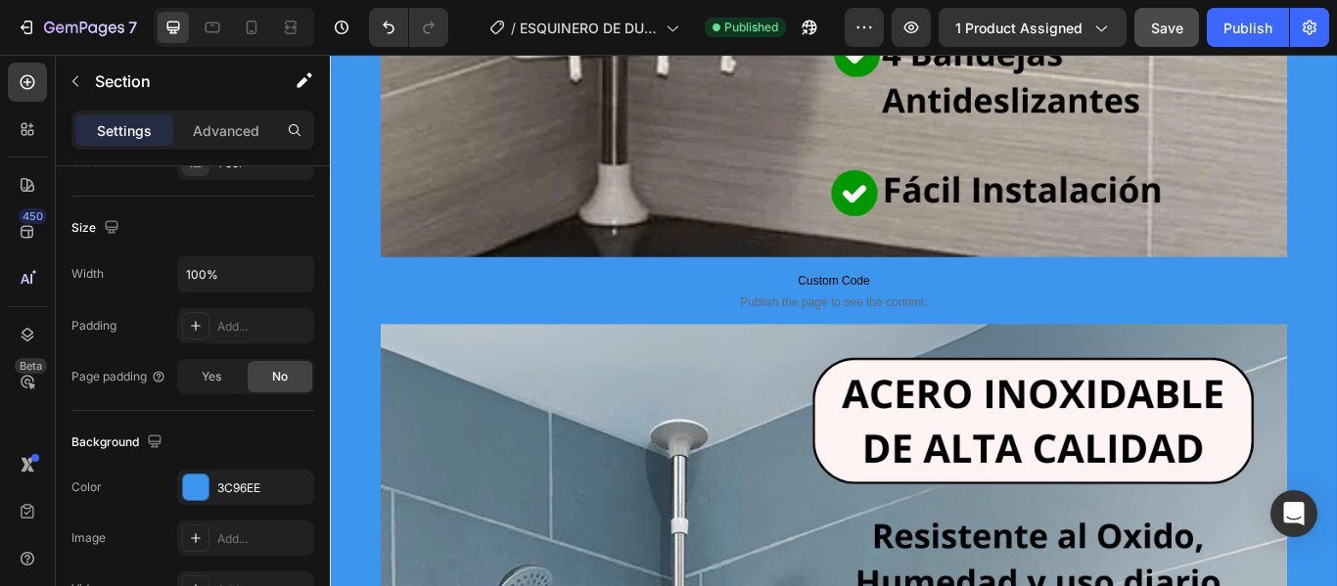
scroll to position [685, 0]
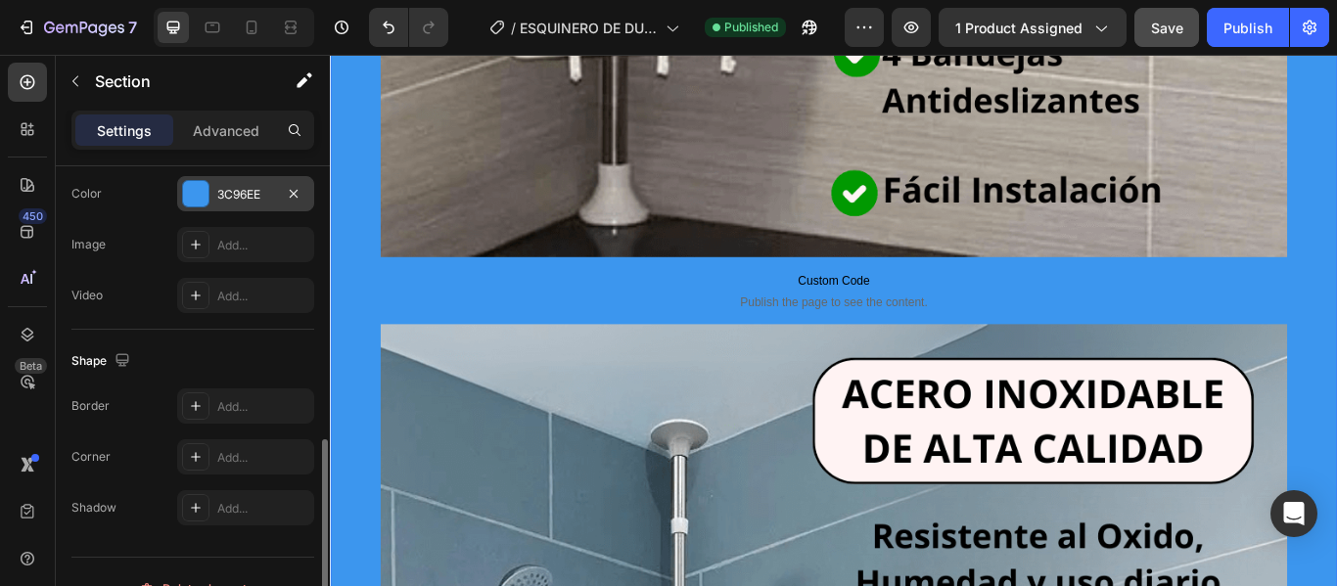
click at [184, 191] on div at bounding box center [195, 193] width 25 height 25
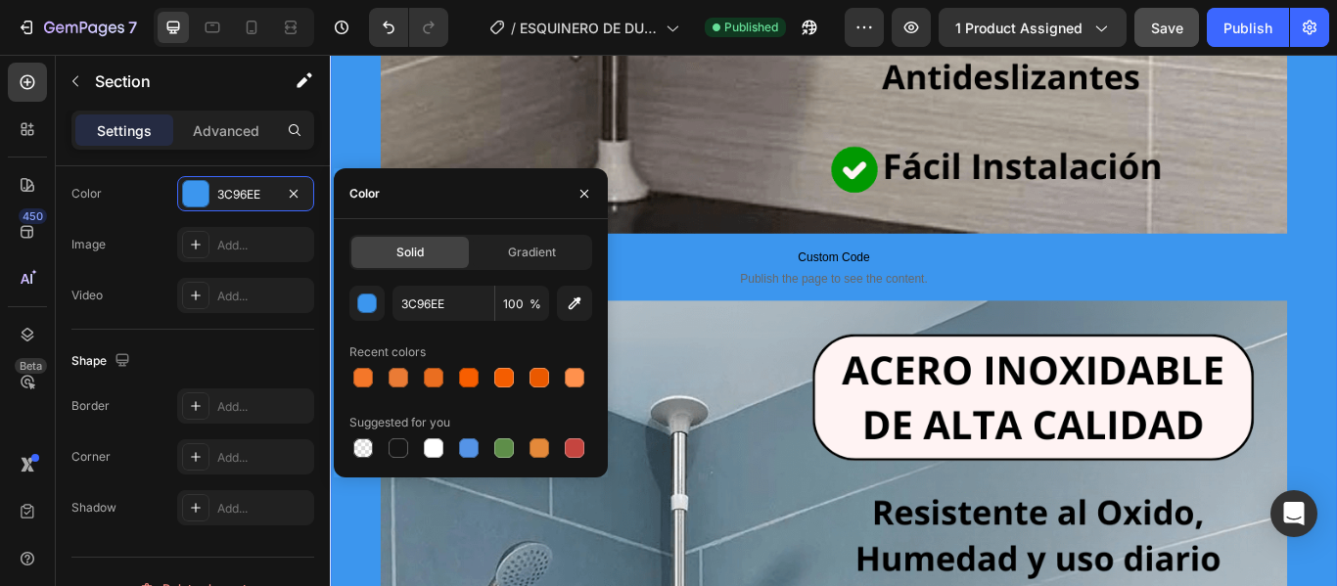
scroll to position [1566, 0]
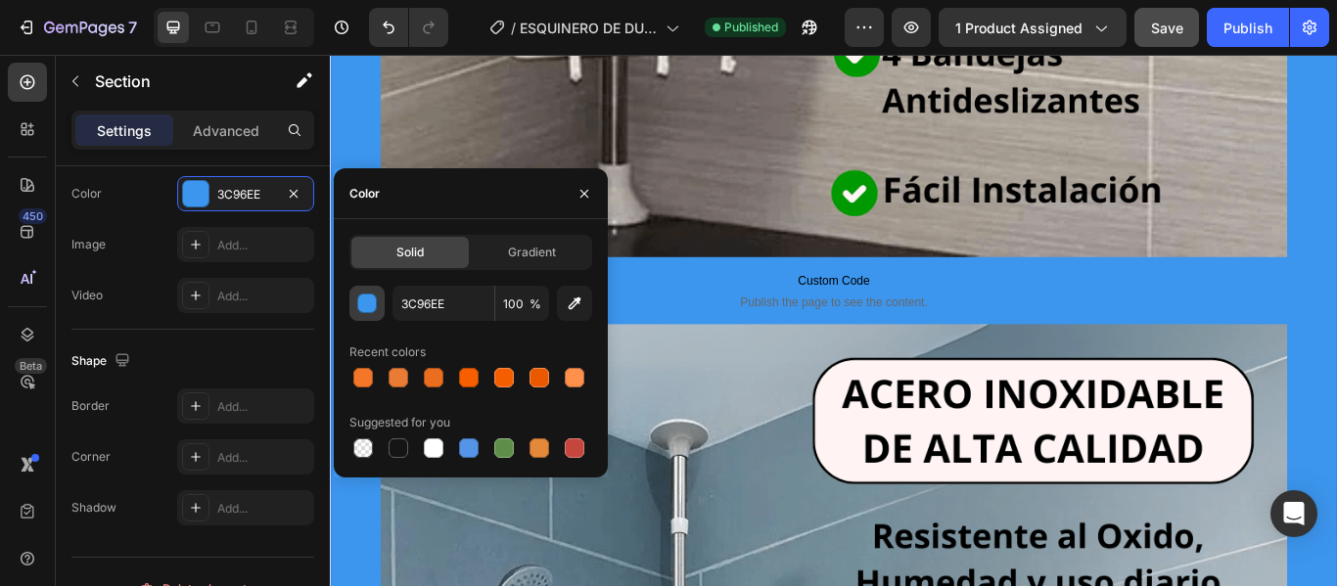
click at [369, 304] on div "button" at bounding box center [368, 305] width 20 height 20
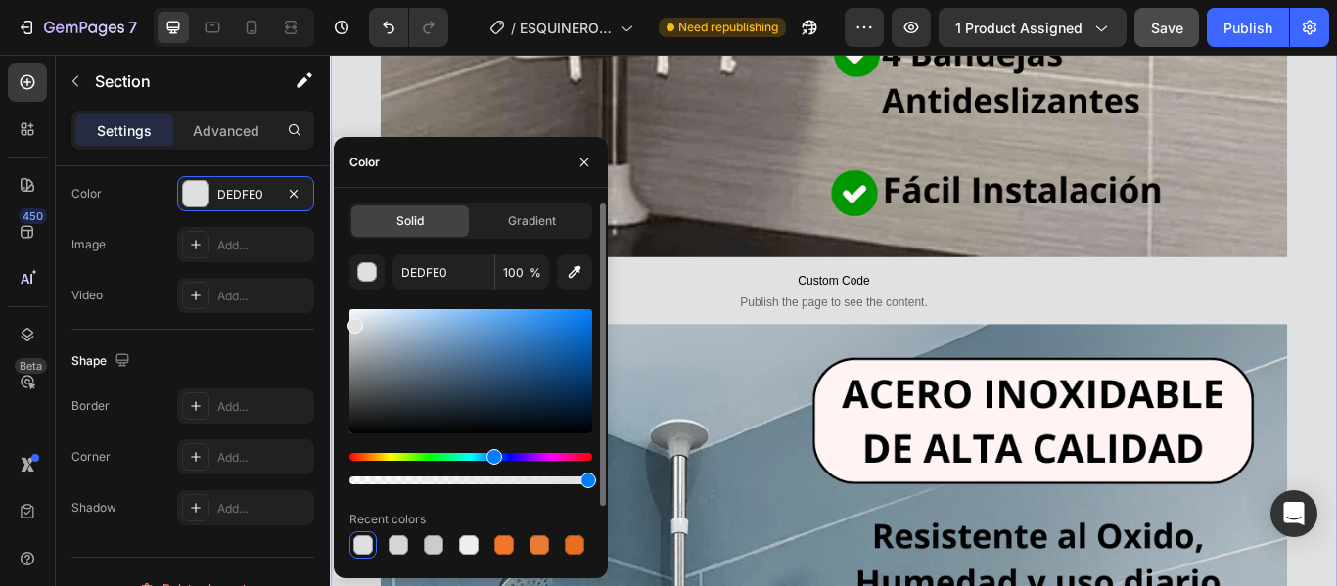
type input "E0E1E2"
drag, startPoint x: 366, startPoint y: 321, endPoint x: 352, endPoint y: 322, distance: 13.7
click at [352, 322] on div at bounding box center [471, 371] width 243 height 124
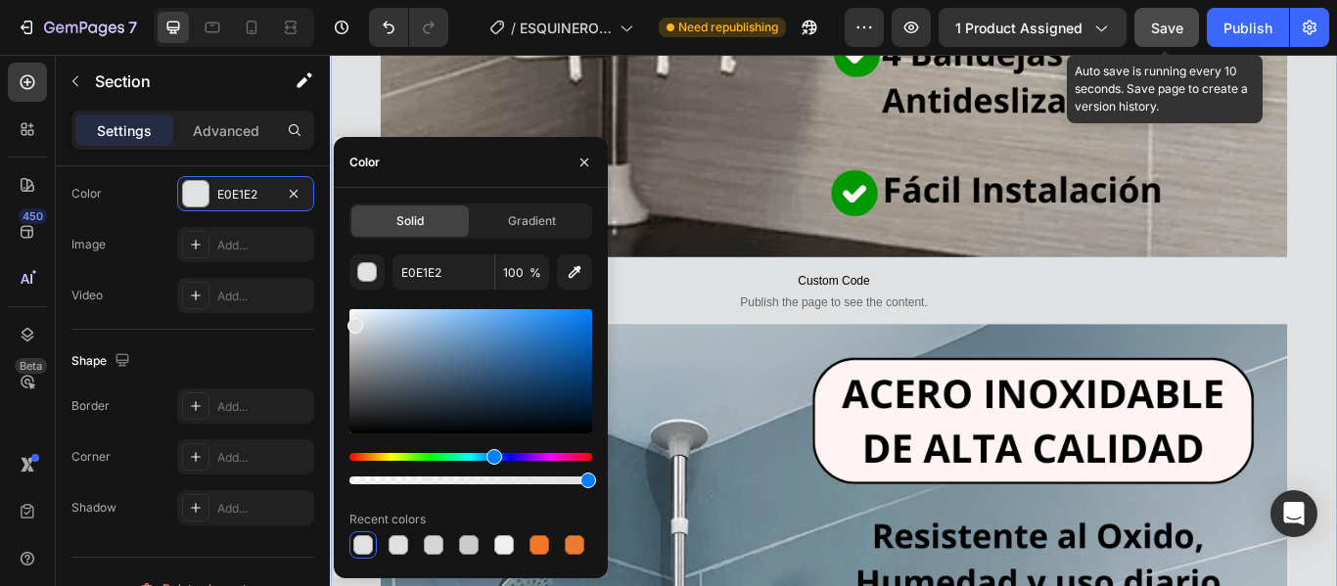
click at [1177, 18] on div "Save" at bounding box center [1167, 28] width 32 height 21
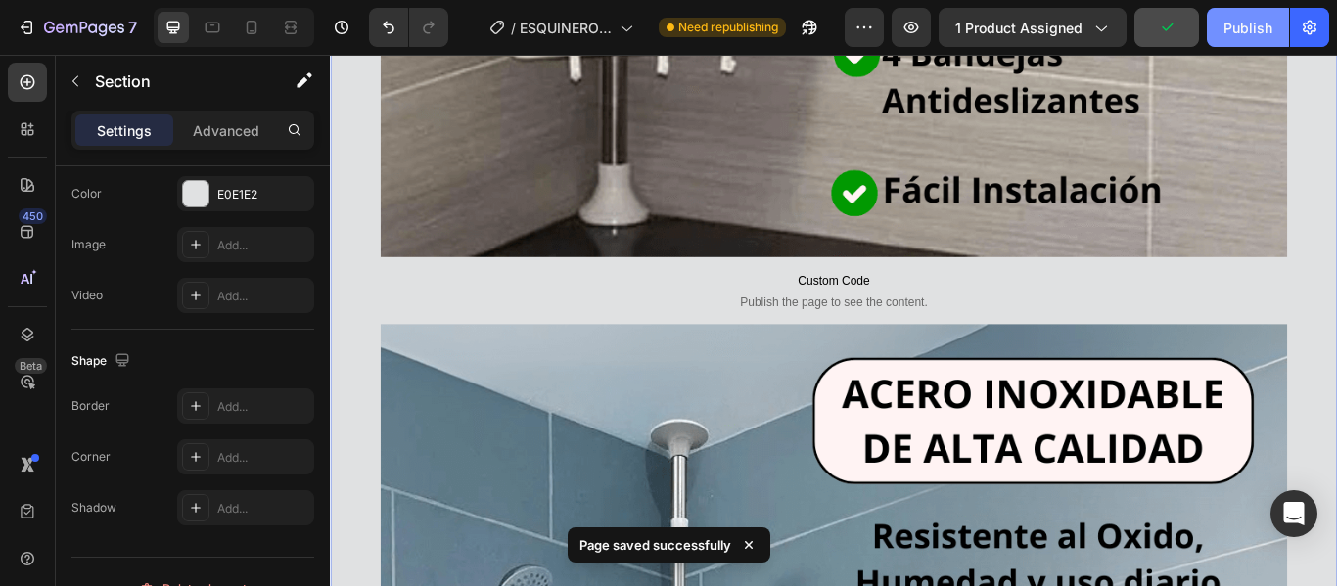
click at [1230, 24] on div "Publish" at bounding box center [1248, 28] width 49 height 21
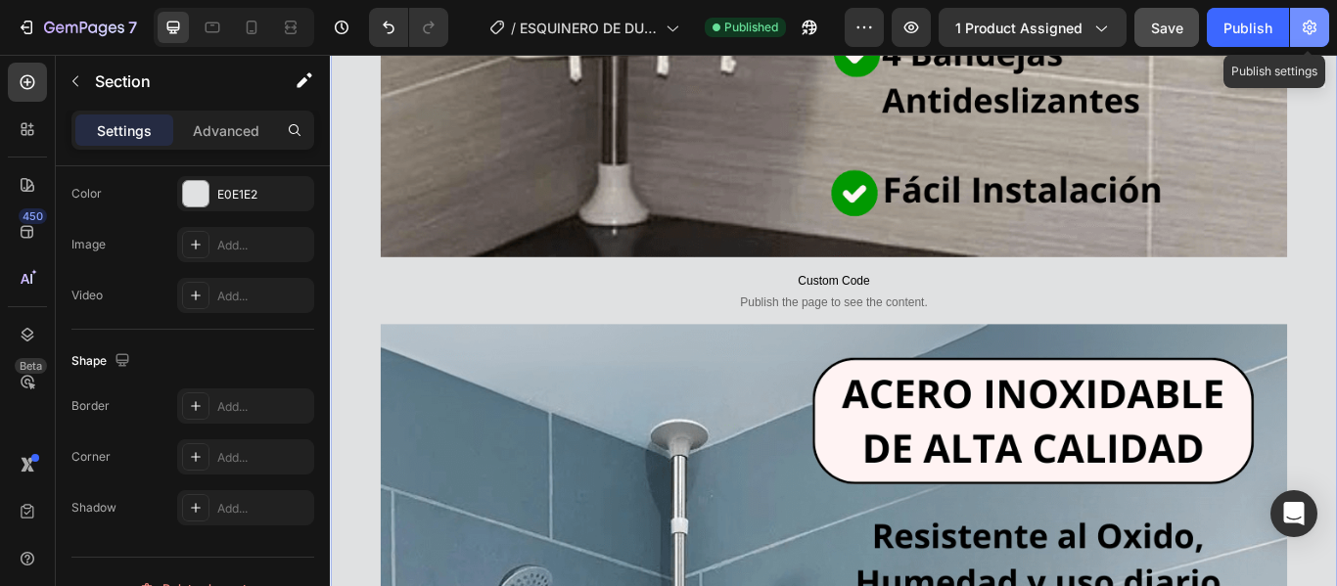
click at [1309, 37] on button "button" at bounding box center [1309, 27] width 39 height 39
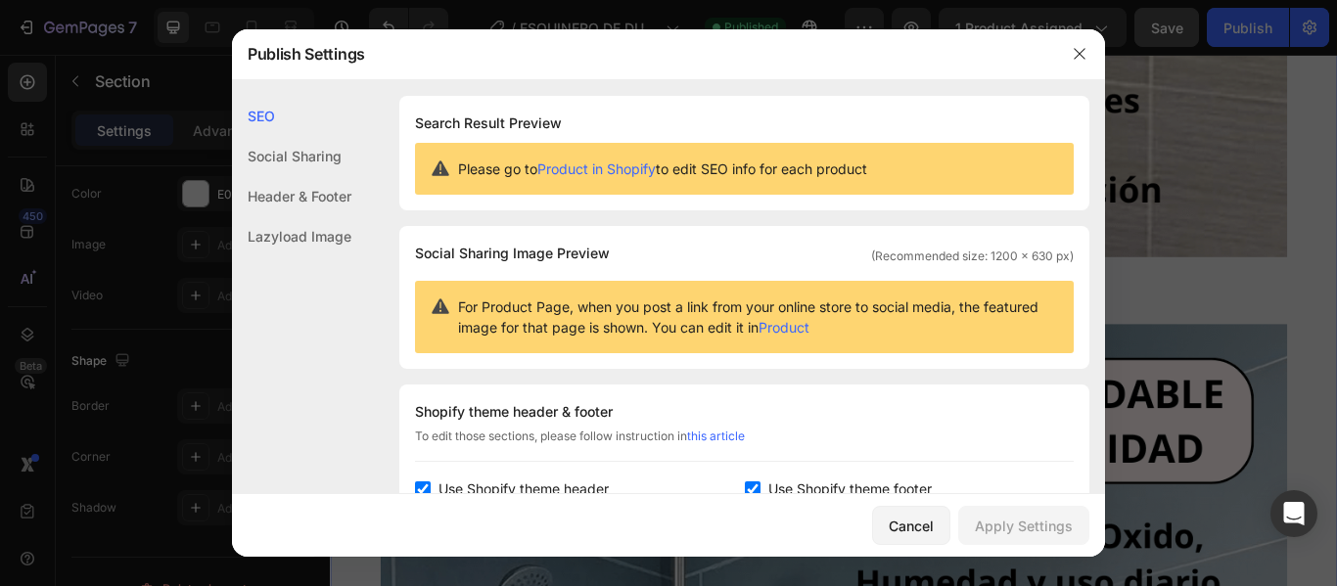
scroll to position [294, 0]
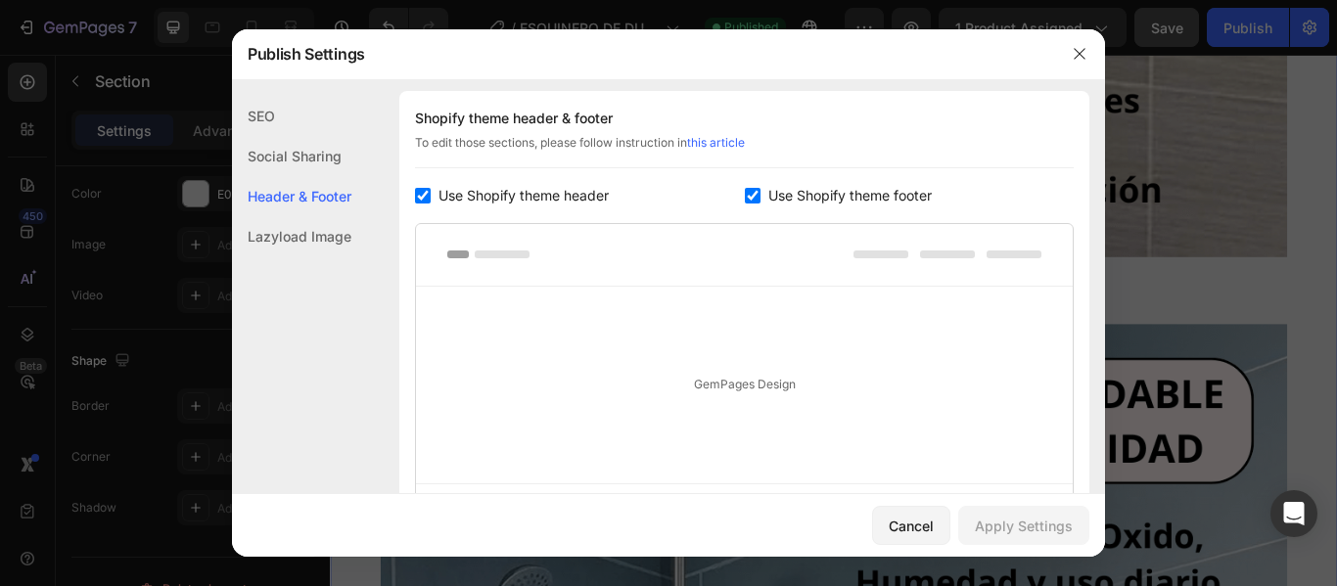
click at [817, 173] on div "Shopify theme header & footer To edit those sections, please follow instruction…" at bounding box center [744, 327] width 690 height 472
click at [815, 192] on span "Use Shopify theme footer" at bounding box center [850, 195] width 163 height 23
checkbox input "false"
click at [567, 194] on span "Use Shopify theme header" at bounding box center [524, 195] width 170 height 23
checkbox input "false"
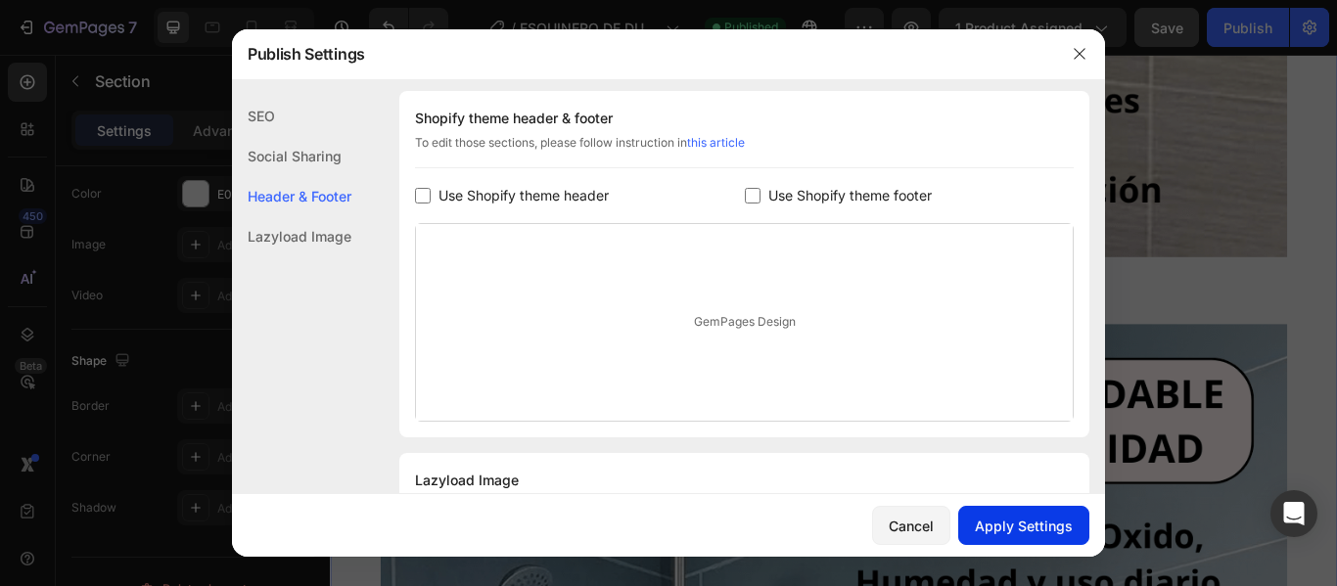
click at [1009, 522] on div "Apply Settings" at bounding box center [1024, 526] width 98 height 21
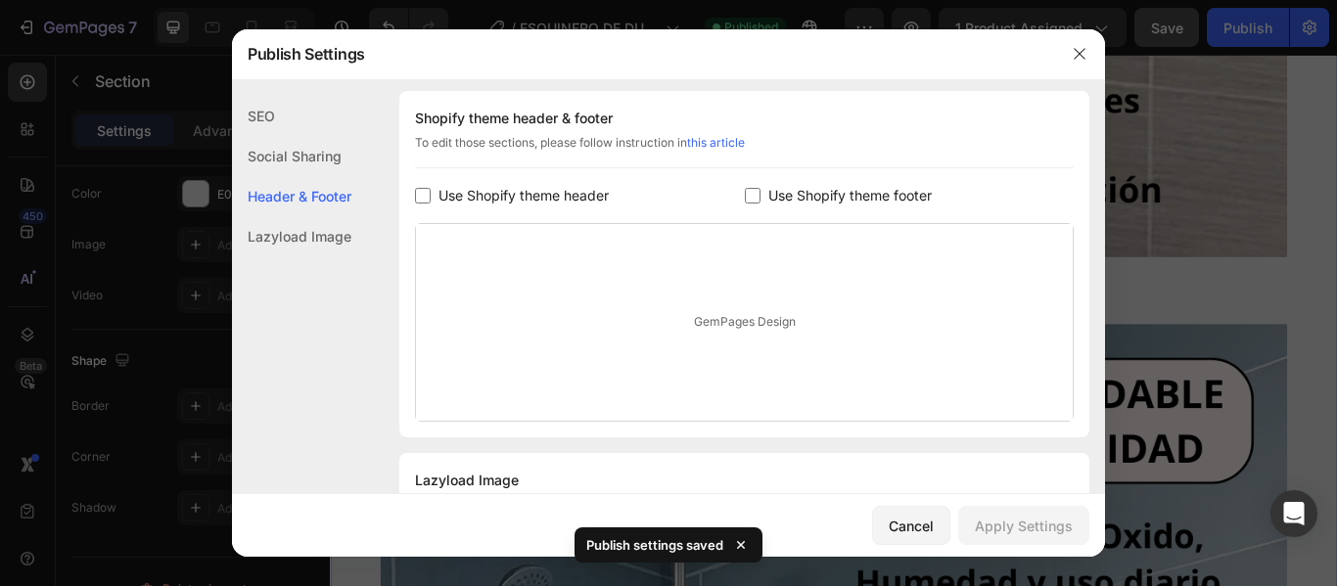
click at [1163, 149] on div at bounding box center [668, 293] width 1337 height 586
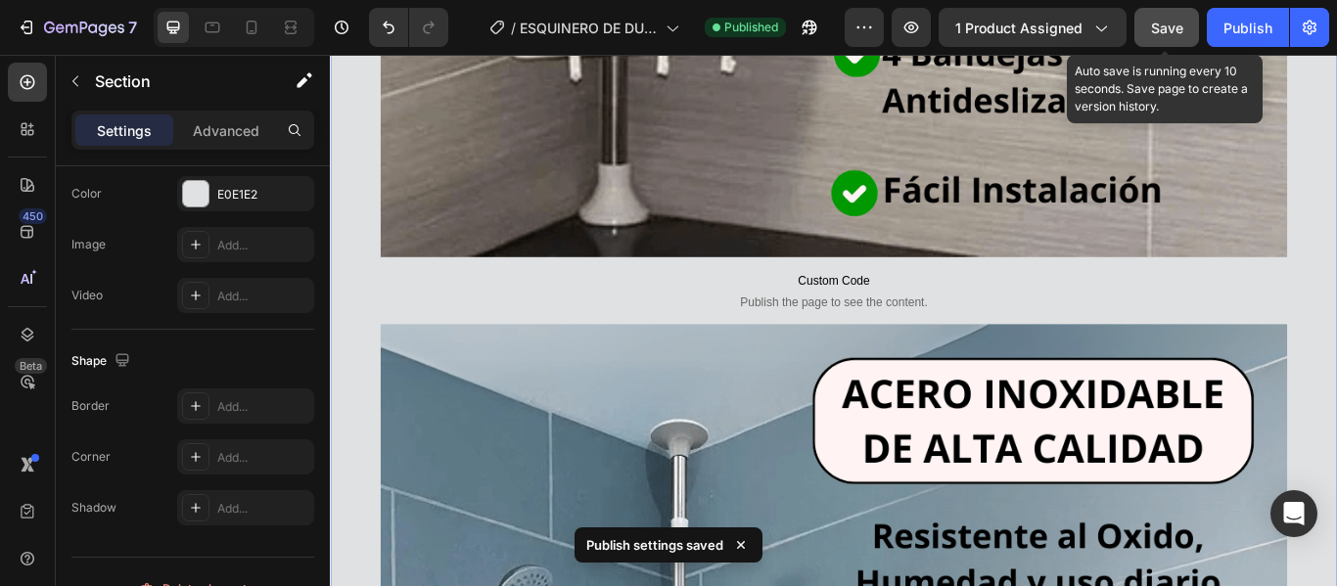
click at [1174, 32] on span "Save" at bounding box center [1167, 28] width 32 height 17
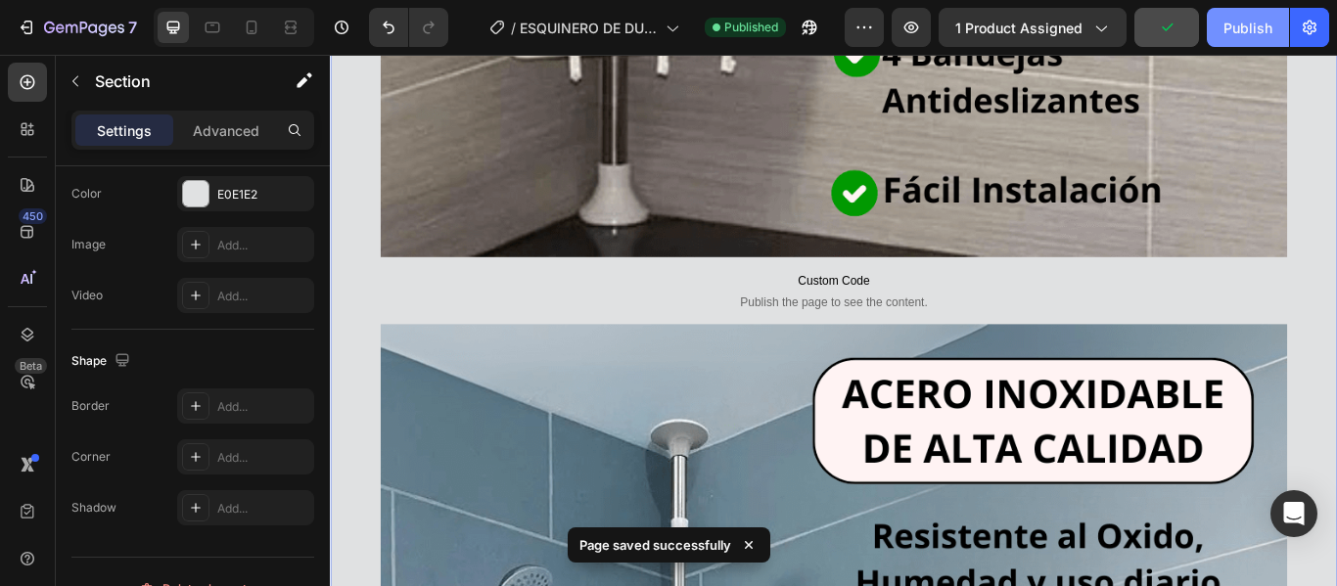
click at [1239, 32] on div "Publish" at bounding box center [1248, 28] width 49 height 21
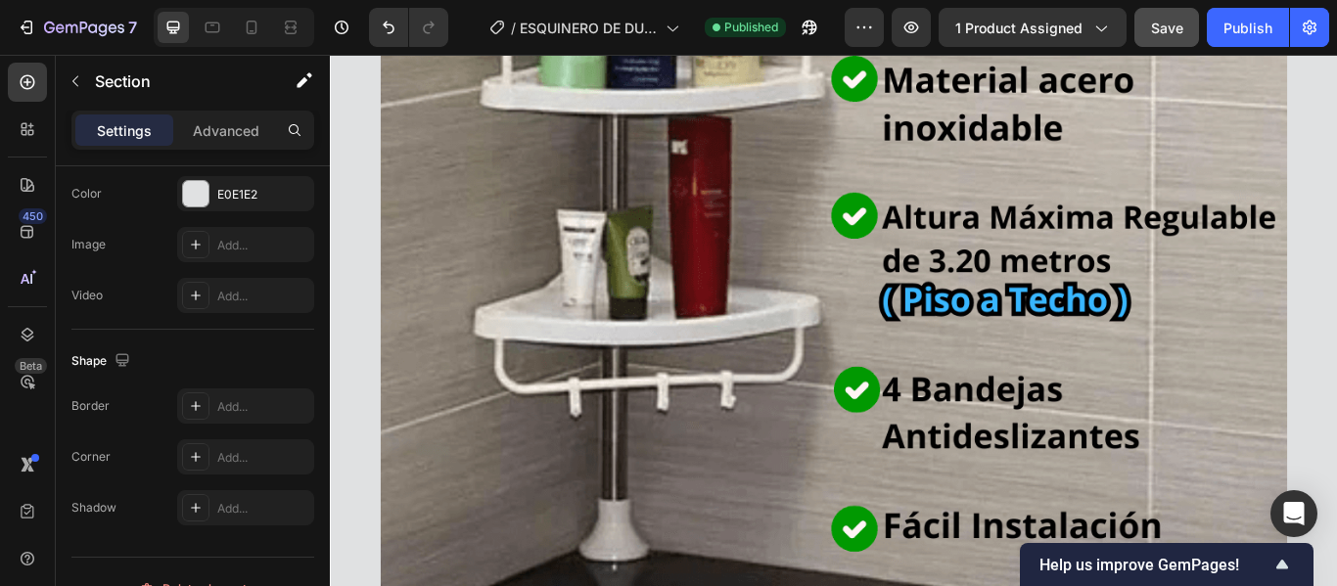
scroll to position [0, 0]
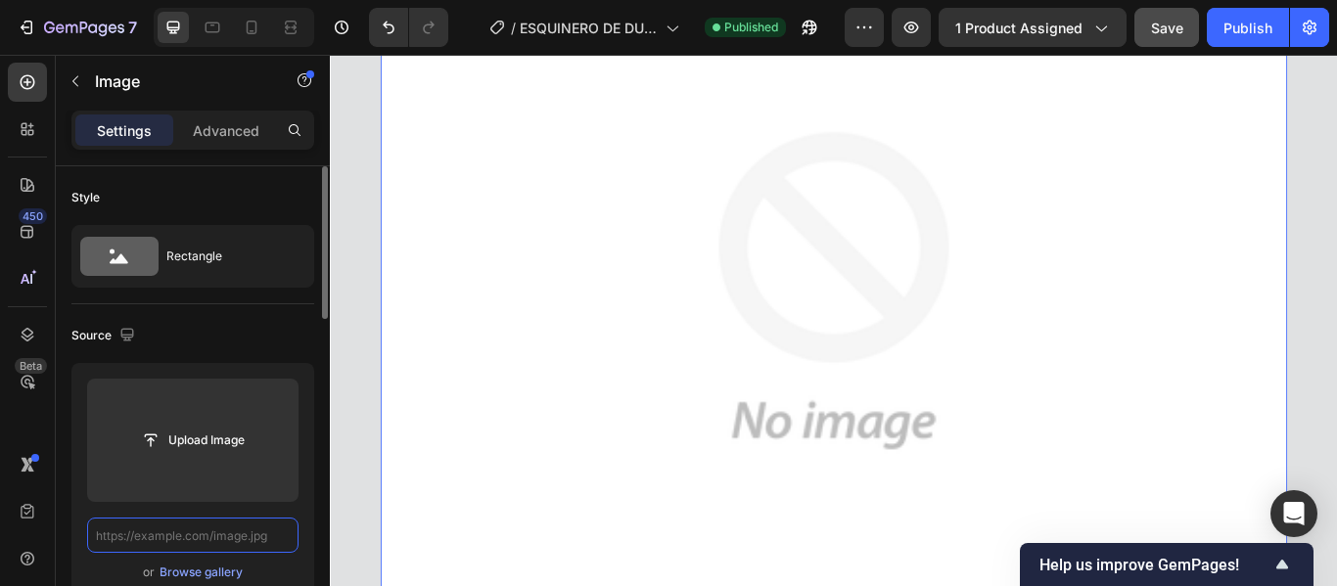
paste input "[URL][DOMAIN_NAME]"
type input "[URL][DOMAIN_NAME]"
paste input "[URL][DOMAIN_NAME]"
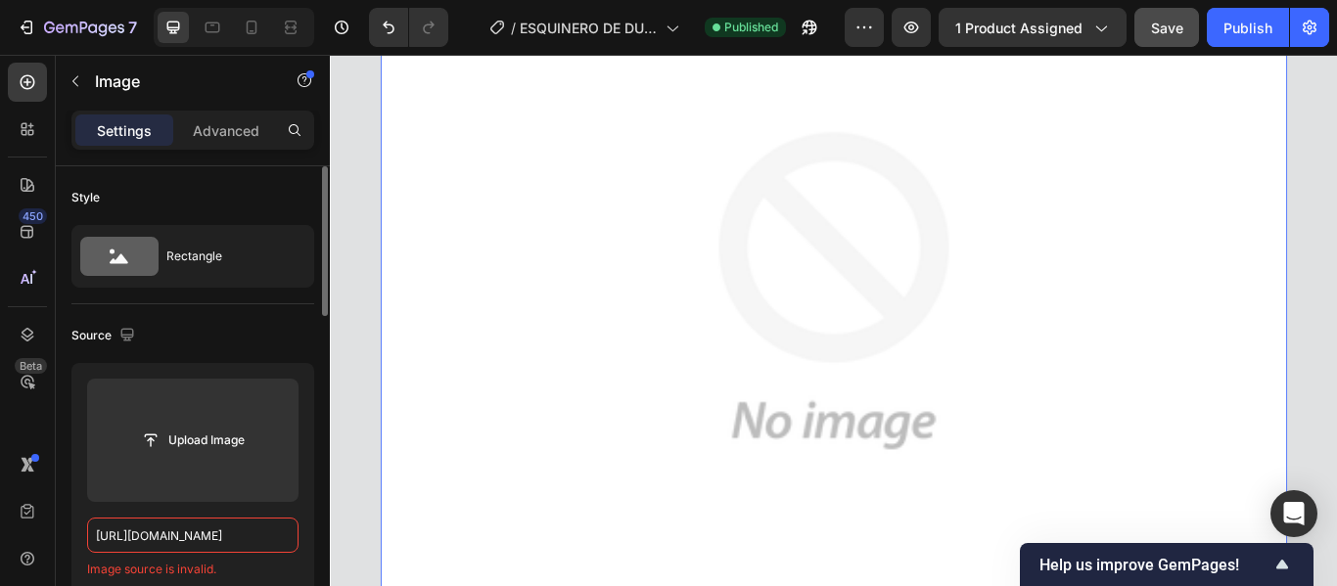
scroll to position [0, 293]
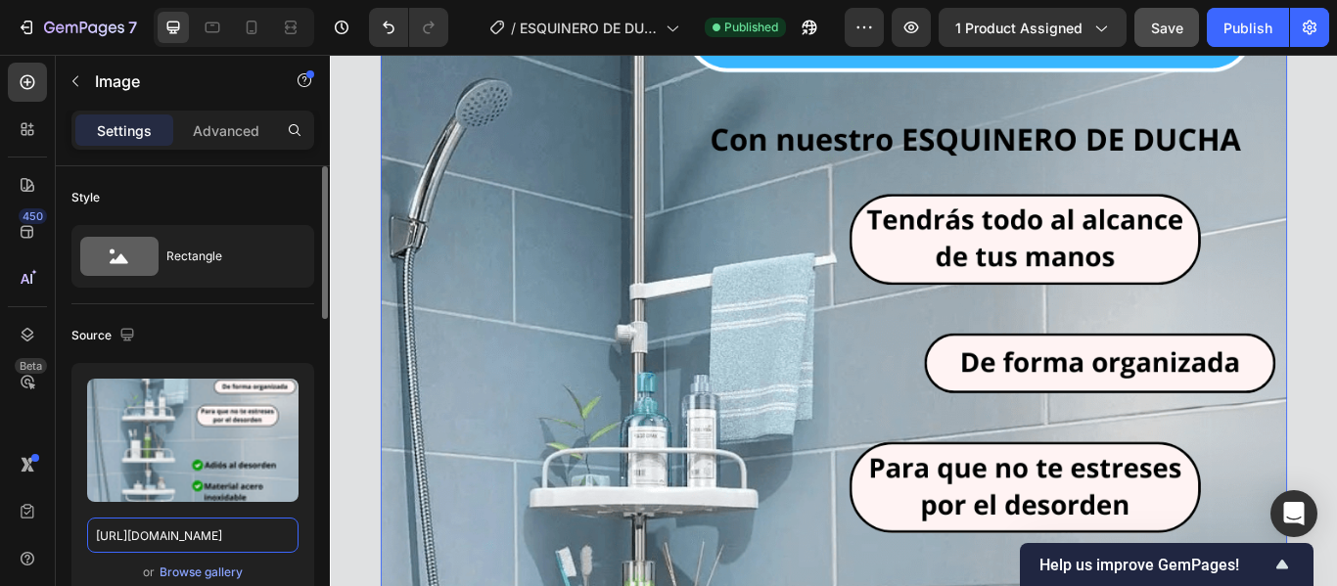
type input "[URL][DOMAIN_NAME]"
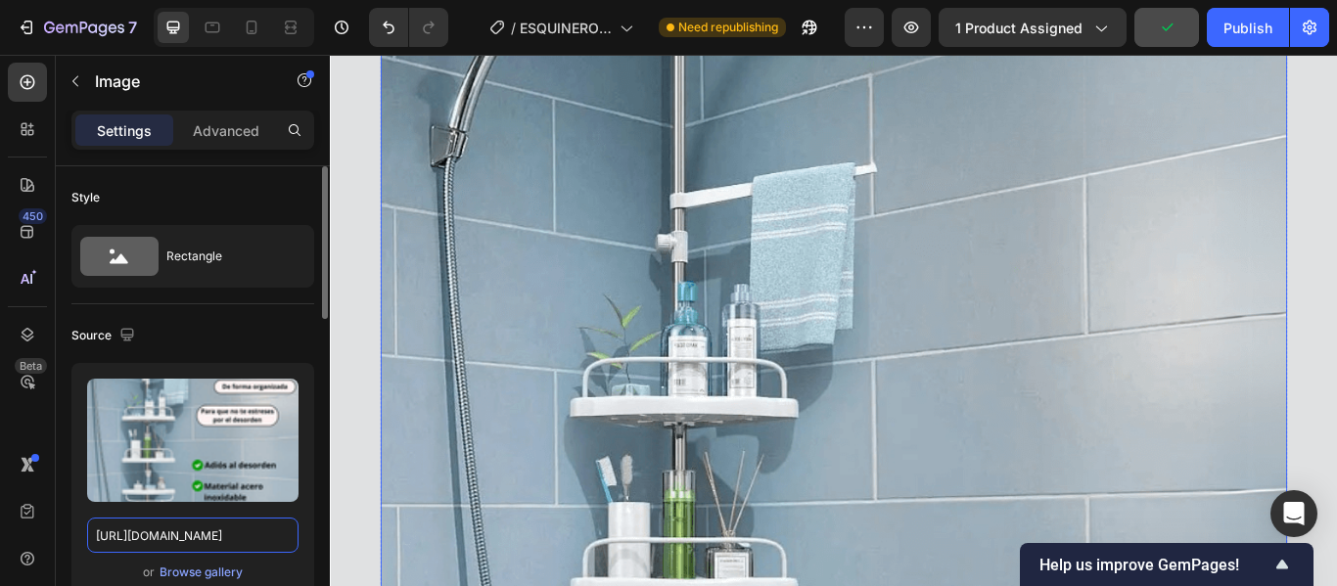
scroll to position [2252, 0]
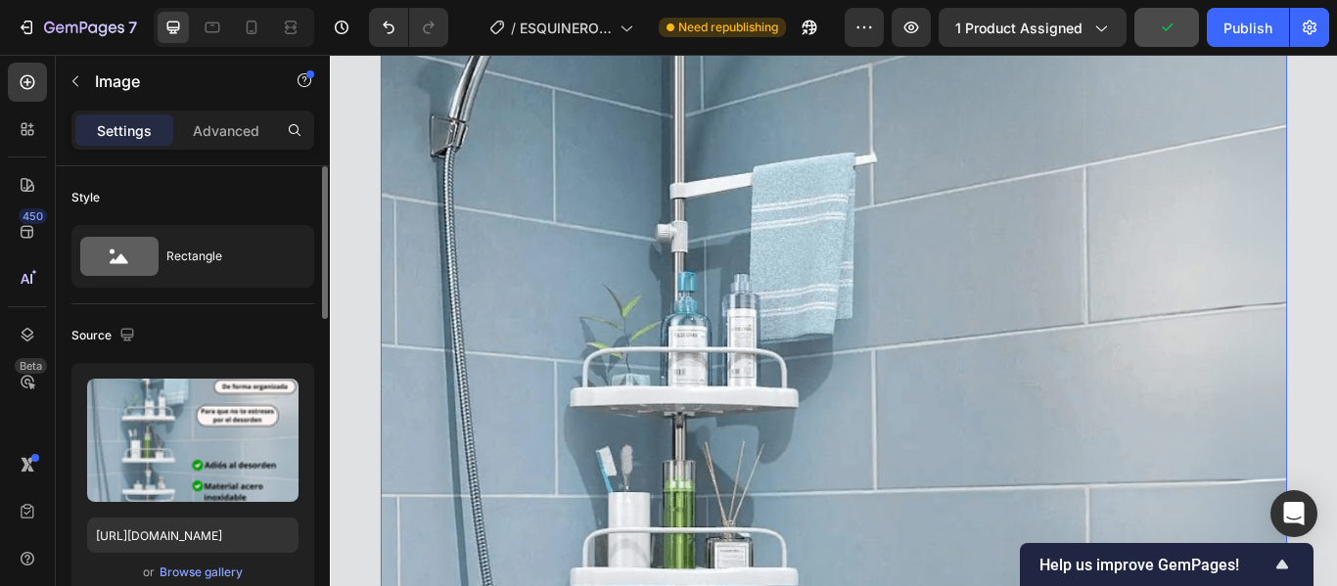
click at [731, 314] on img at bounding box center [917, 565] width 1057 height 1762
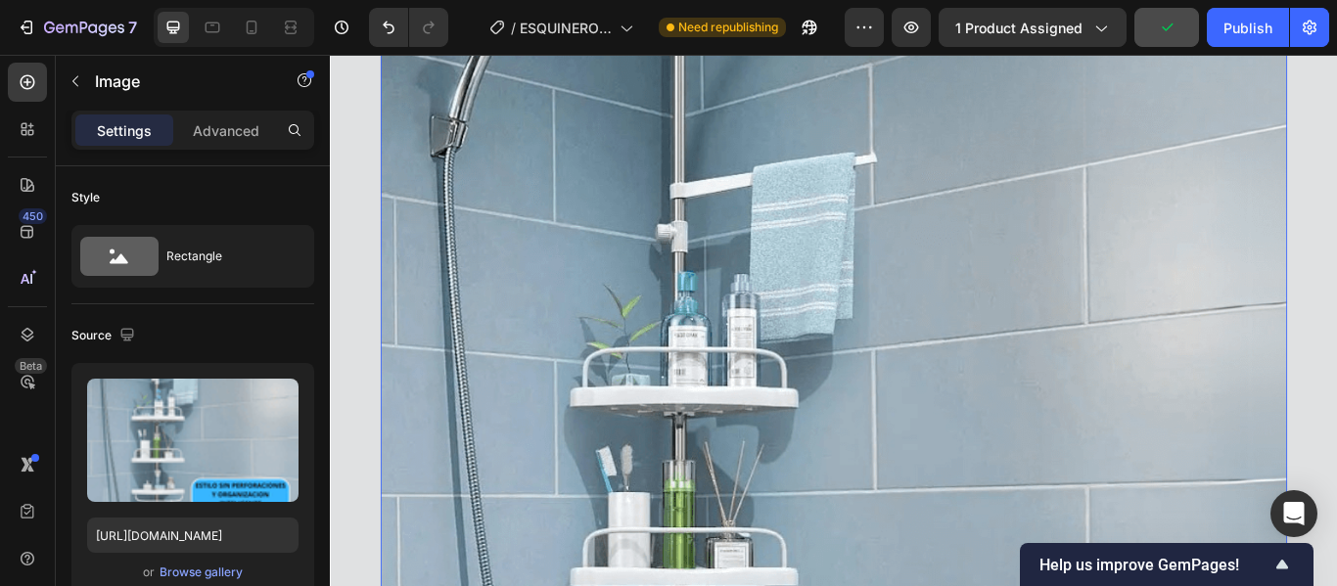
scroll to position [685, 0]
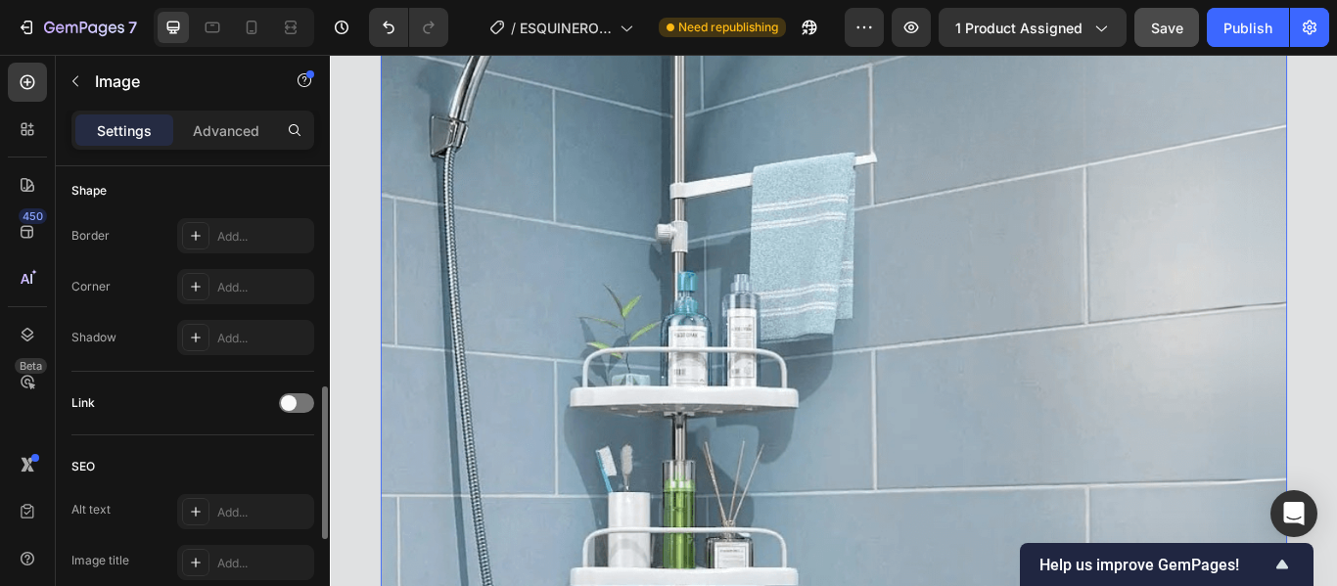
click at [585, 293] on img at bounding box center [917, 565] width 1057 height 1762
click at [209, 130] on p "Advanced" at bounding box center [226, 130] width 67 height 21
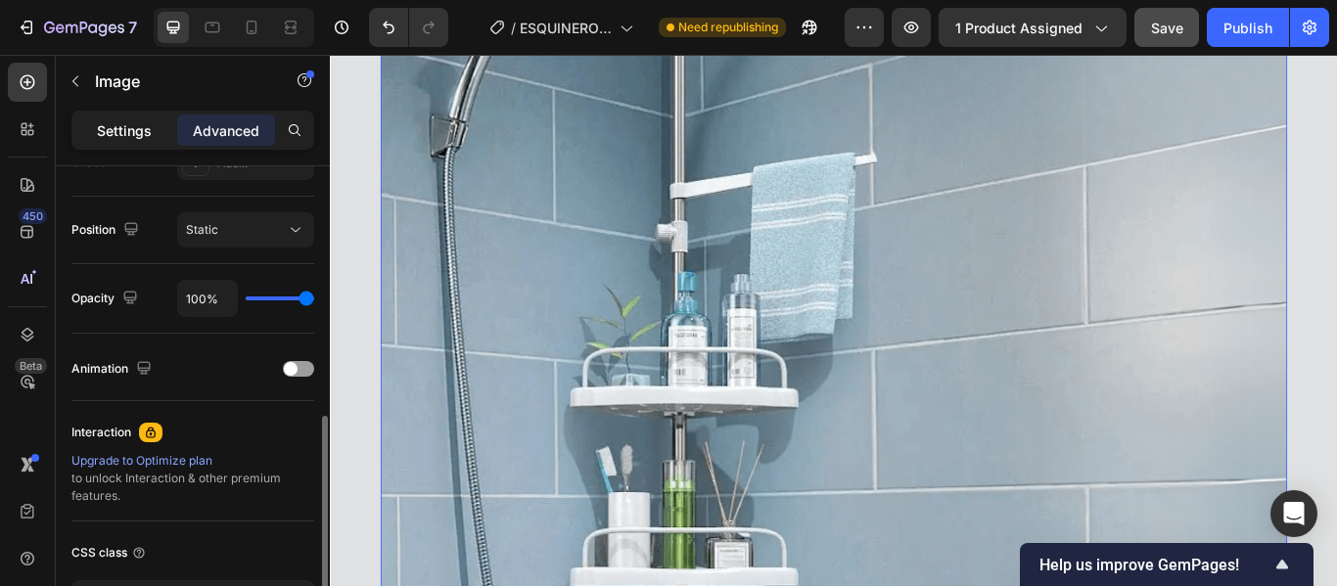
click at [122, 132] on p "Settings" at bounding box center [124, 130] width 55 height 21
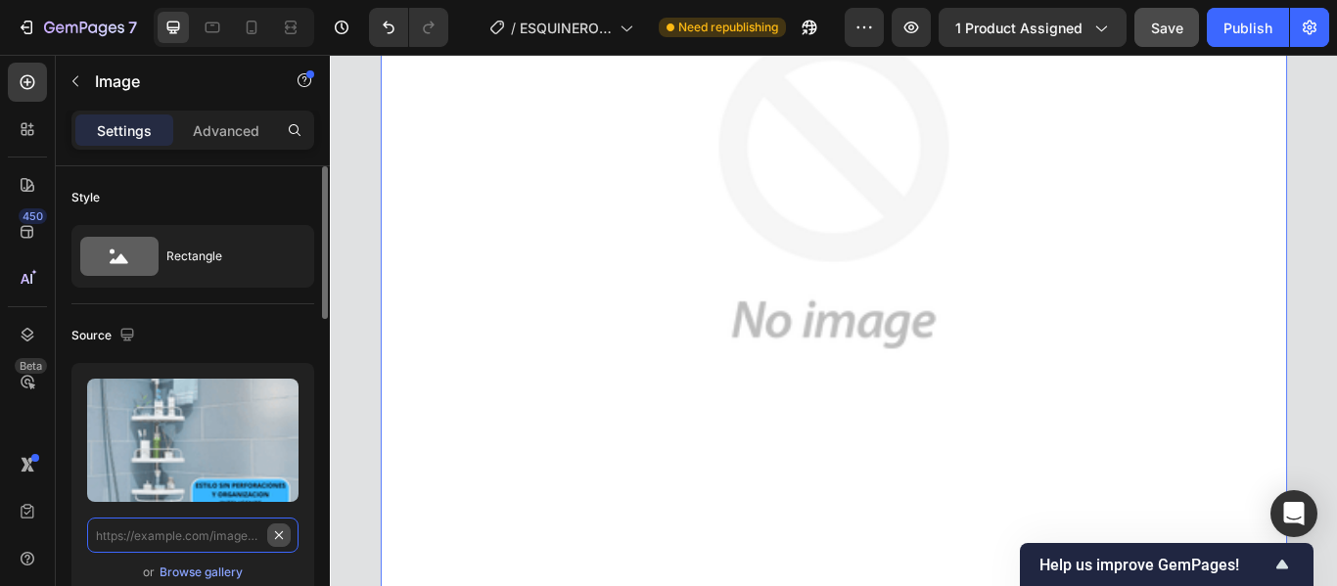
scroll to position [0, 0]
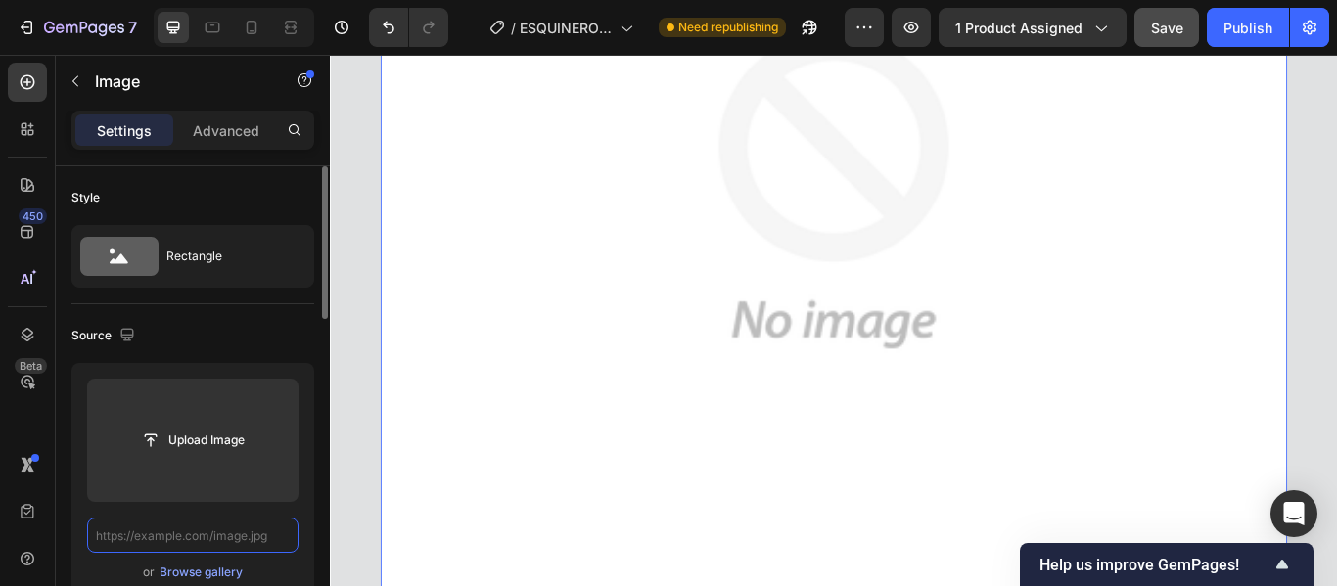
paste input "[URL][DOMAIN_NAME]"
type input "[URL][DOMAIN_NAME]"
paste input "[URL][DOMAIN_NAME]"
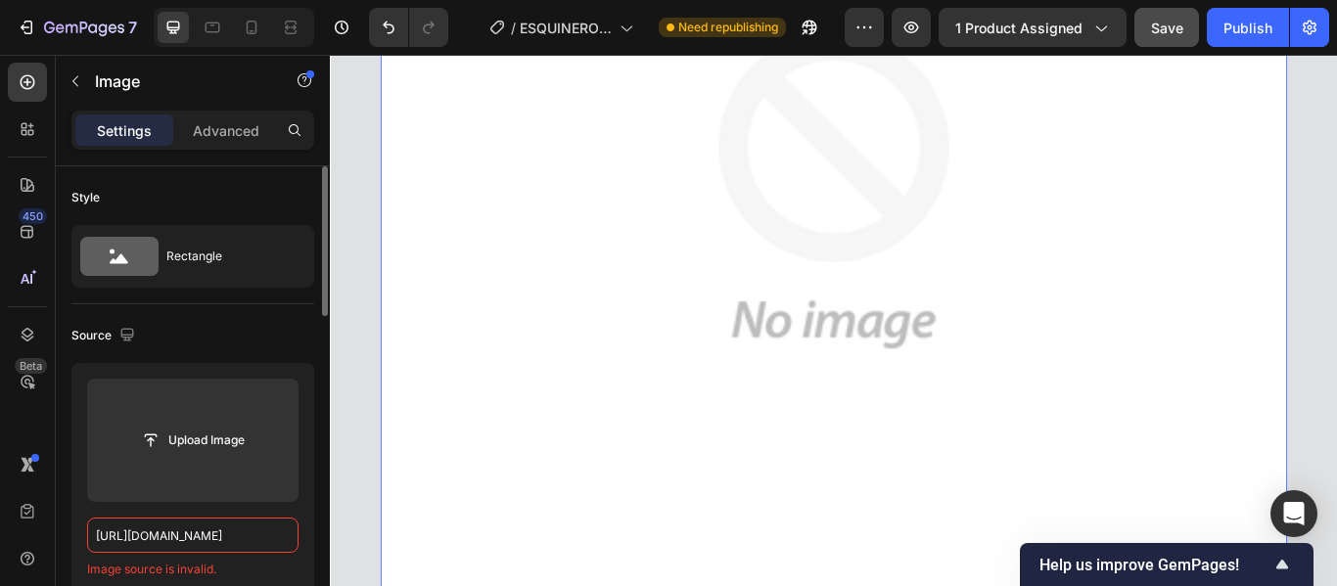
scroll to position [0, 296]
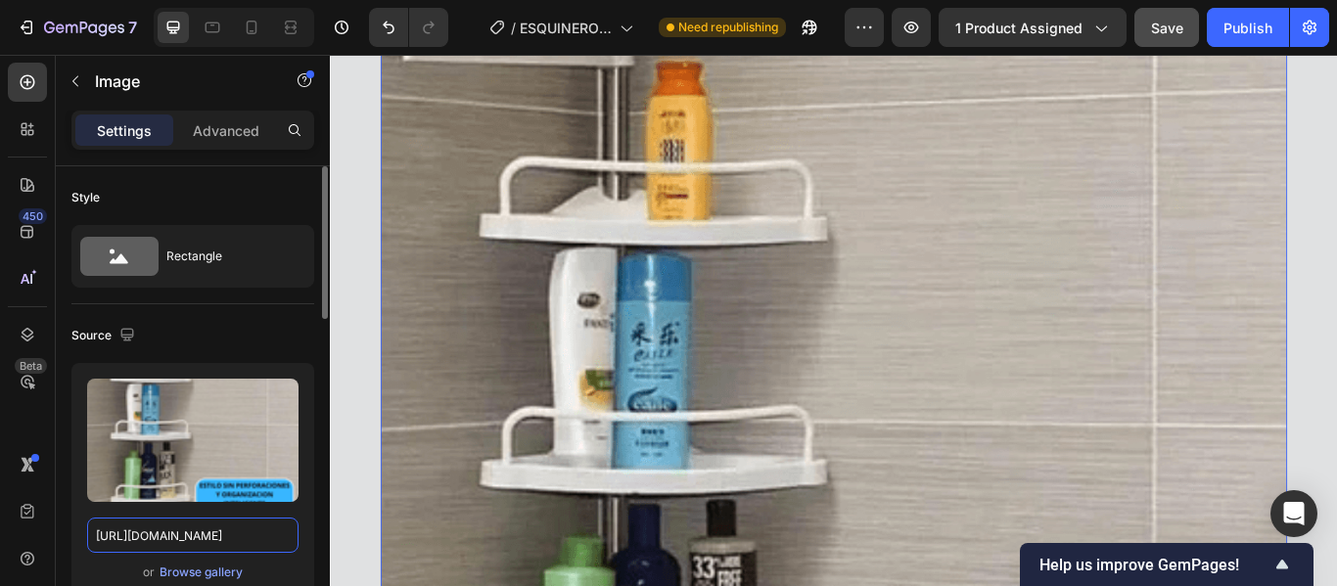
type input "[URL][DOMAIN_NAME]"
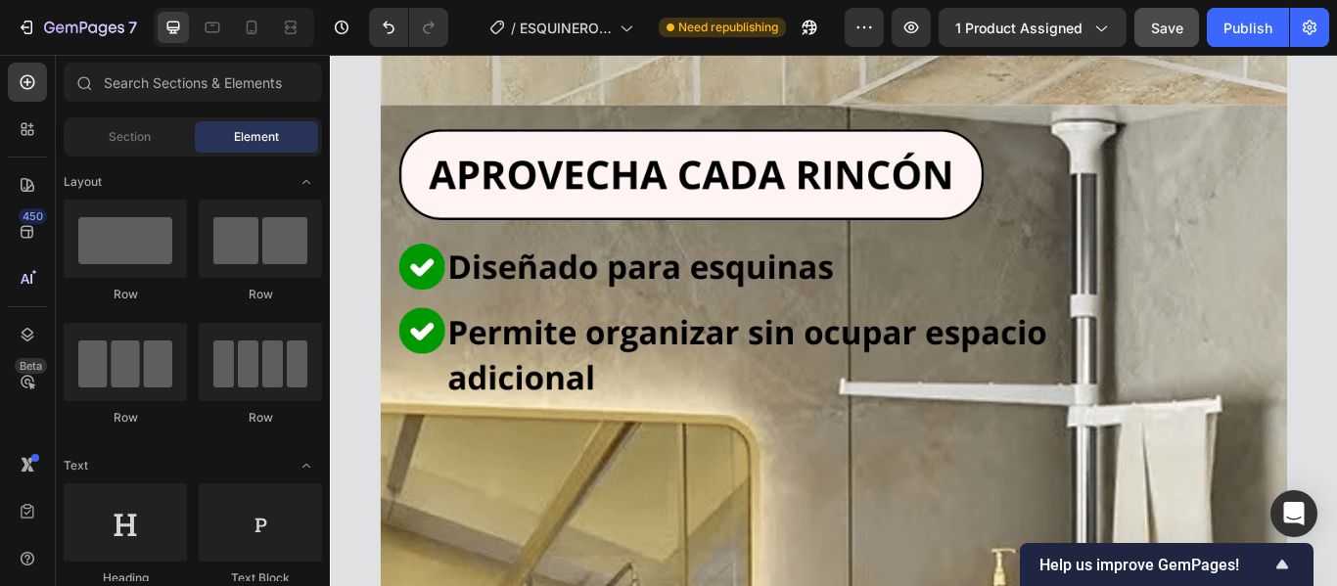
scroll to position [10158, 0]
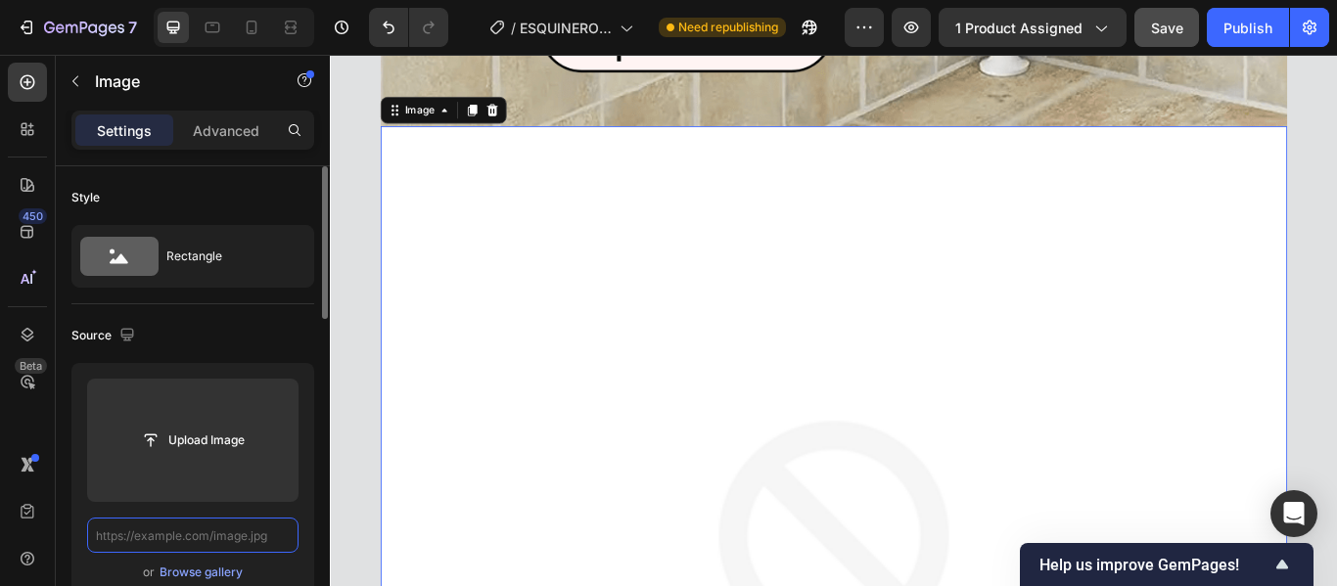
scroll to position [0, 0]
paste input "[URL][DOMAIN_NAME]"
type input "[URL][DOMAIN_NAME]"
paste input "[URL][DOMAIN_NAME]"
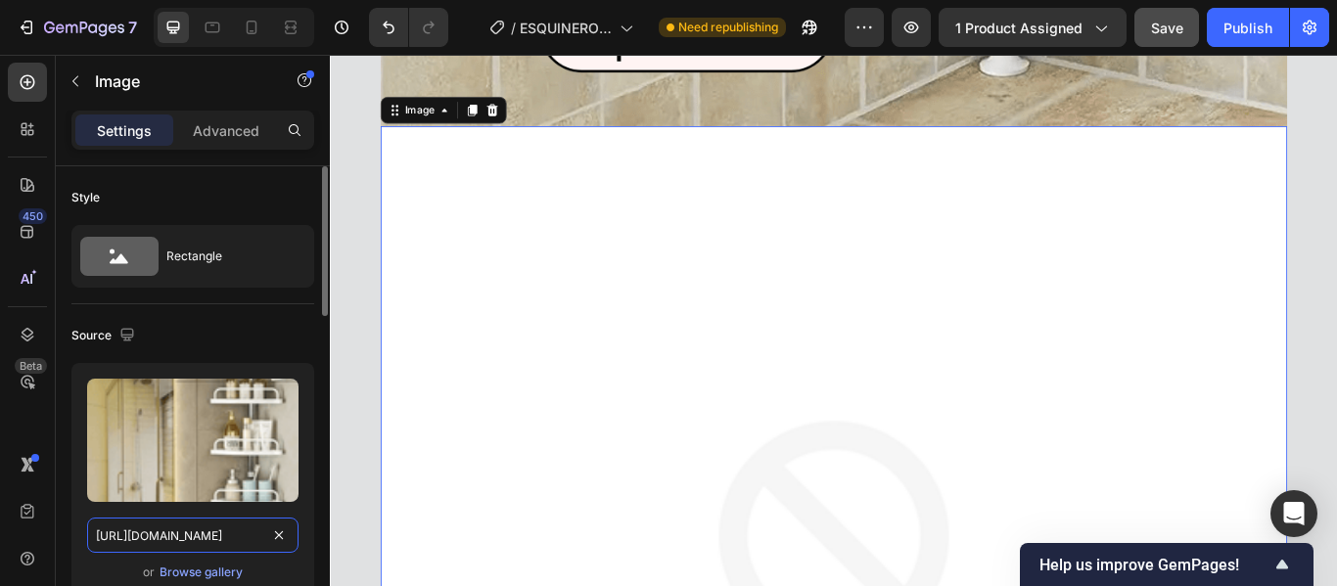
scroll to position [0, 298]
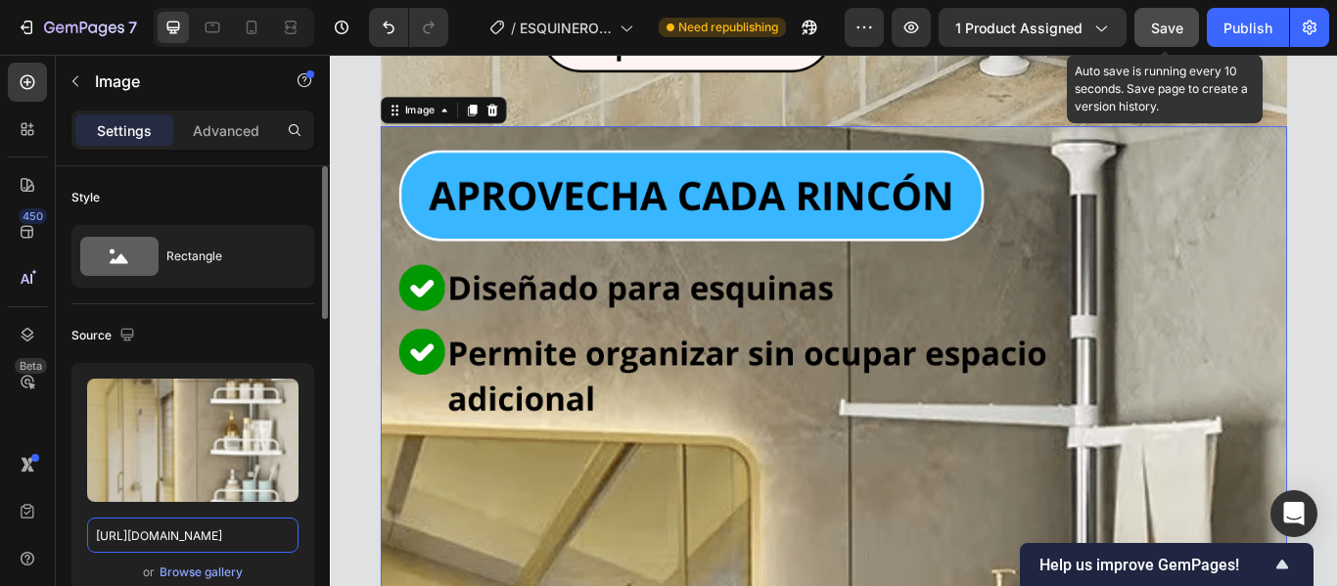
type input "[URL][DOMAIN_NAME]"
click at [1167, 30] on span "Save" at bounding box center [1167, 28] width 32 height 17
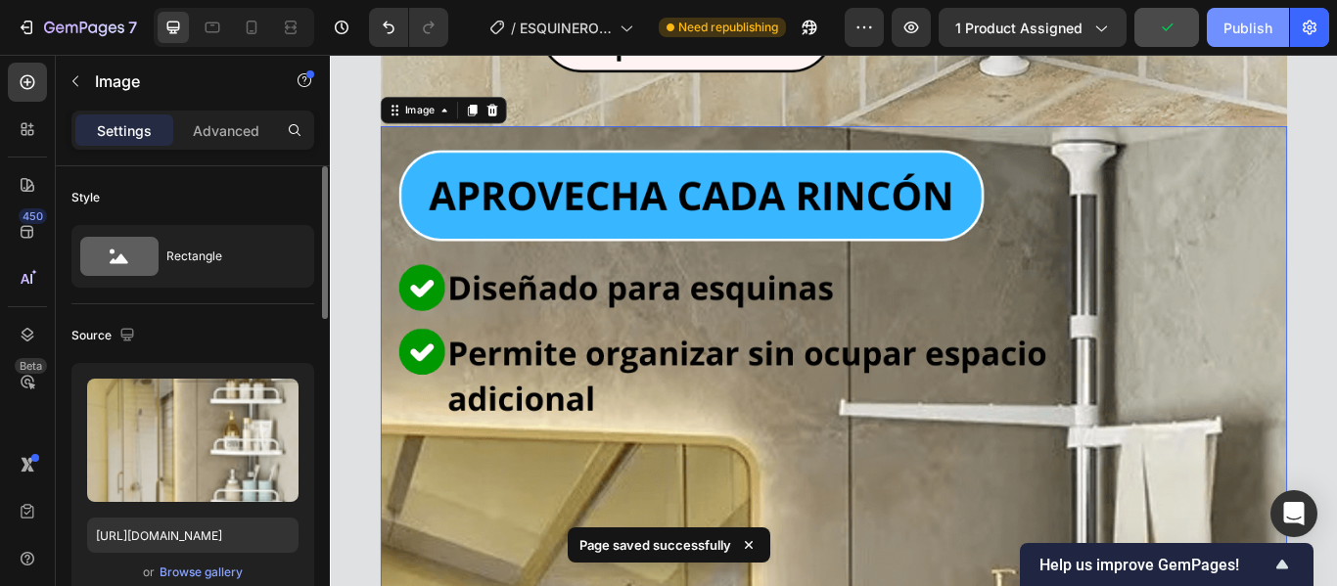
click at [1257, 23] on div "Publish" at bounding box center [1248, 28] width 49 height 21
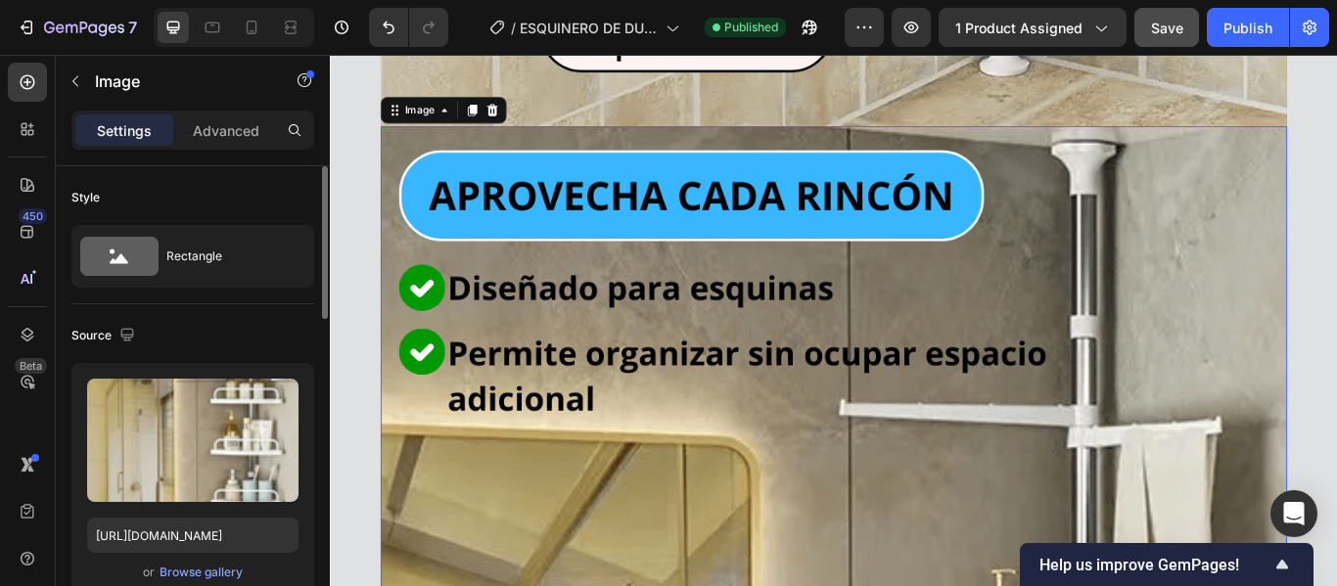
drag, startPoint x: 450, startPoint y: 667, endPoint x: 429, endPoint y: 699, distance: 38.8
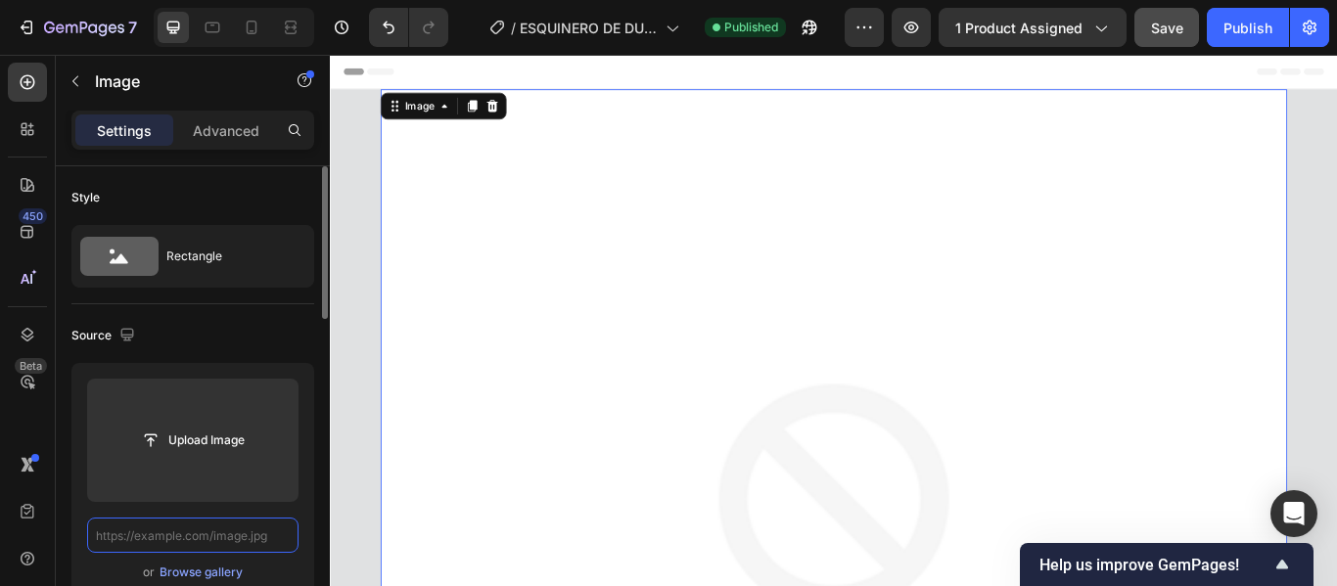
paste input "[URL][DOMAIN_NAME]"
type input "[URL][DOMAIN_NAME]"
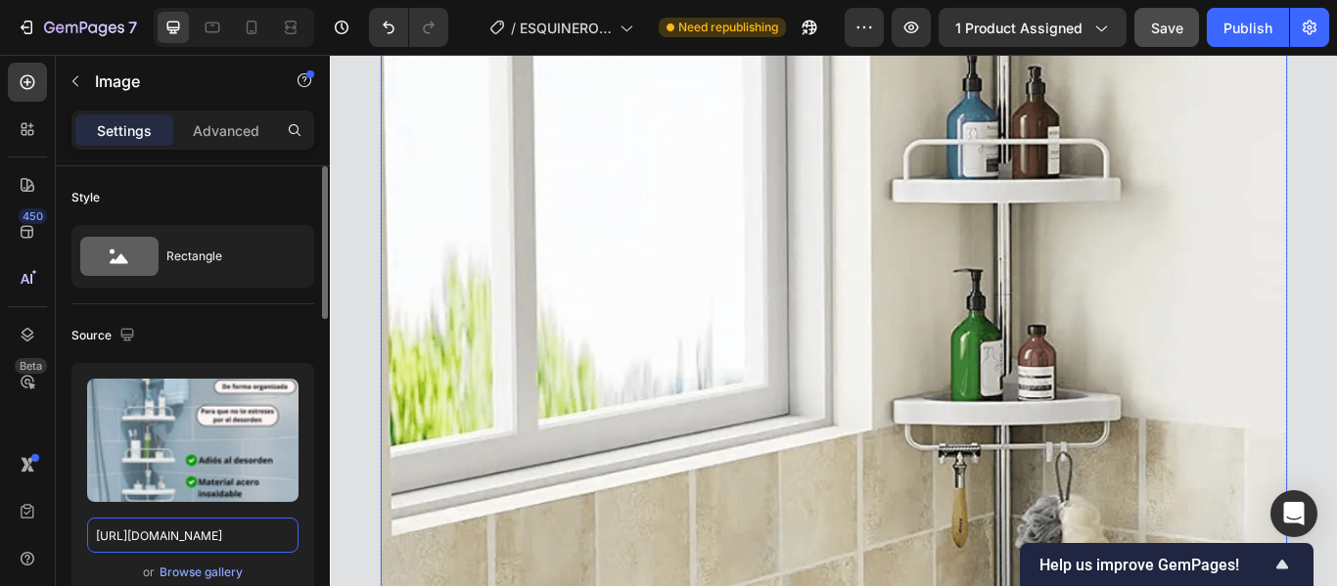
scroll to position [9399, 0]
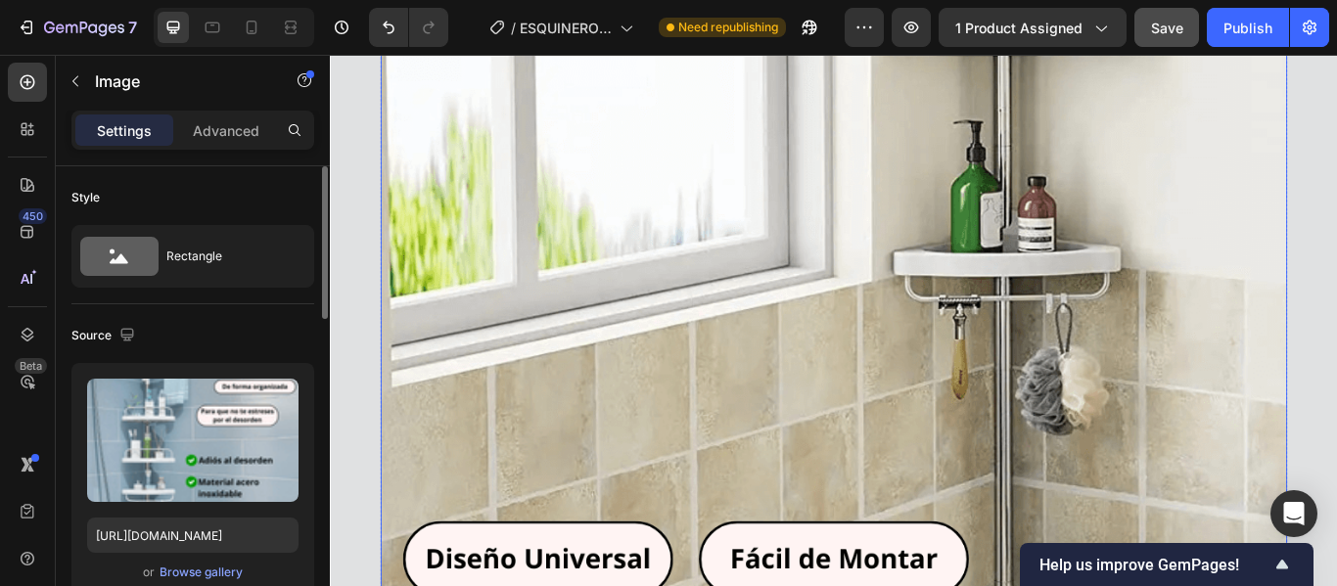
click at [733, 386] on img at bounding box center [917, 17] width 1057 height 1762
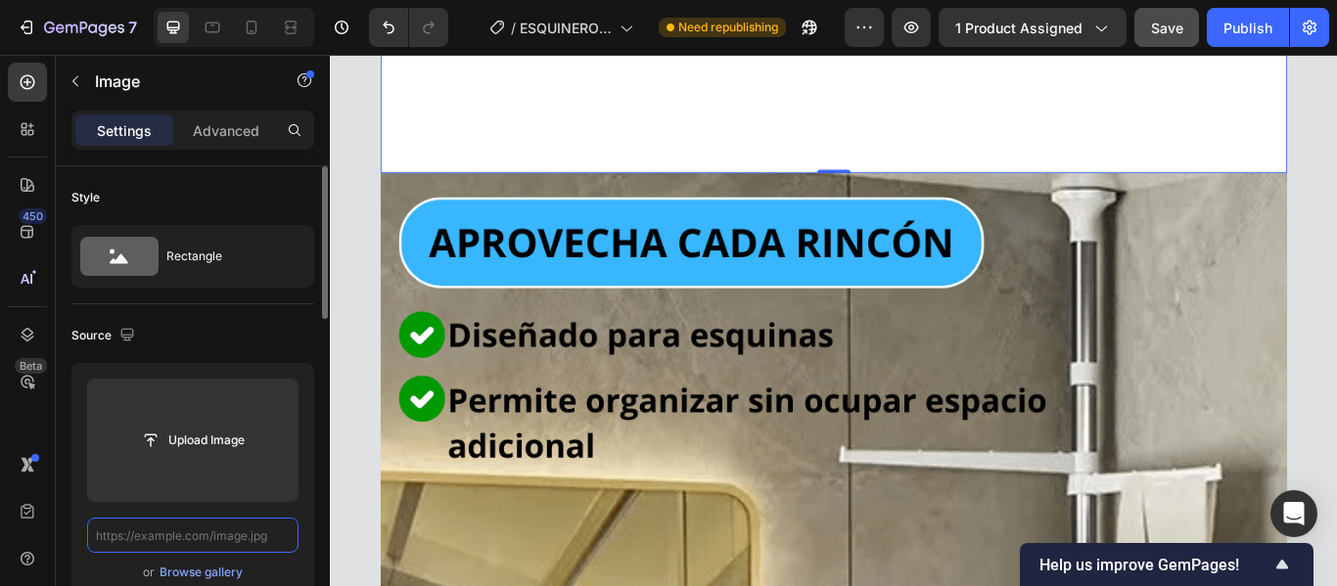
scroll to position [0, 0]
paste input "[URL][DOMAIN_NAME]"
type input "[URL][DOMAIN_NAME]"
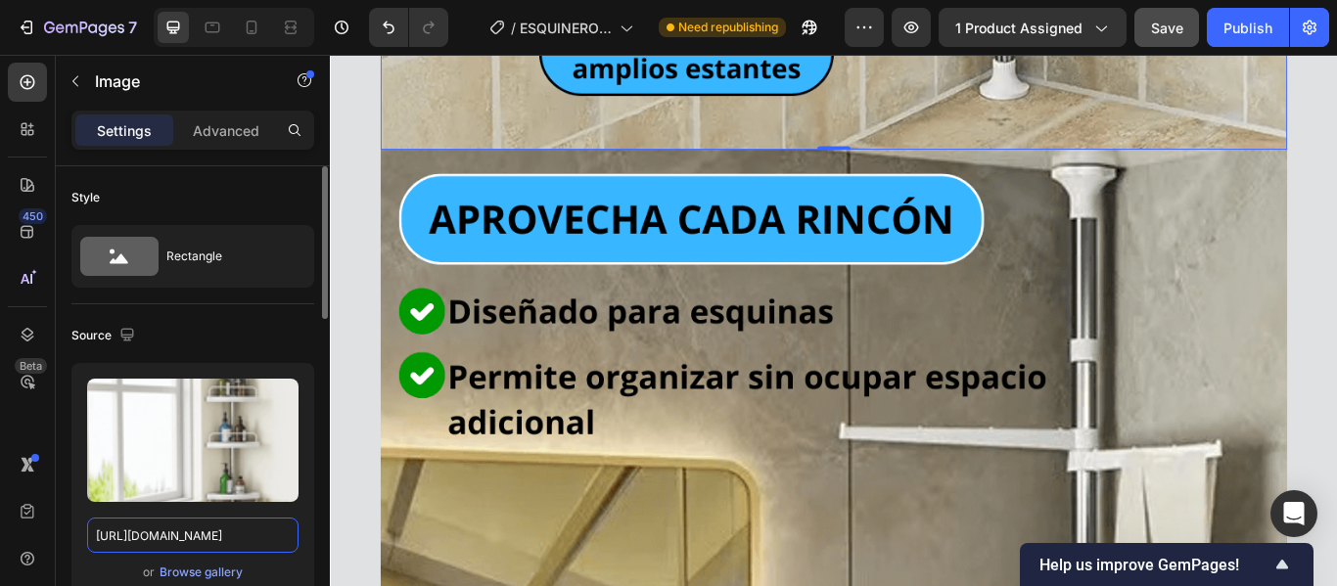
scroll to position [10182, 0]
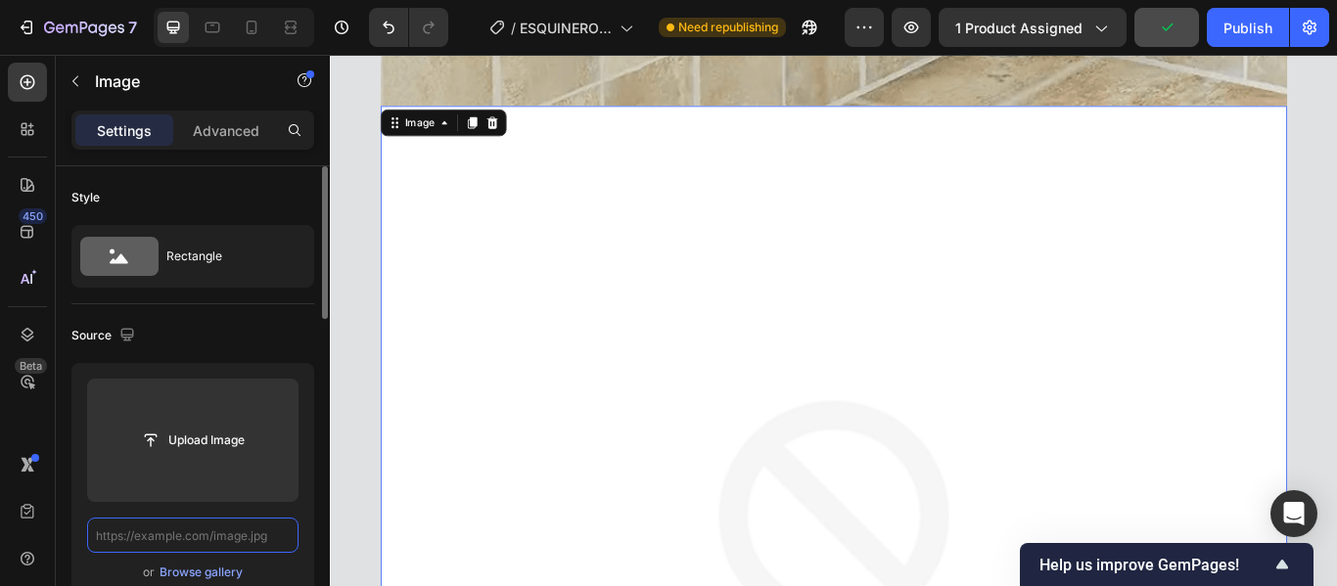
scroll to position [0, 0]
paste input "[URL][DOMAIN_NAME]"
type input "[URL][DOMAIN_NAME]"
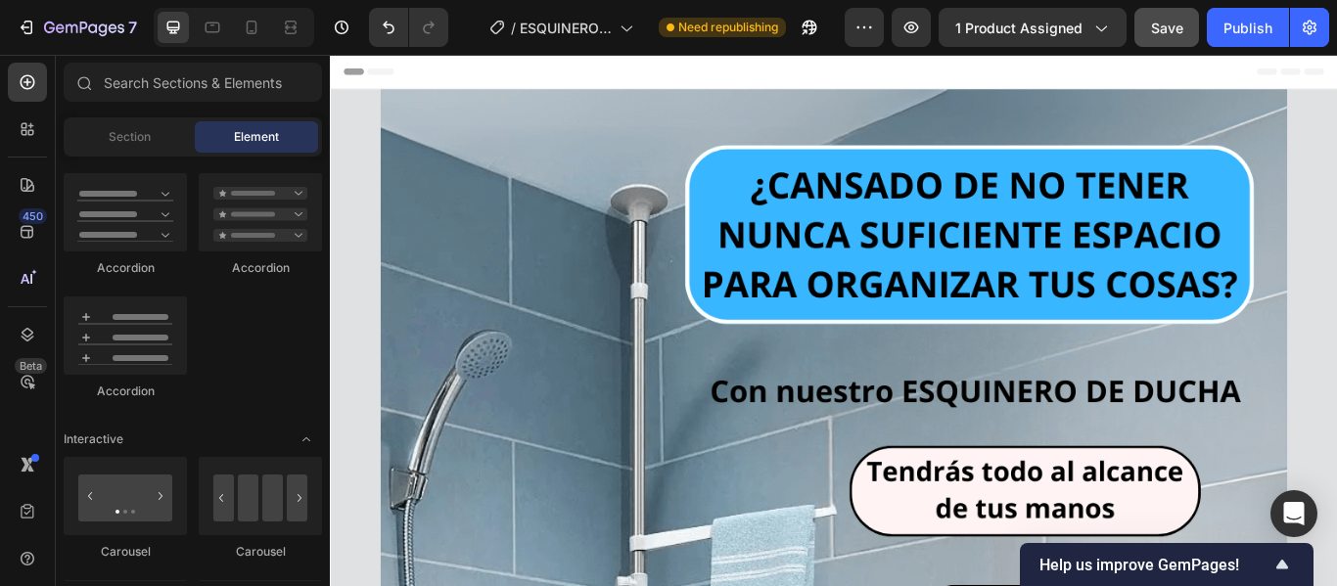
scroll to position [5506, 0]
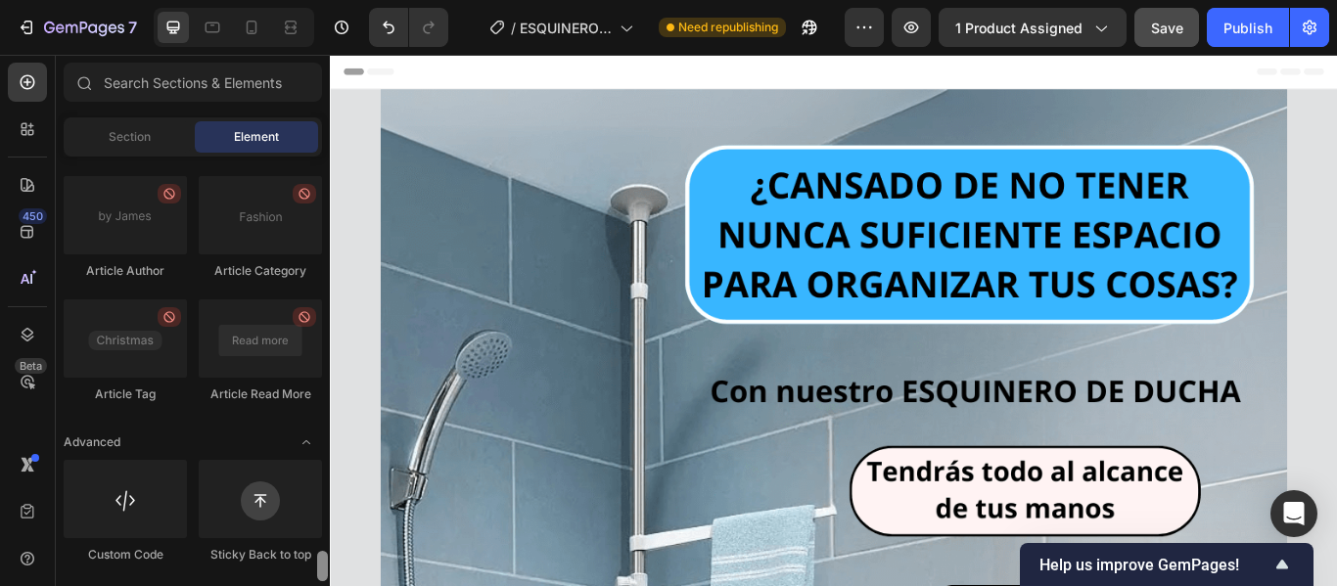
drag, startPoint x: 323, startPoint y: 207, endPoint x: 122, endPoint y: 539, distance: 388.7
click at [259, 0] on html "7 Version history / ESQUINERO DE DUCHA Need republishing Preview 1 product assi…" at bounding box center [668, 0] width 1337 height 0
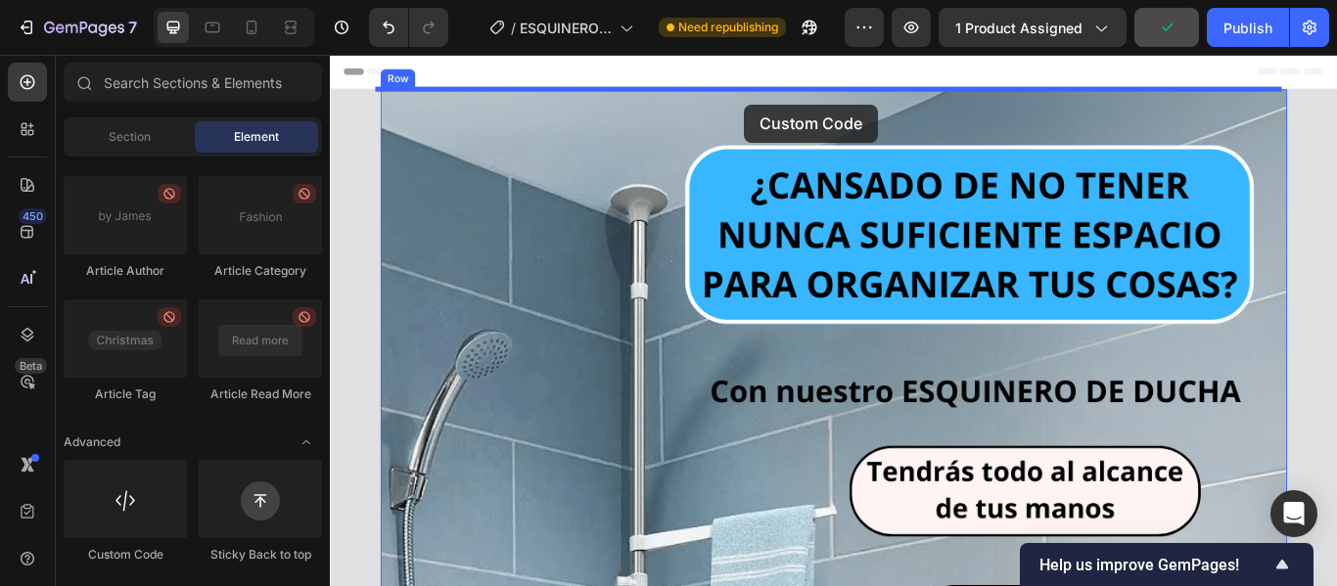
drag, startPoint x: 433, startPoint y: 580, endPoint x: 813, endPoint y: 113, distance: 602.0
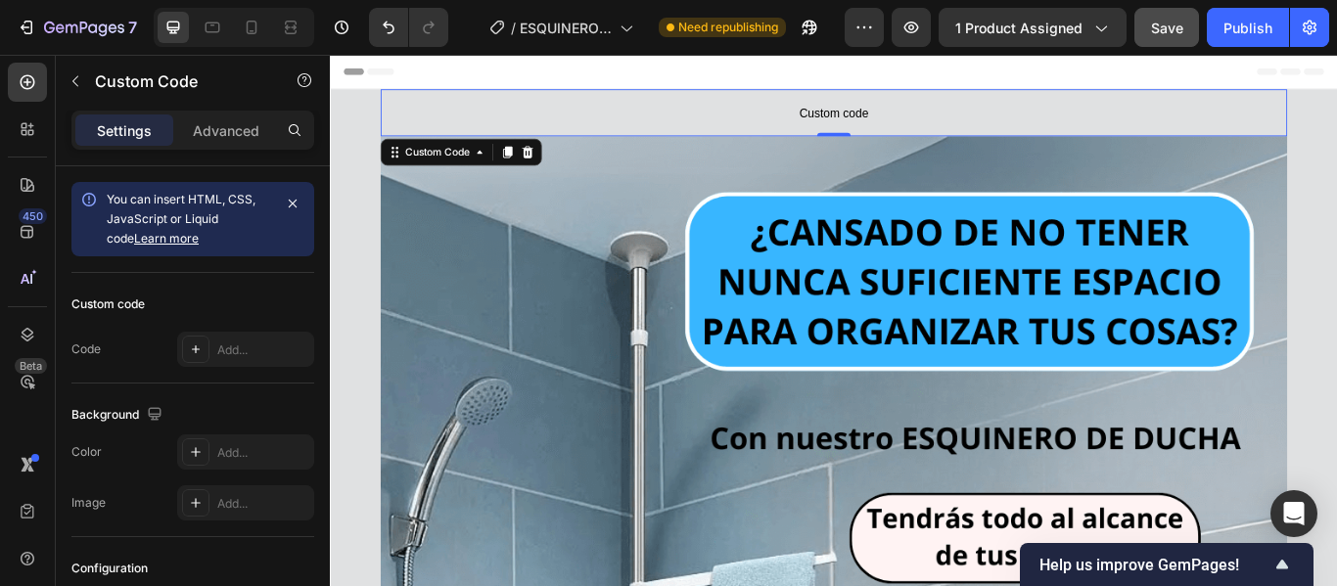
click at [798, 117] on span "Custom code" at bounding box center [917, 122] width 1057 height 23
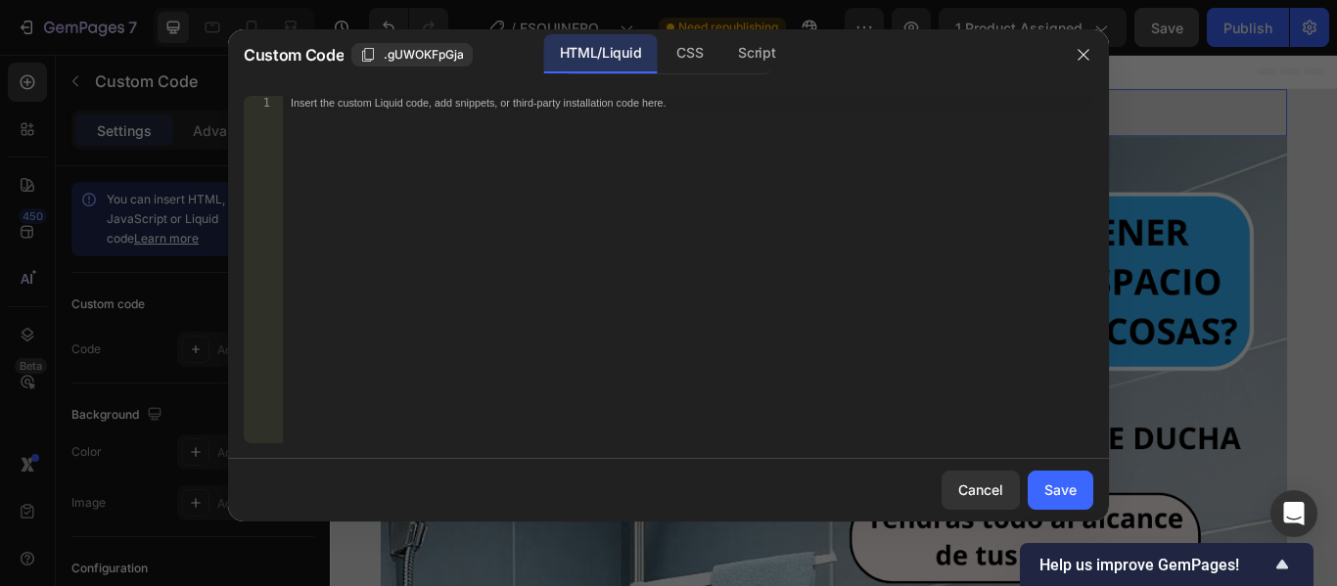
click at [414, 123] on div "Insert the custom Liquid code, add snippets, or third-party installation code h…" at bounding box center [688, 283] width 811 height 375
paste textarea
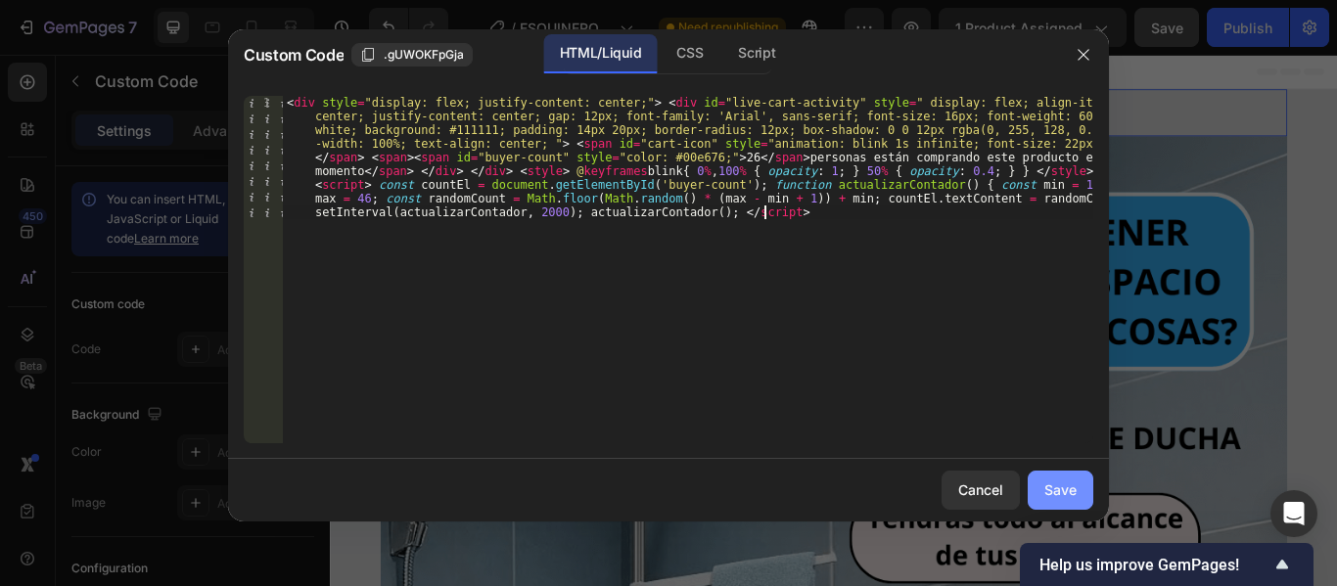
click at [1043, 487] on button "Save" at bounding box center [1061, 490] width 66 height 39
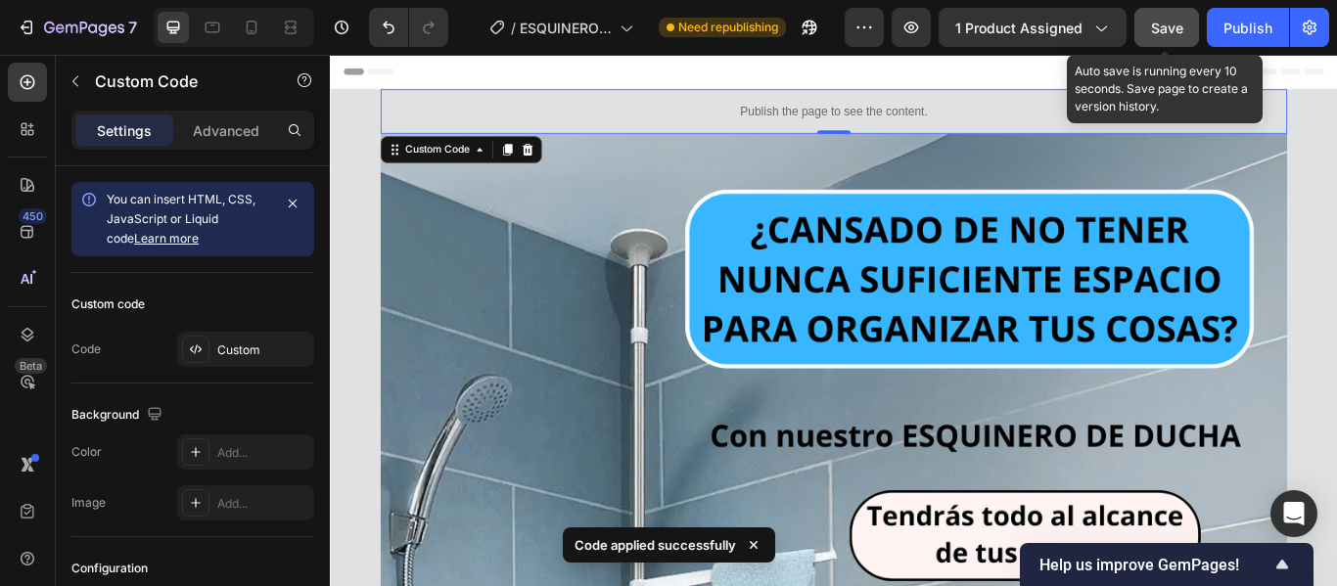
click at [1171, 34] on span "Save" at bounding box center [1167, 28] width 32 height 17
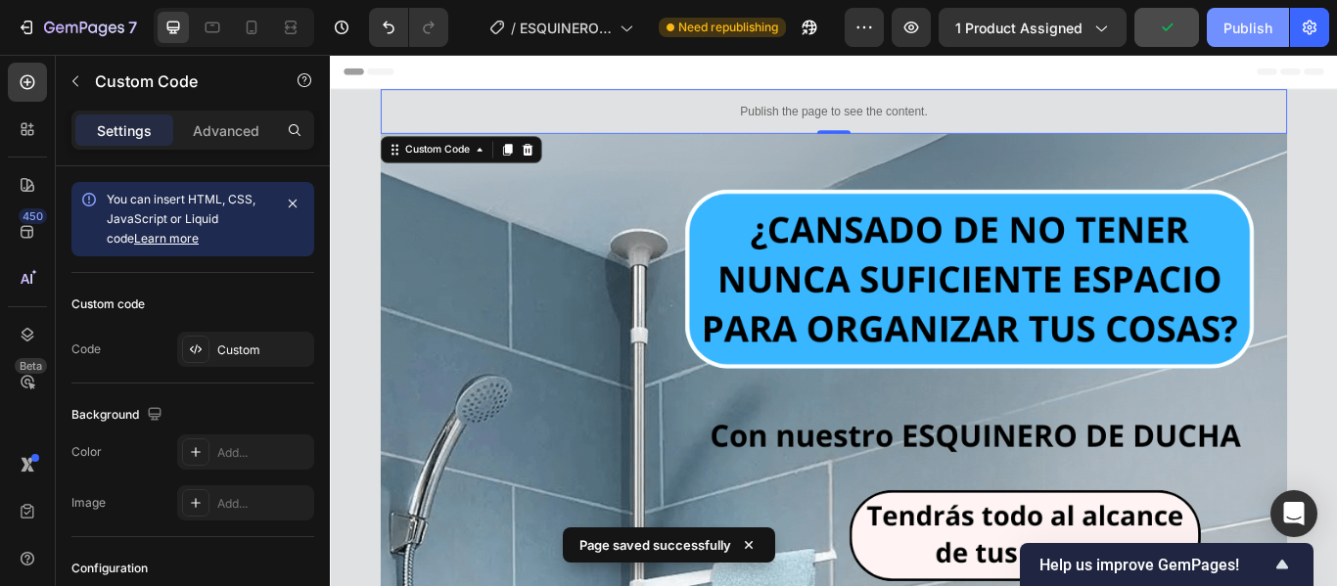
click at [1242, 27] on div "Publish" at bounding box center [1248, 28] width 49 height 21
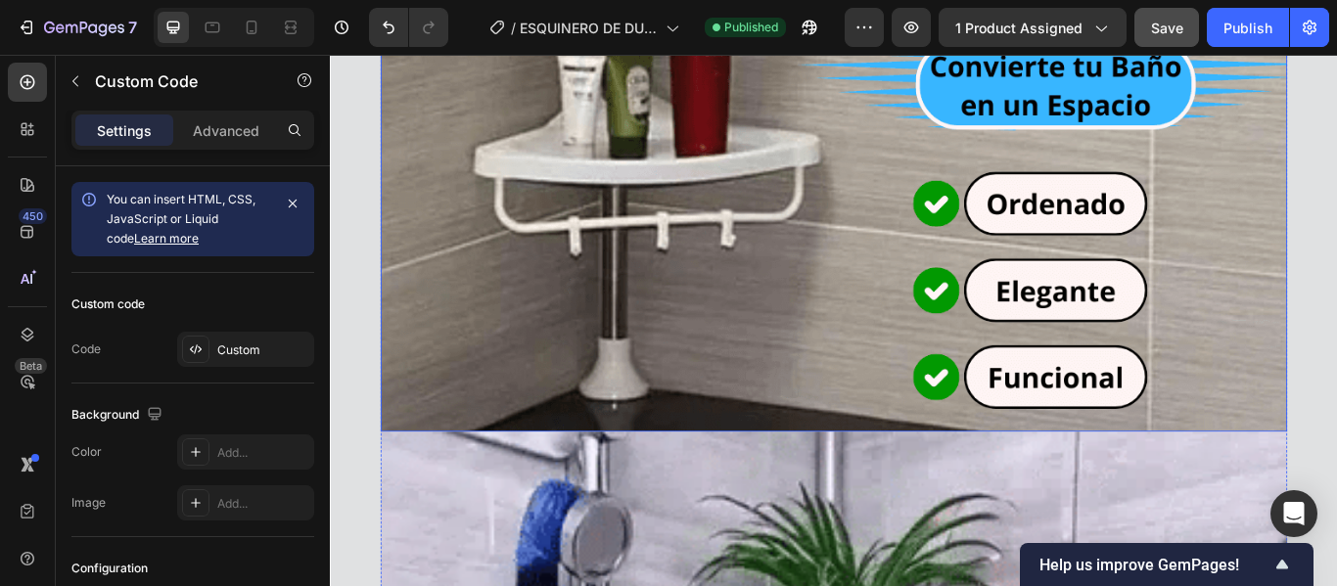
scroll to position [3035, 0]
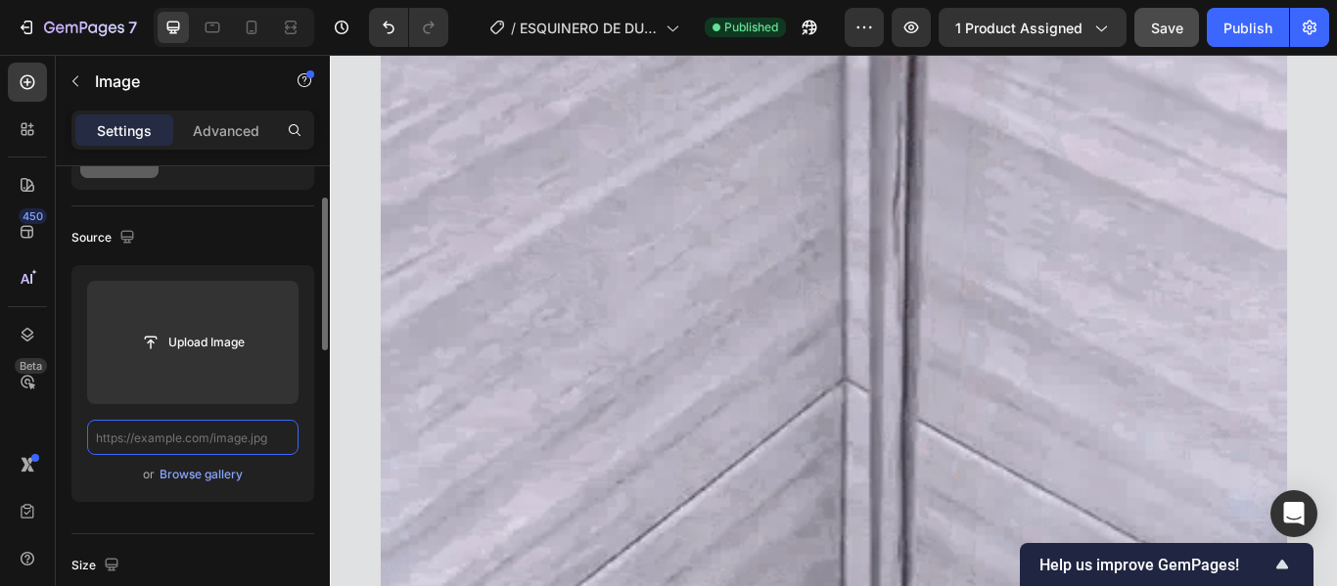
scroll to position [0, 0]
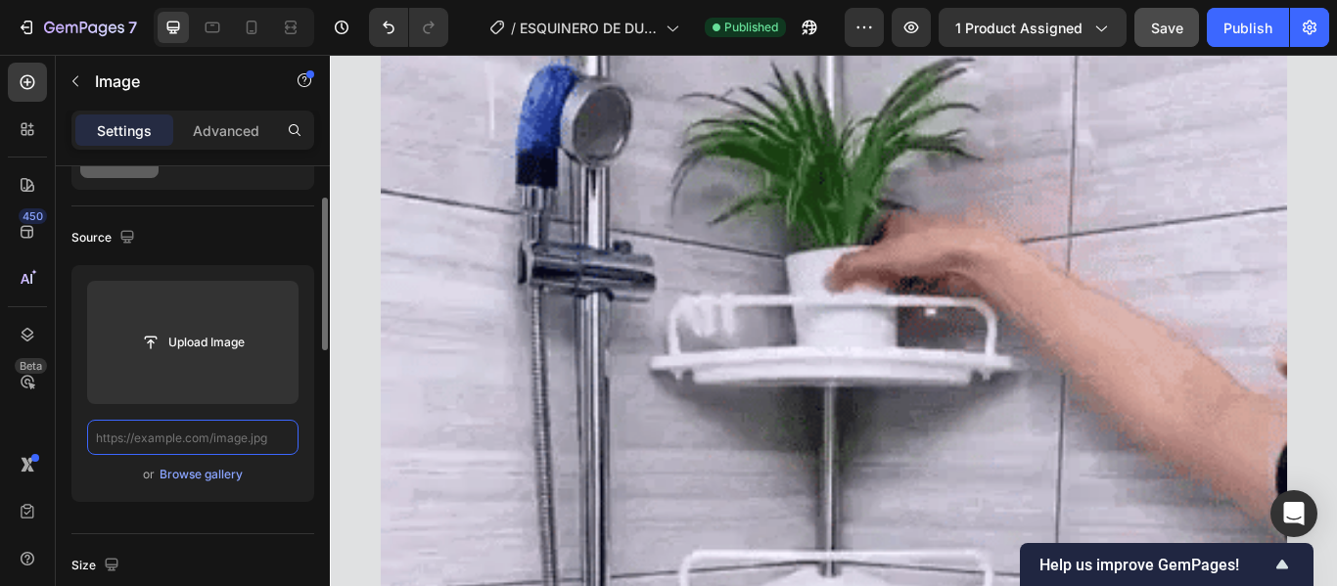
paste input "[URL][DOMAIN_NAME]"
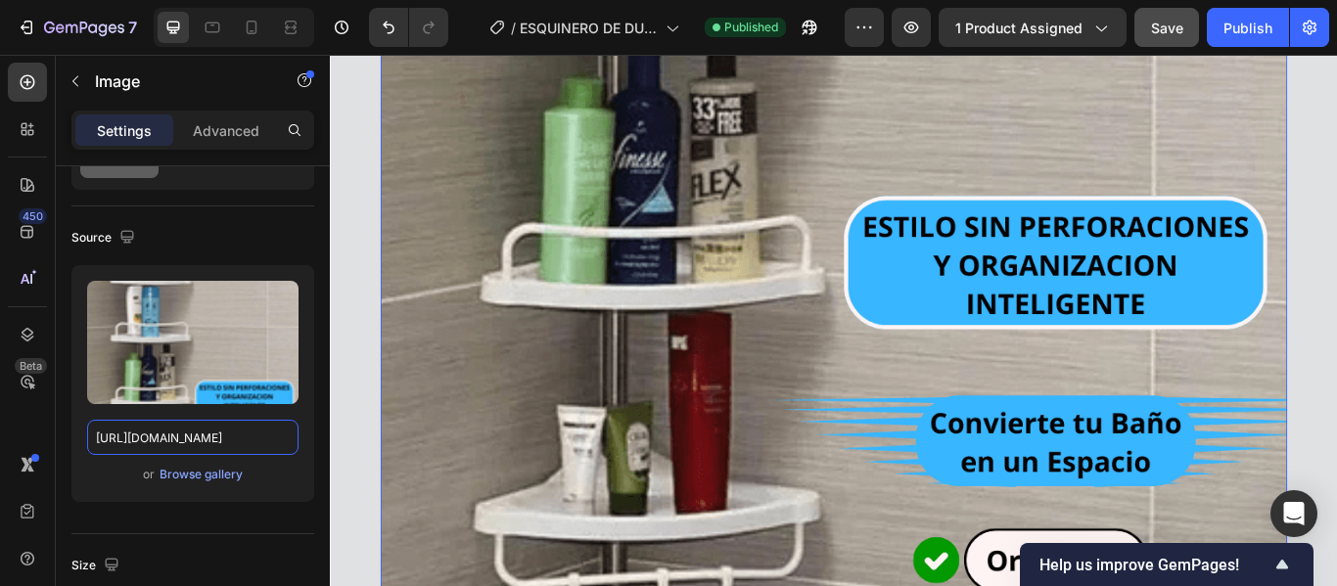
scroll to position [2937, 0]
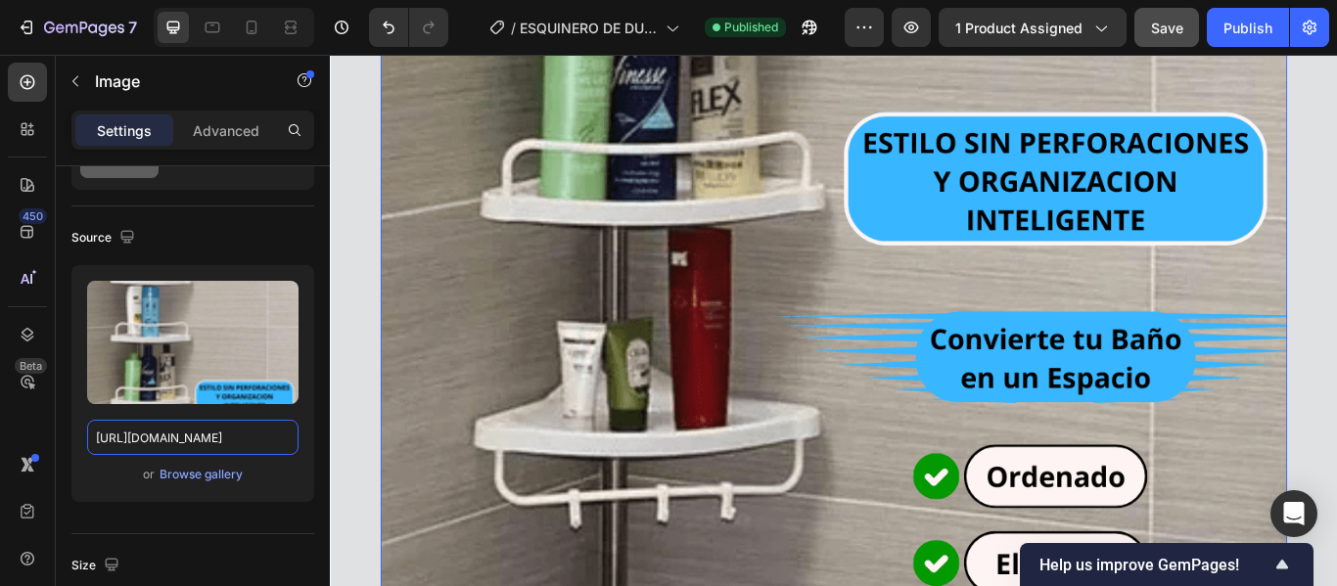
type input "[URL][DOMAIN_NAME]"
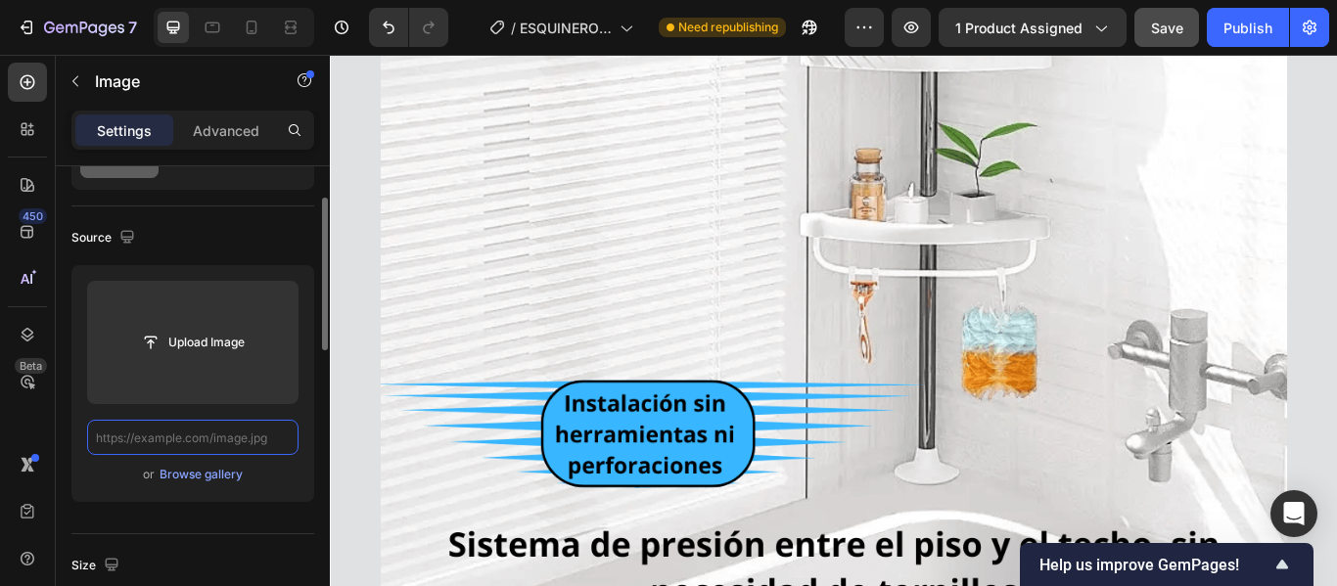
scroll to position [4778, 0]
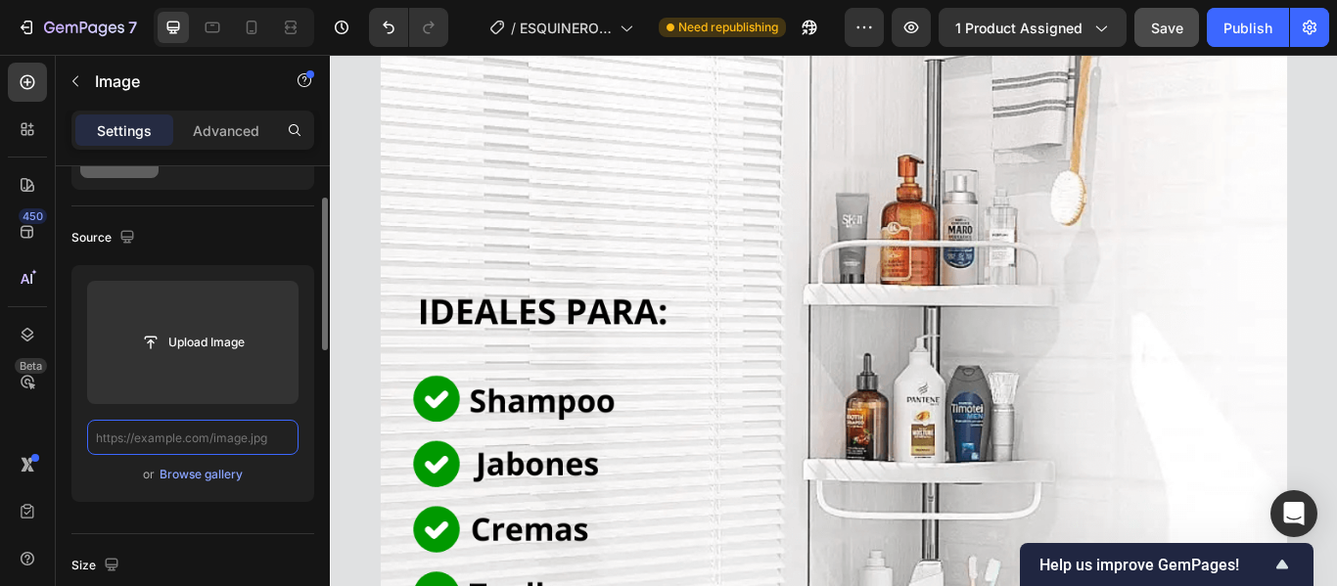
paste input "[URL][DOMAIN_NAME]"
type input "[URL][DOMAIN_NAME]"
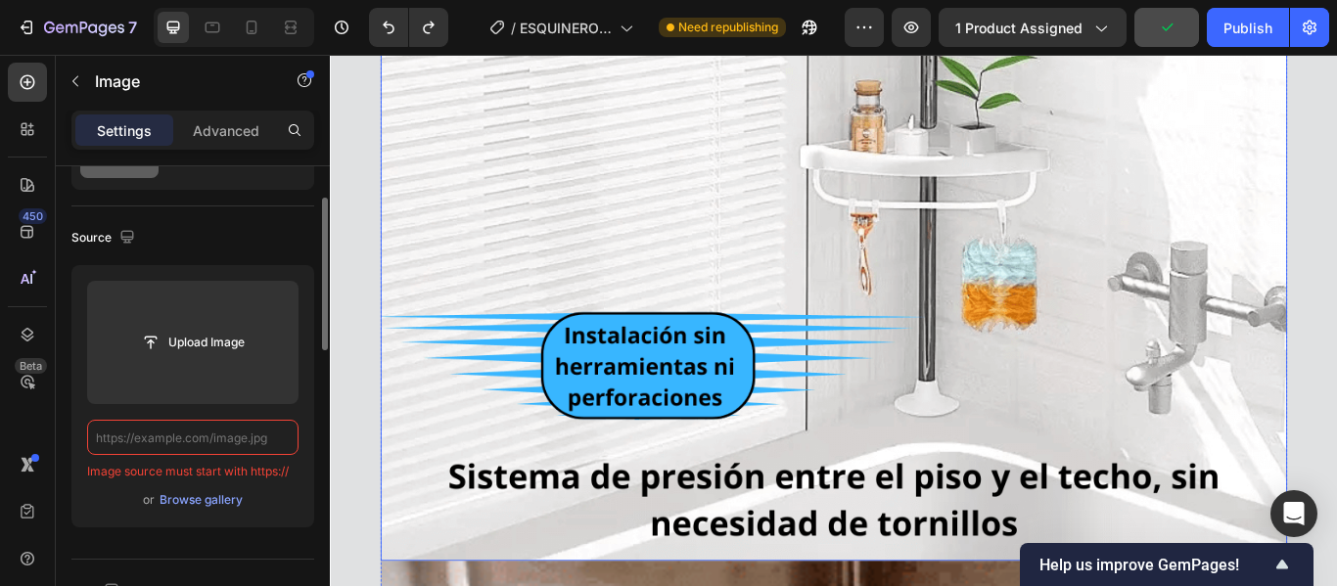
scroll to position [5561, 0]
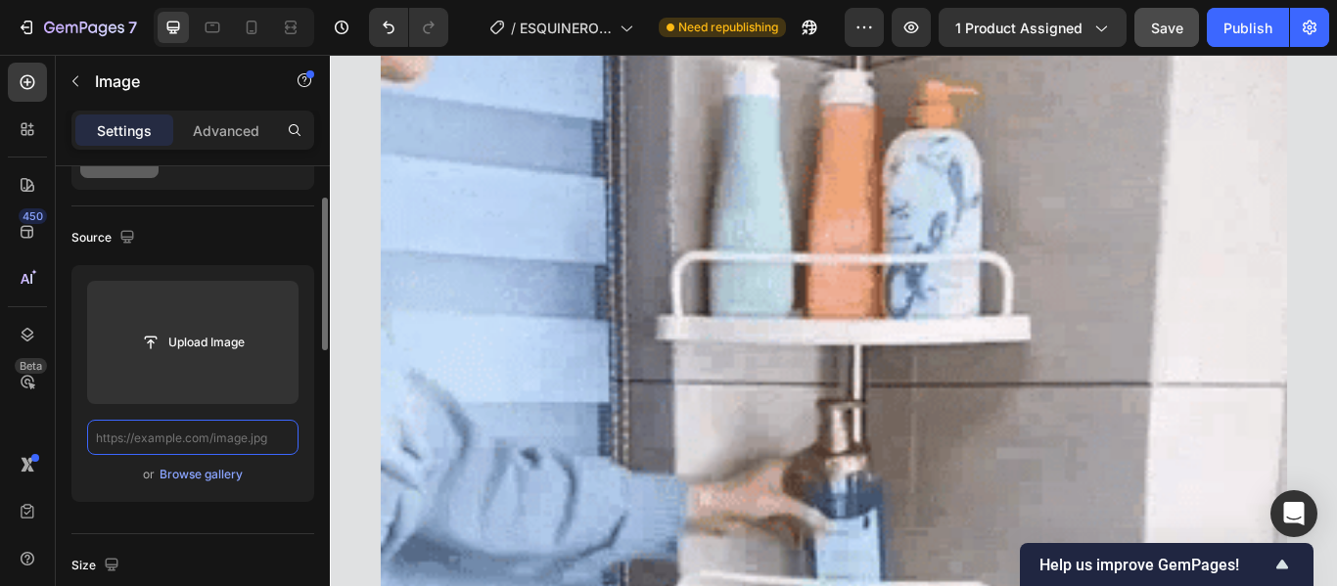
scroll to position [0, 0]
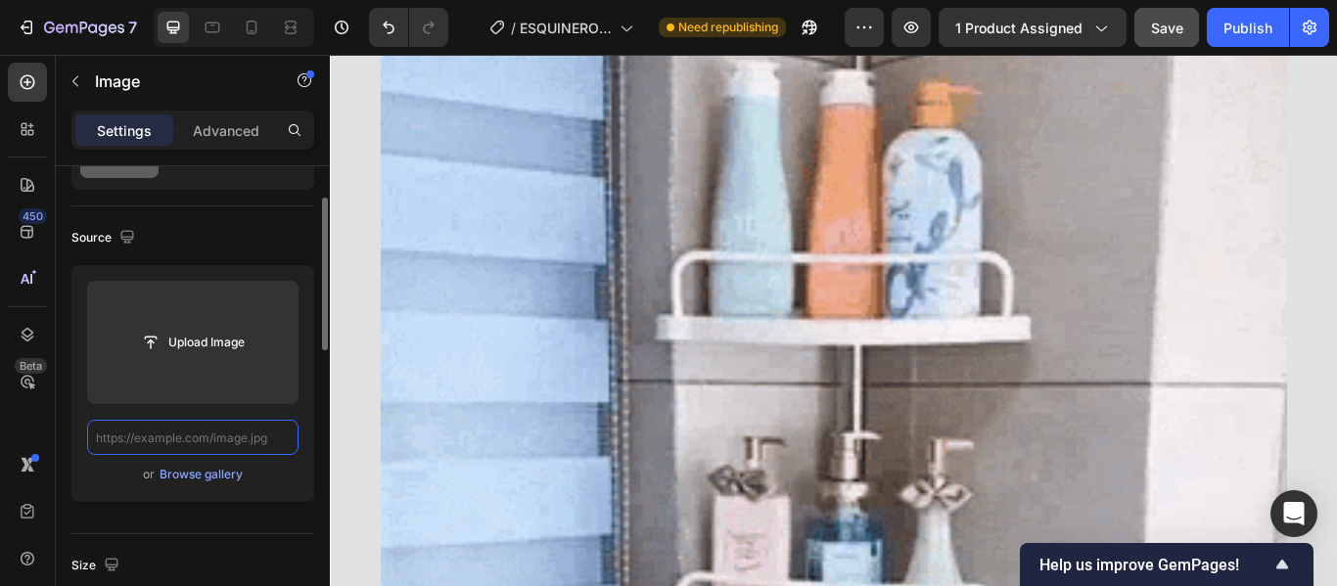
paste input "[URL][DOMAIN_NAME]"
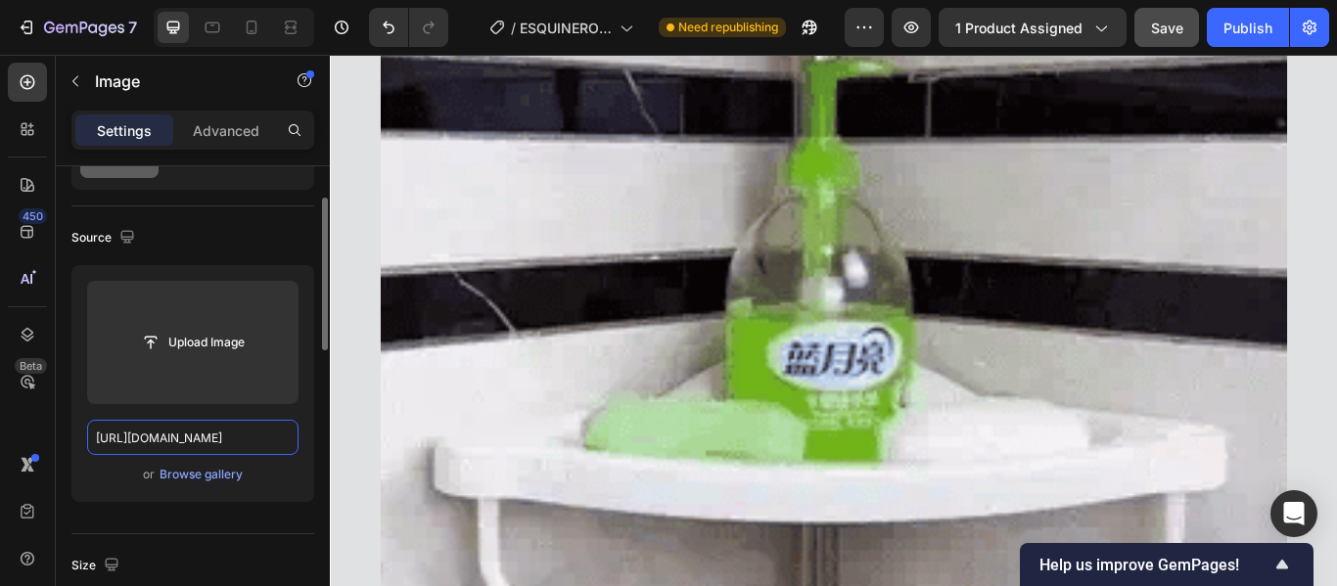
scroll to position [0, 519]
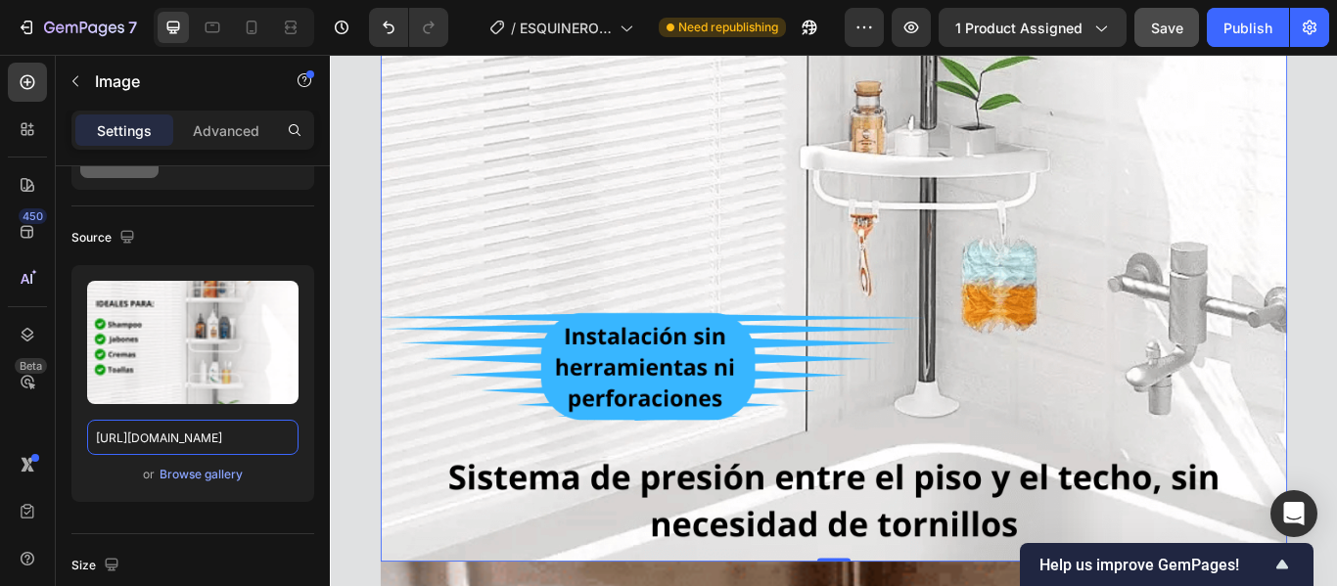
type input "[URL][DOMAIN_NAME]"
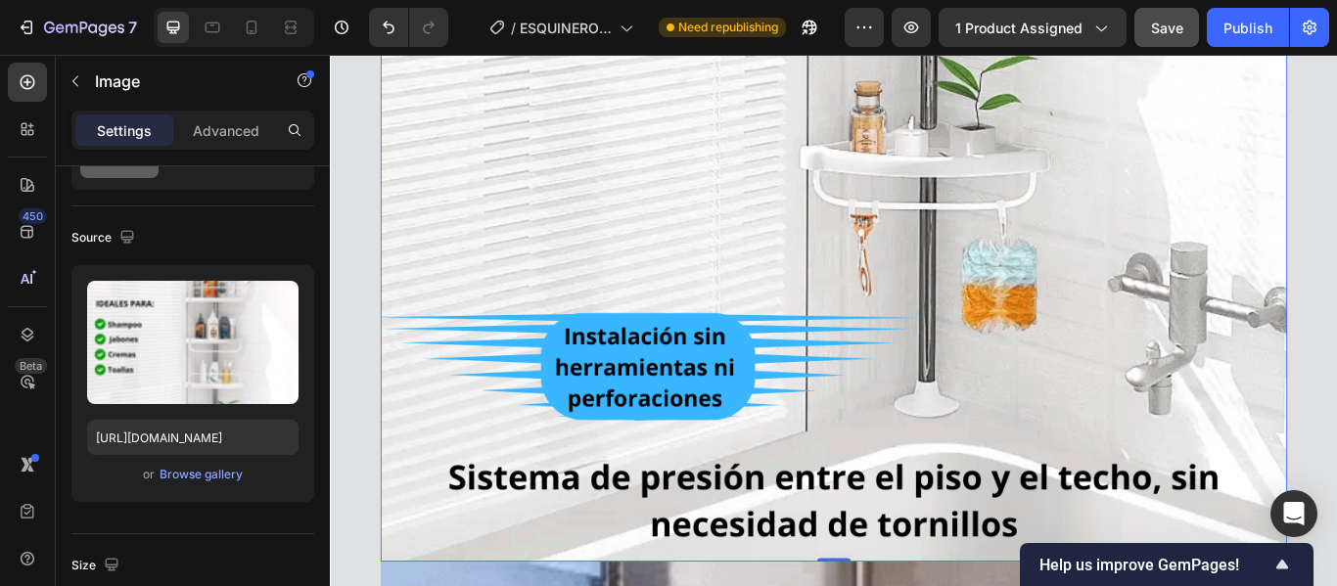
scroll to position [0, 0]
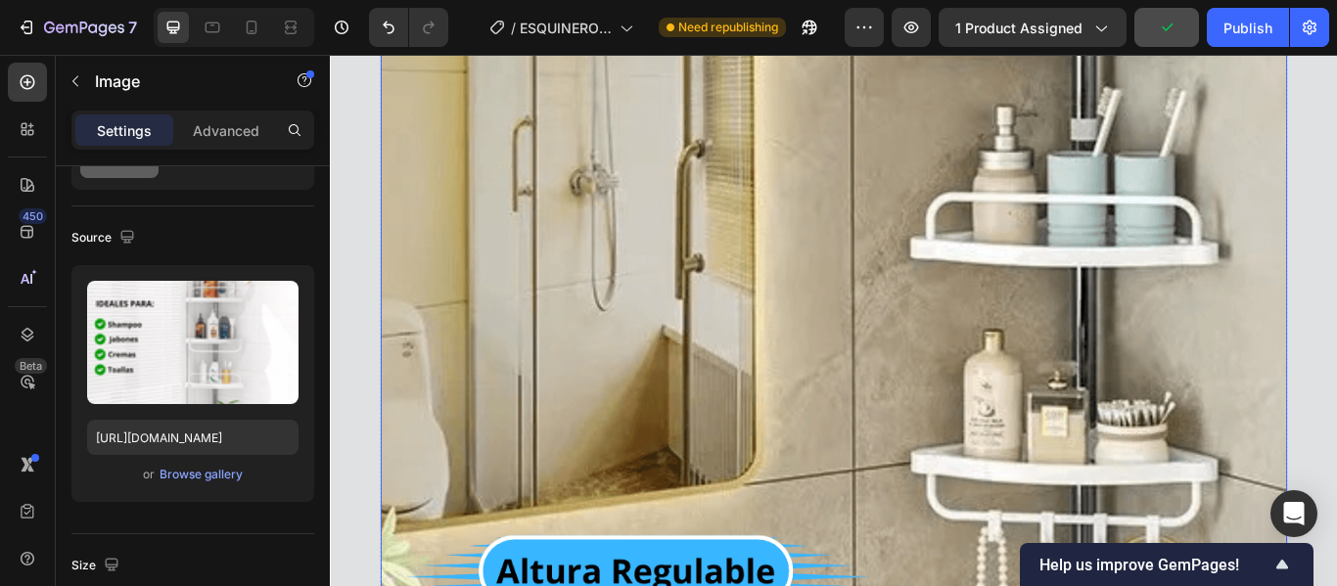
scroll to position [10966, 0]
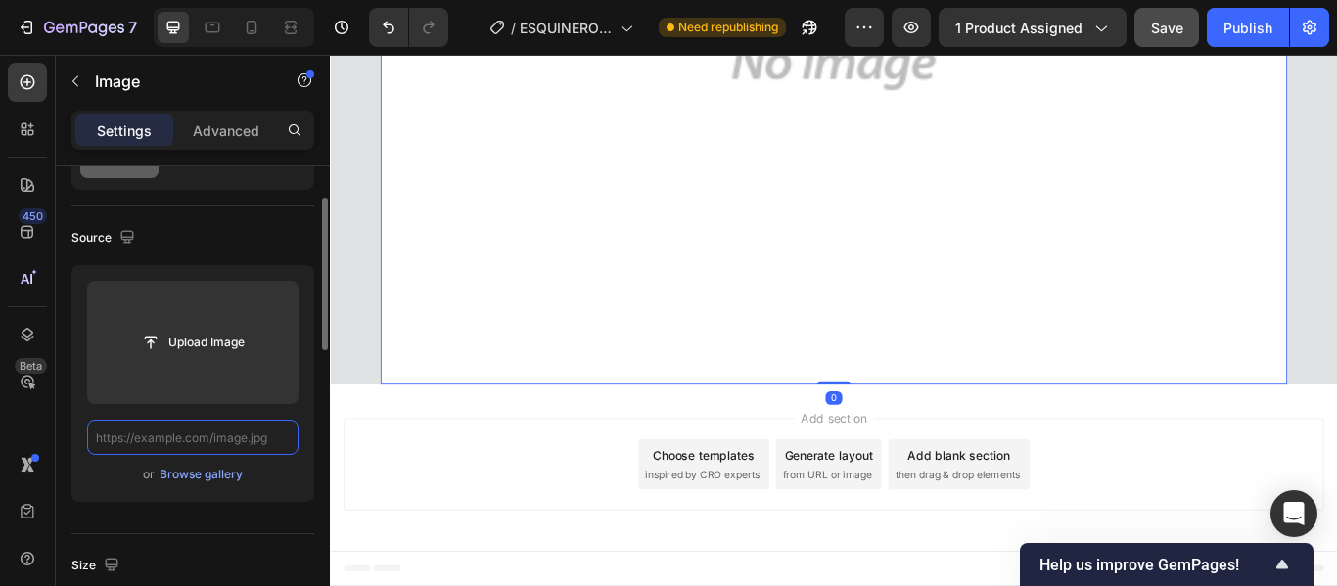
scroll to position [0, 0]
paste input "[URL][DOMAIN_NAME]"
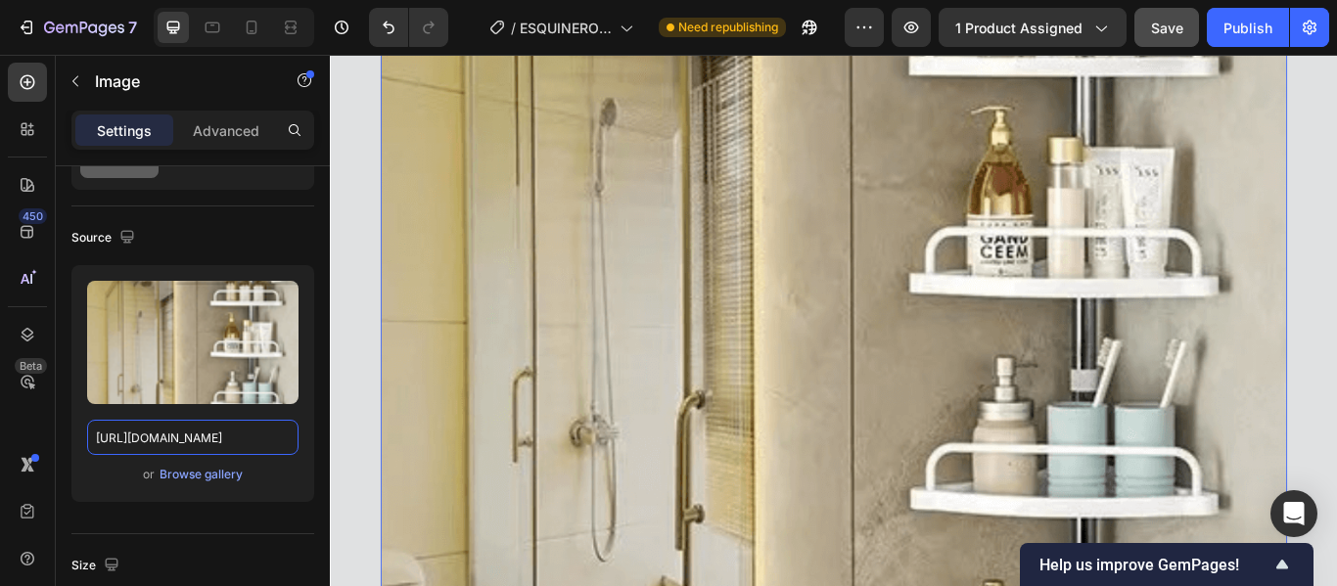
scroll to position [10966, 0]
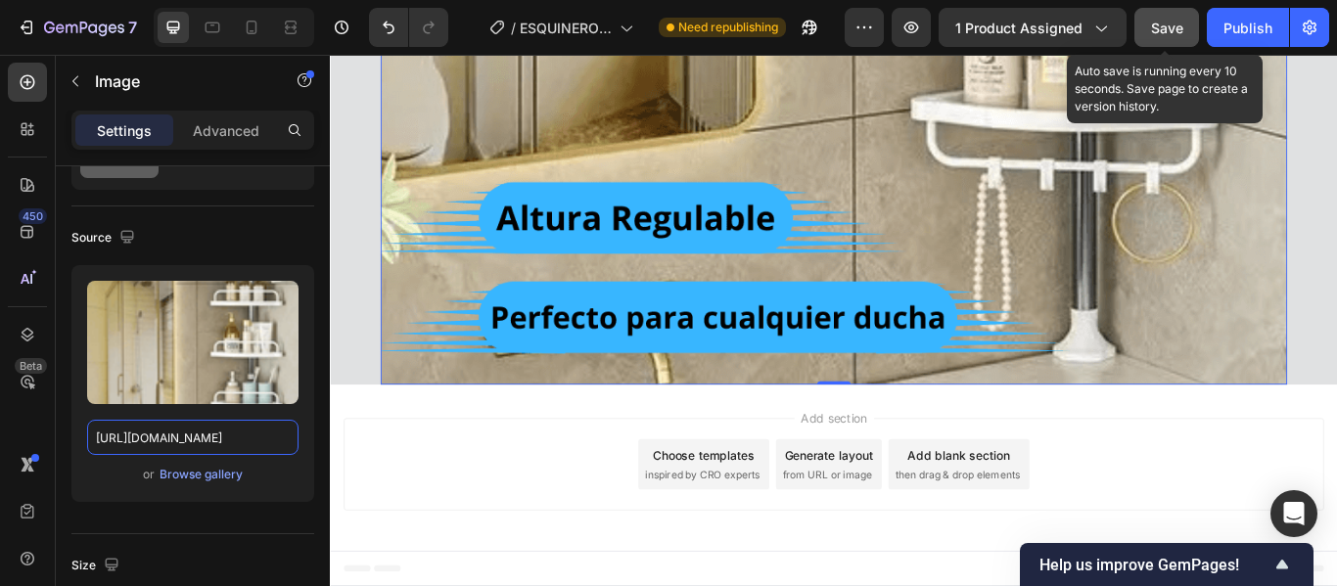
type input "[URL][DOMAIN_NAME]"
click at [1175, 27] on span "Save" at bounding box center [1167, 28] width 32 height 17
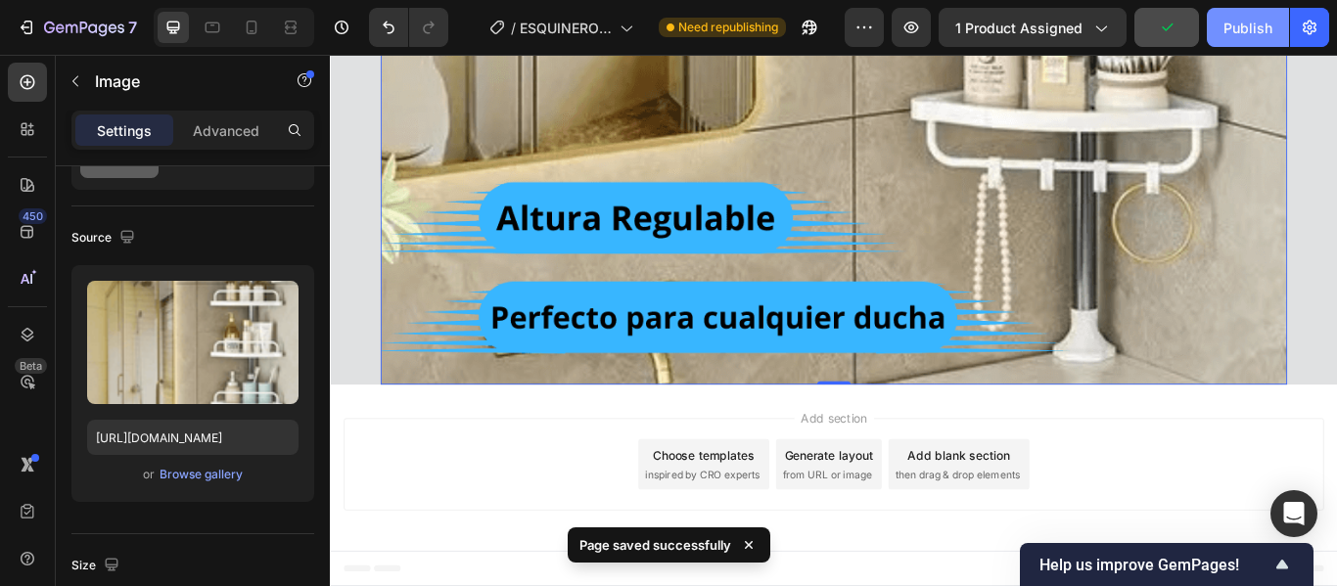
click at [1252, 26] on div "Publish" at bounding box center [1248, 28] width 49 height 21
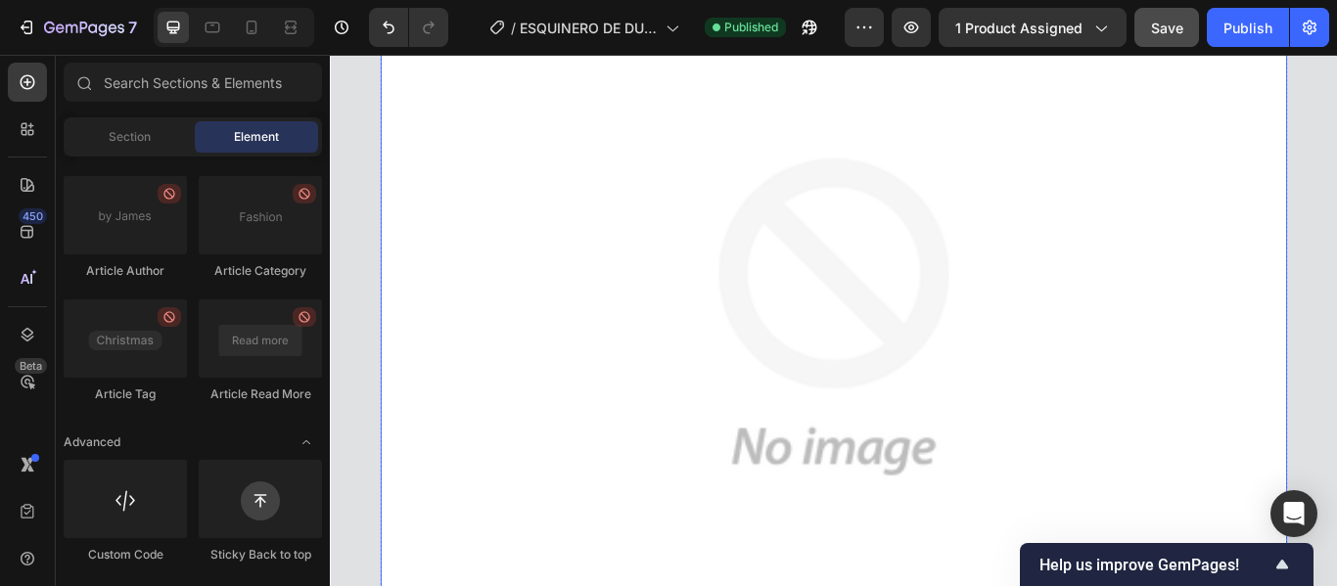
scroll to position [2350, 0]
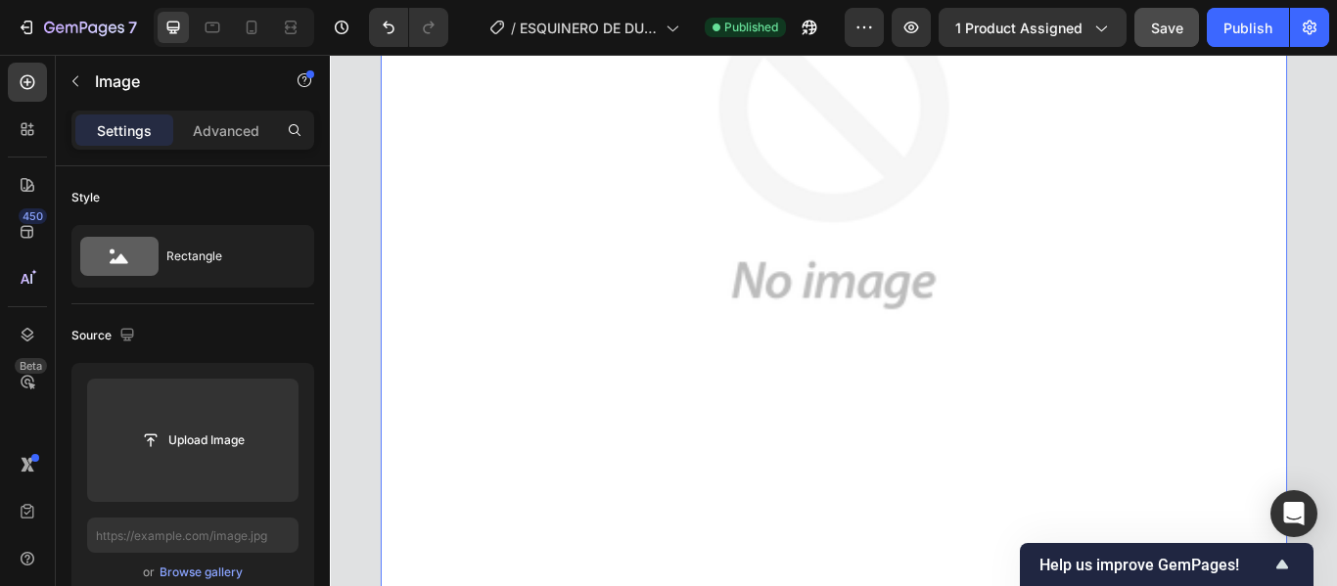
click at [667, 298] on img at bounding box center [917, 166] width 1057 height 1057
click at [630, 444] on img at bounding box center [917, 166] width 1057 height 1057
click at [253, 528] on input "text" at bounding box center [192, 535] width 211 height 35
paste input "[URL][DOMAIN_NAME]"
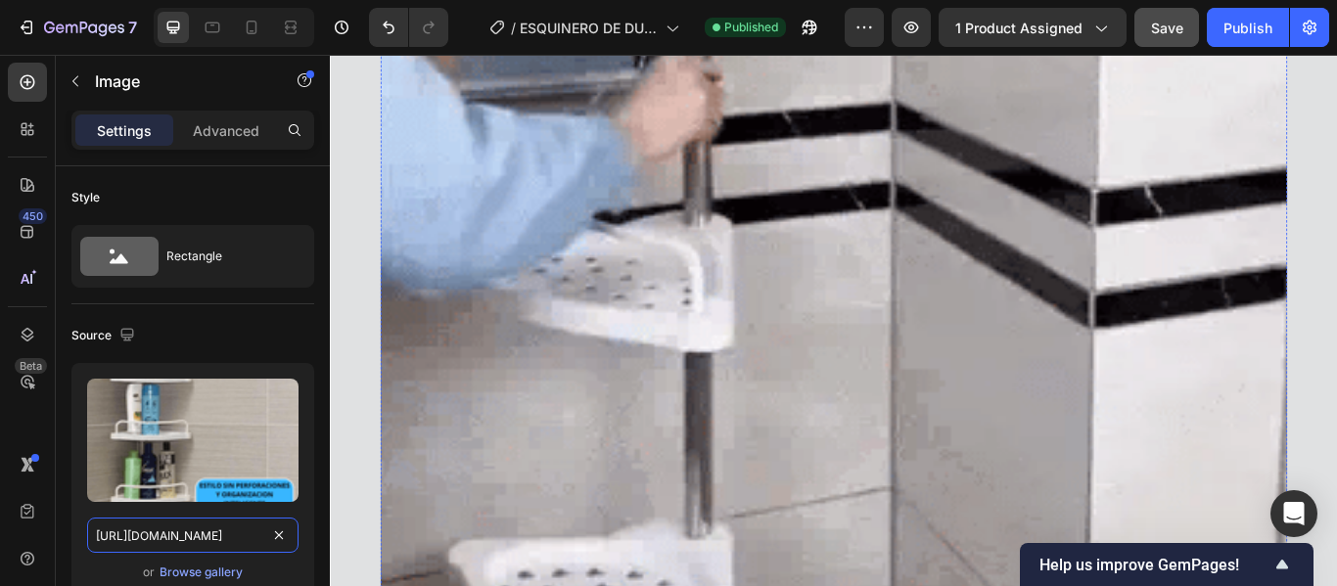
scroll to position [7930, 0]
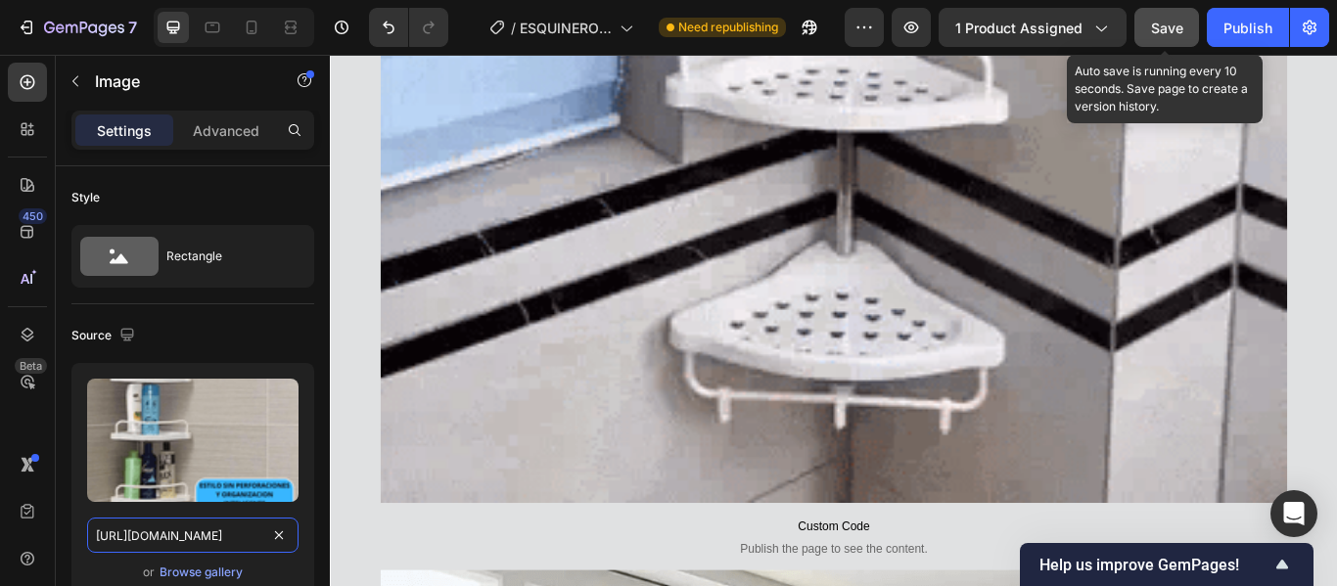
type input "[URL][DOMAIN_NAME]"
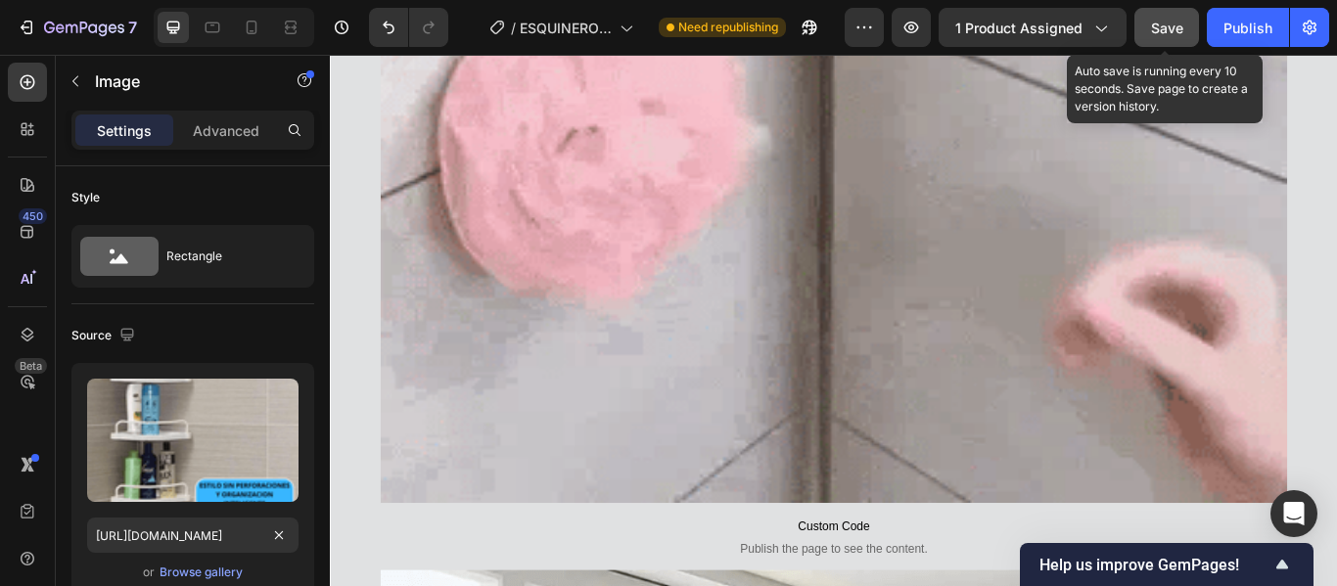
click at [1174, 20] on span "Save" at bounding box center [1167, 28] width 32 height 17
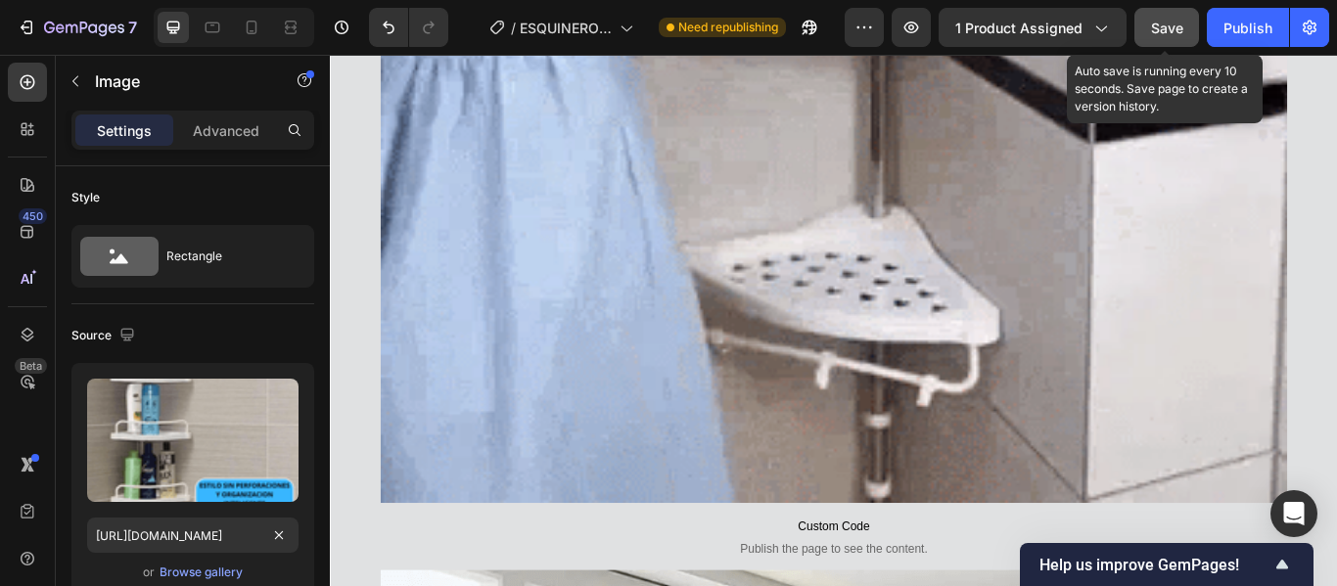
scroll to position [0, 0]
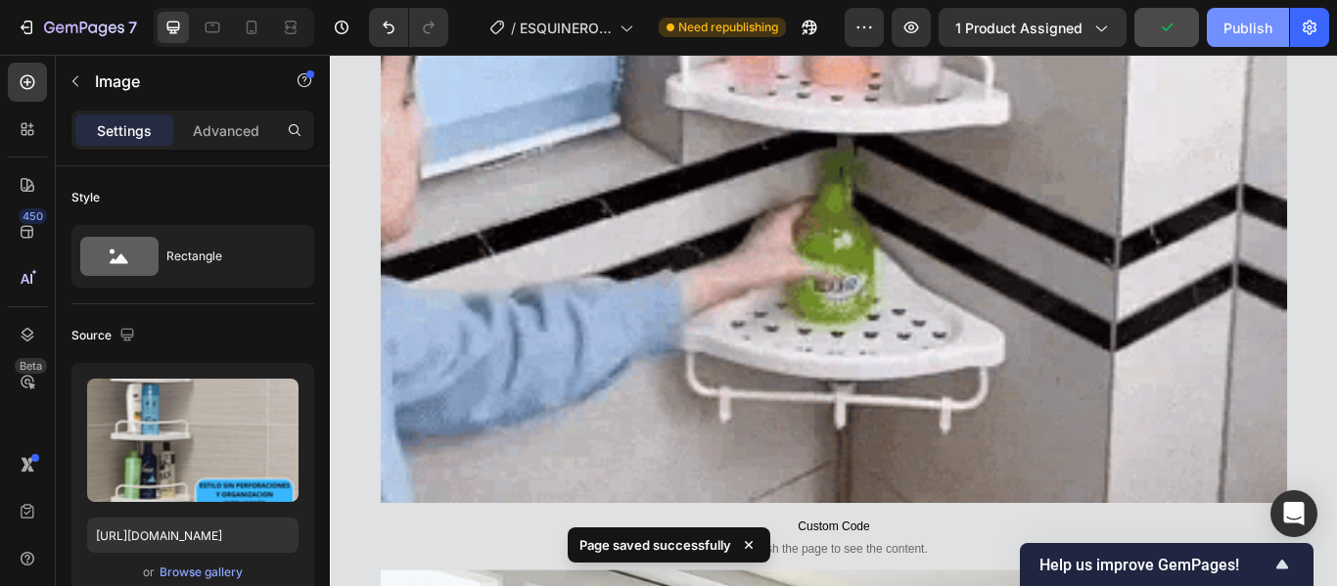
click at [1258, 32] on div "Publish" at bounding box center [1248, 28] width 49 height 21
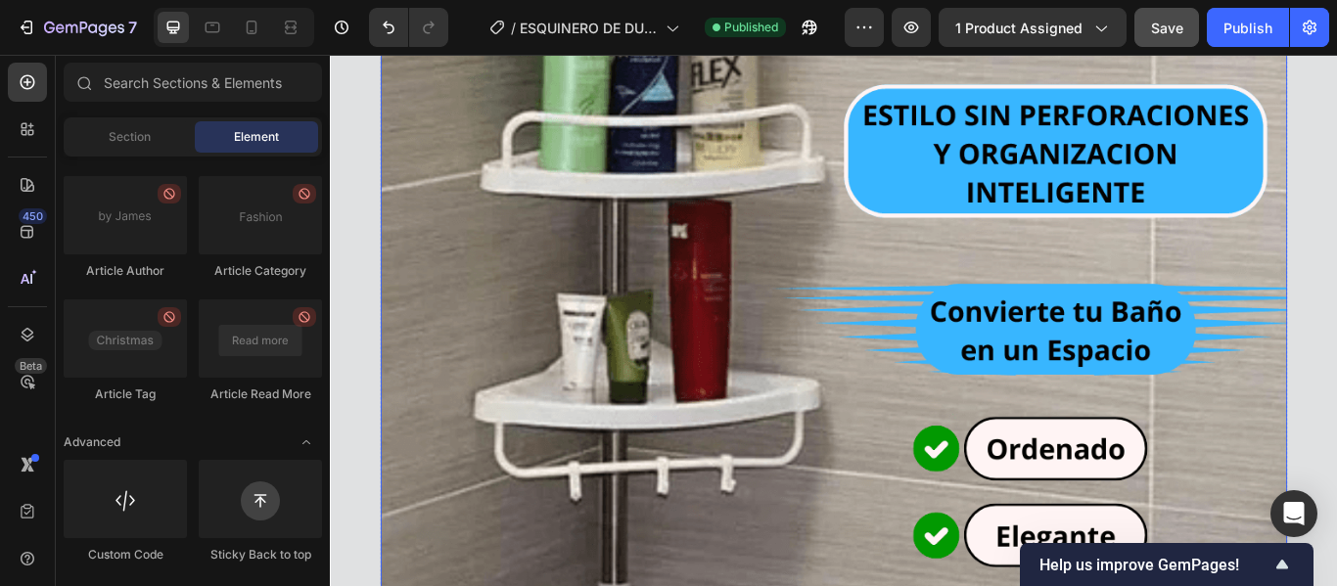
scroll to position [3231, 0]
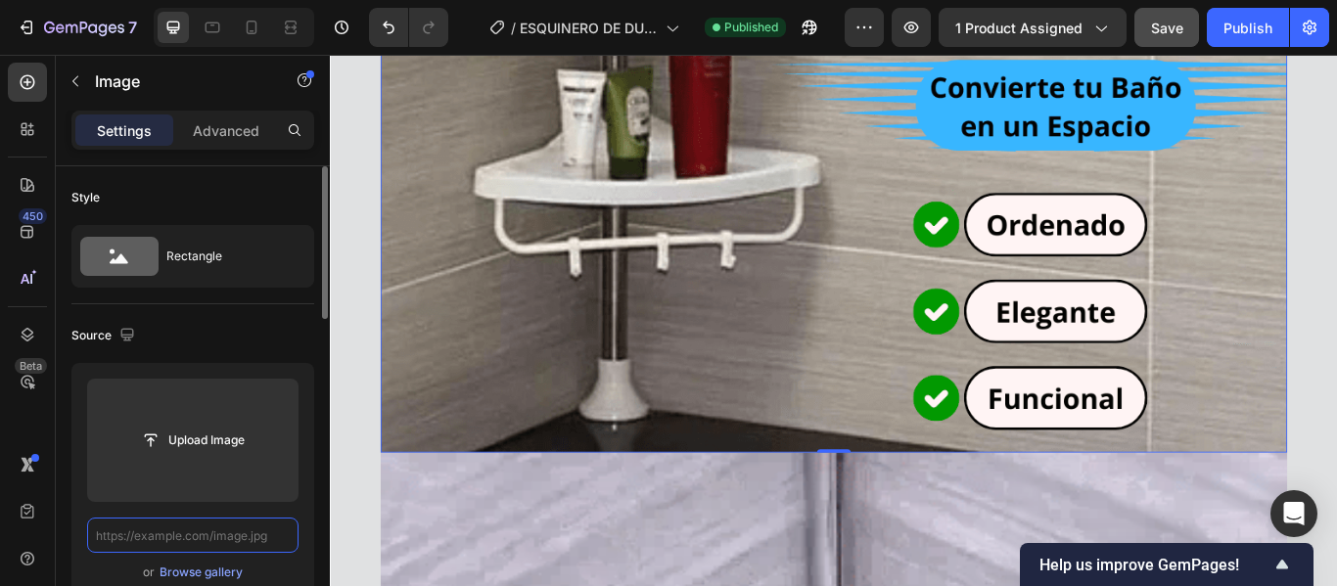
scroll to position [0, 0]
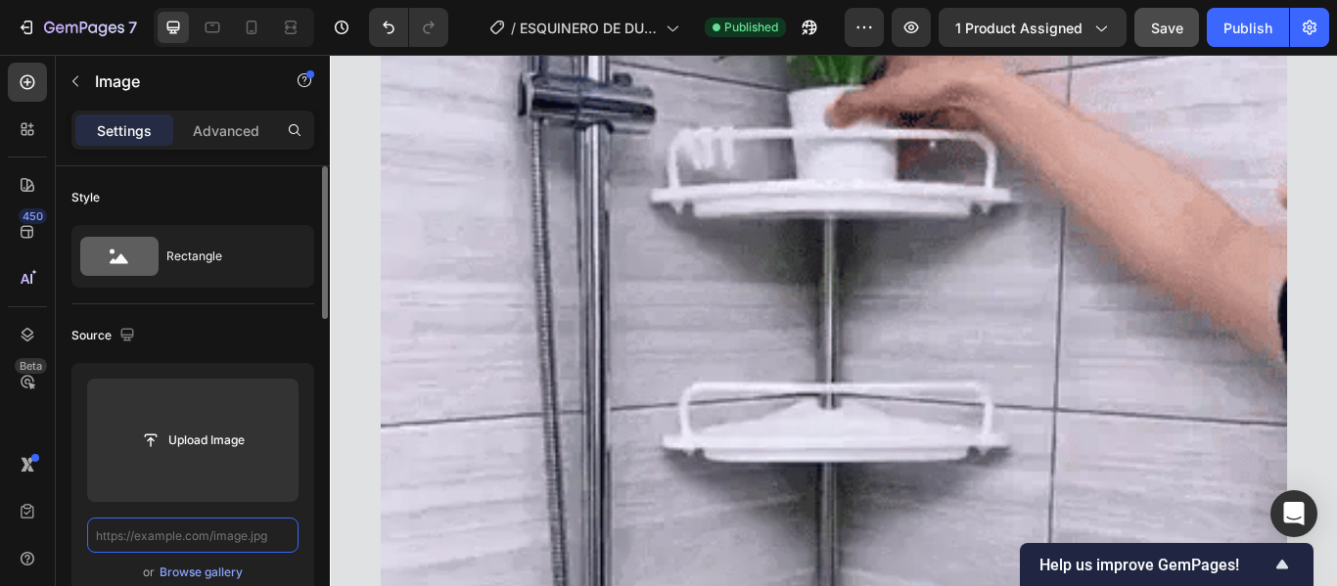
paste input "[URL][DOMAIN_NAME]"
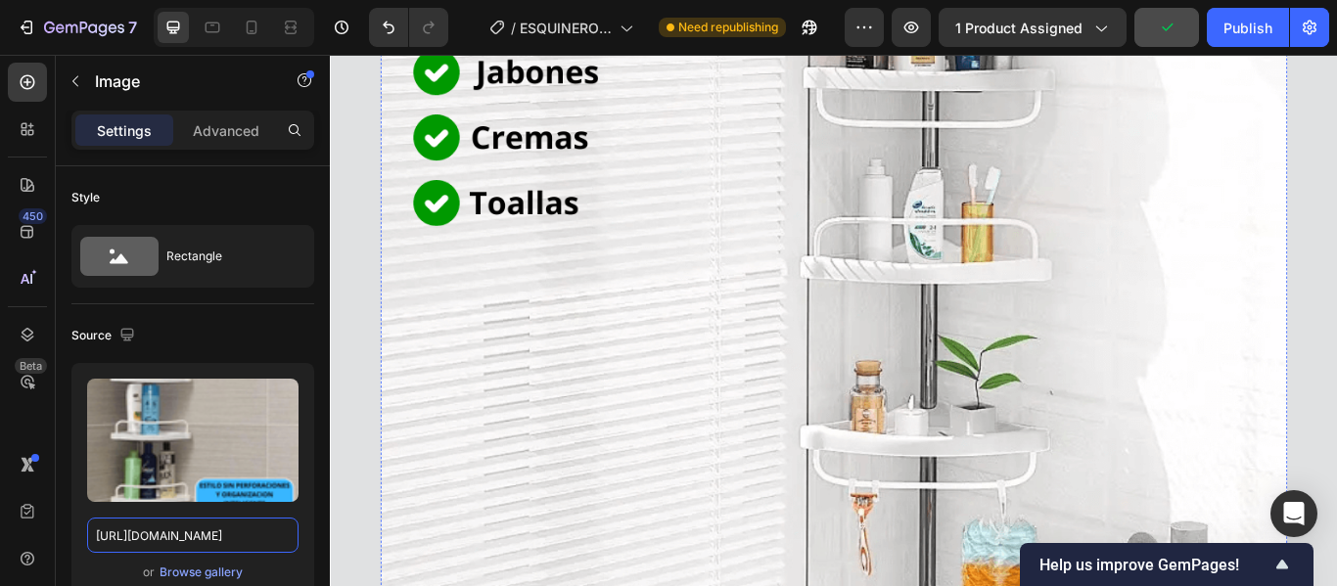
scroll to position [6266, 0]
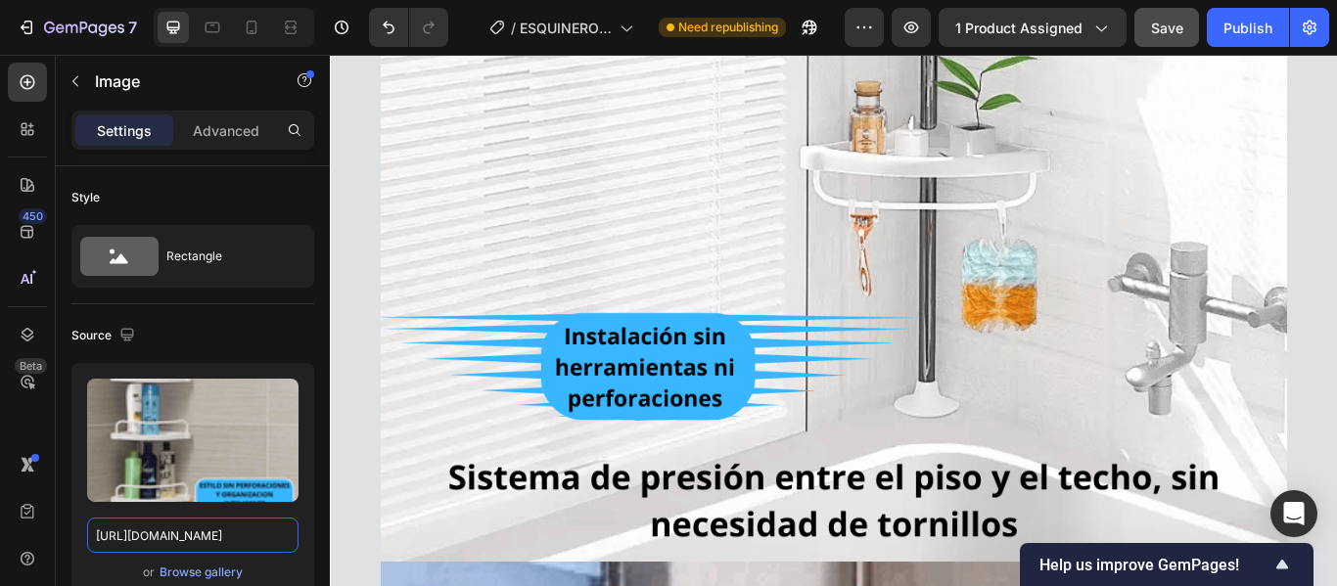
type input "[URL][DOMAIN_NAME]"
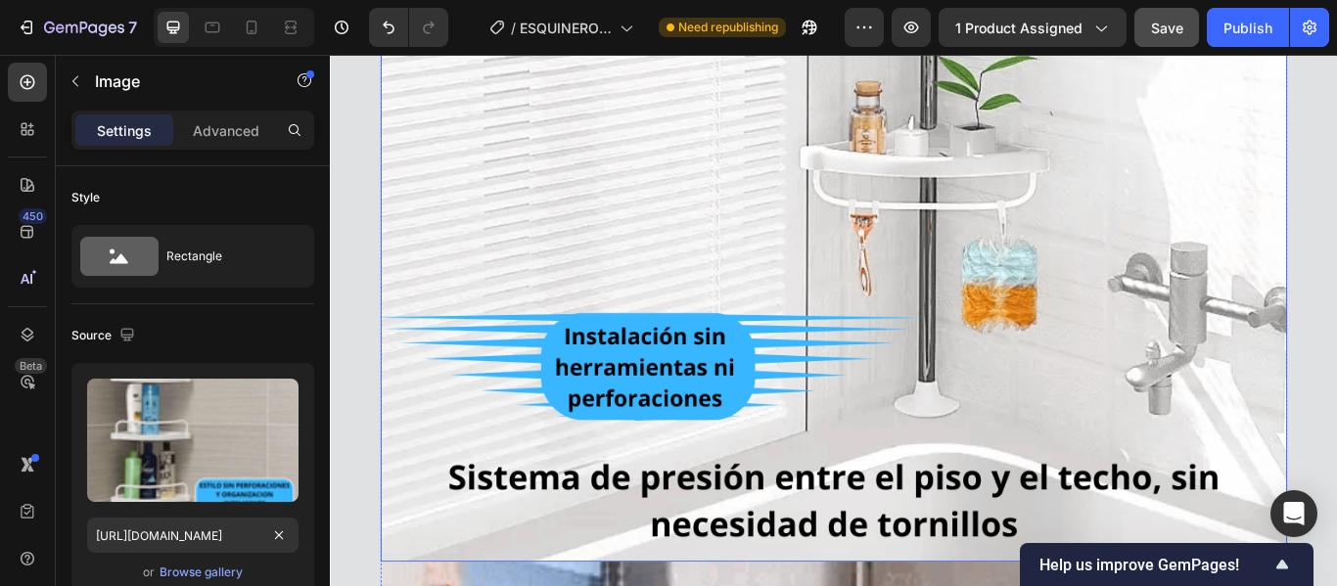
scroll to position [98, 0]
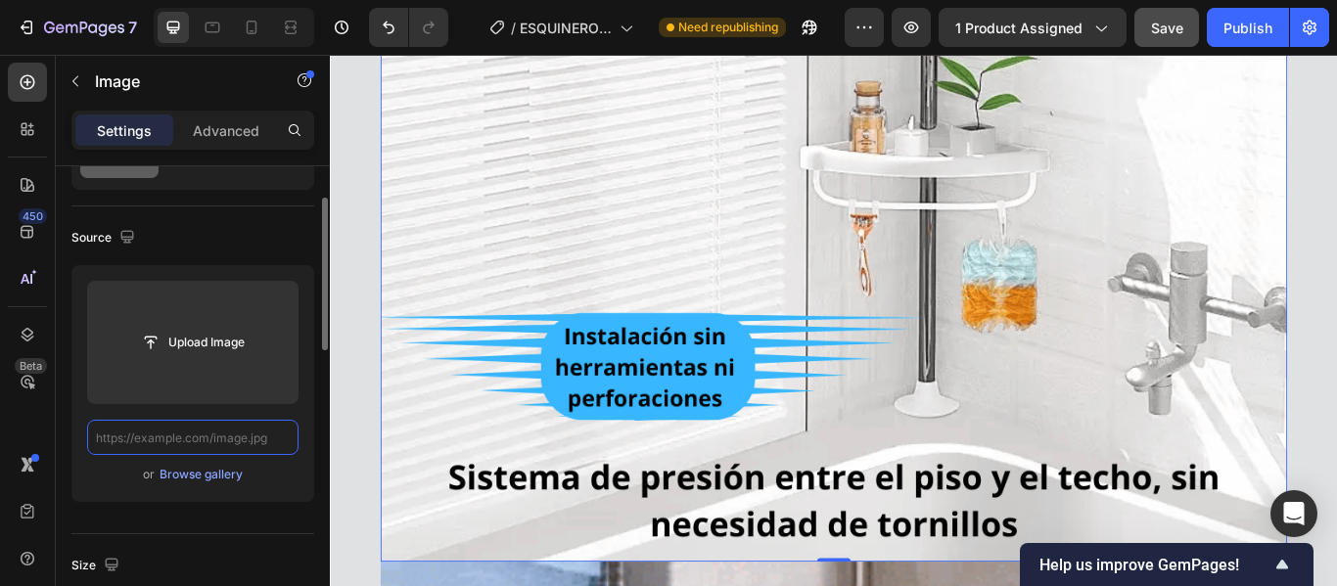
scroll to position [0, 0]
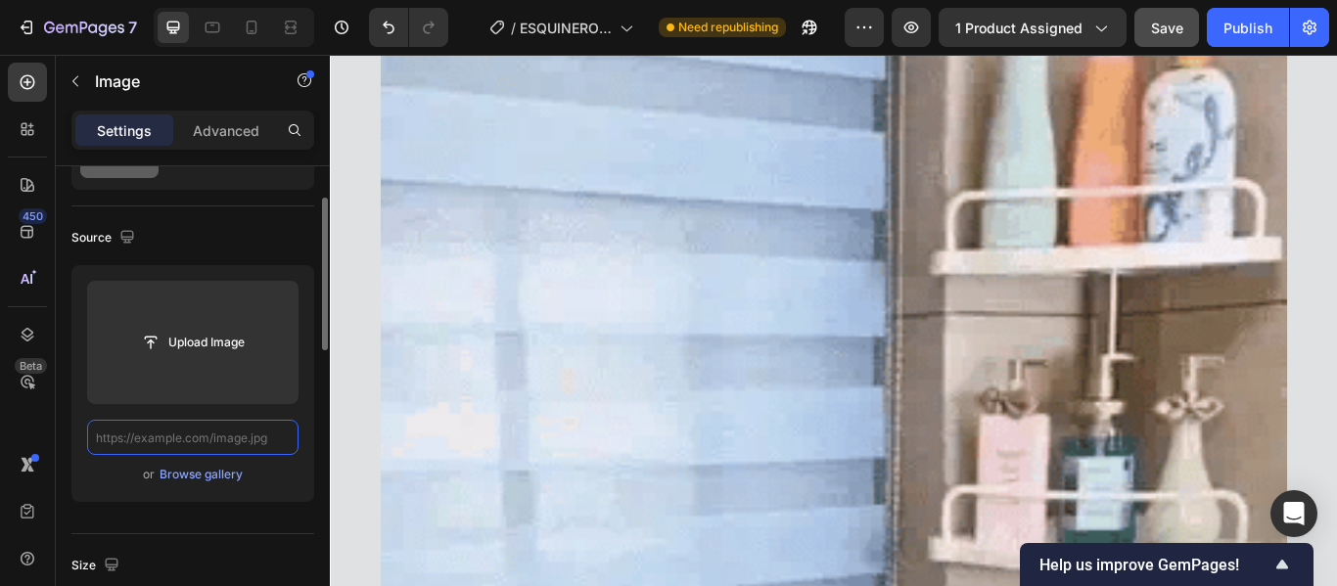
paste input "[URL][DOMAIN_NAME]"
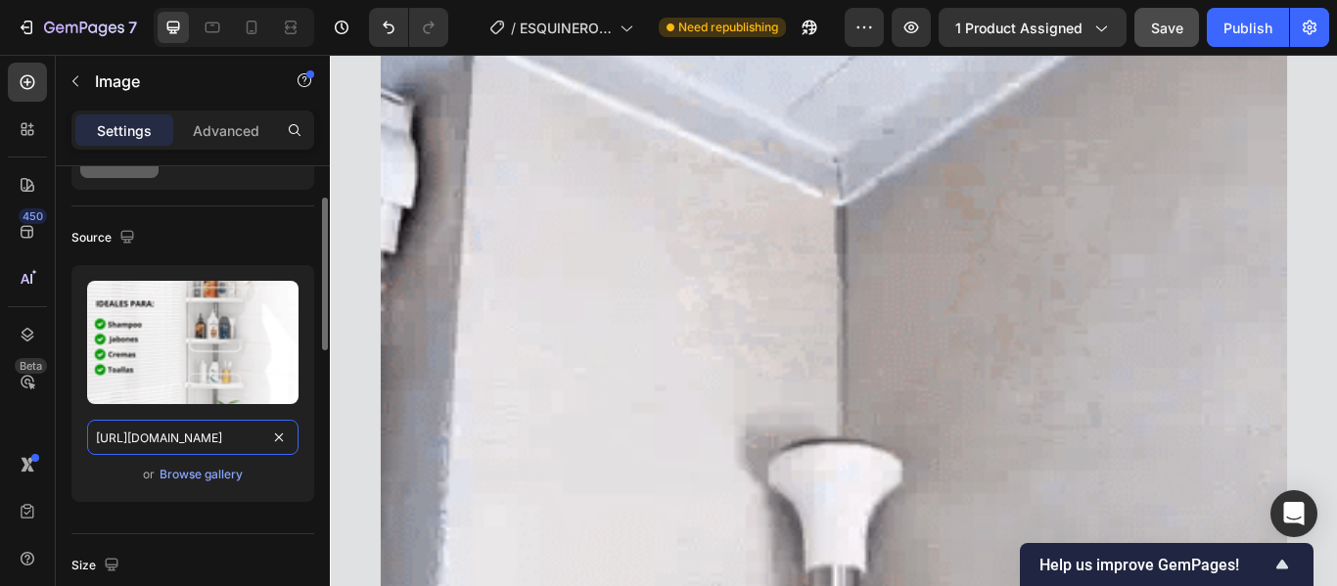
scroll to position [0, 504]
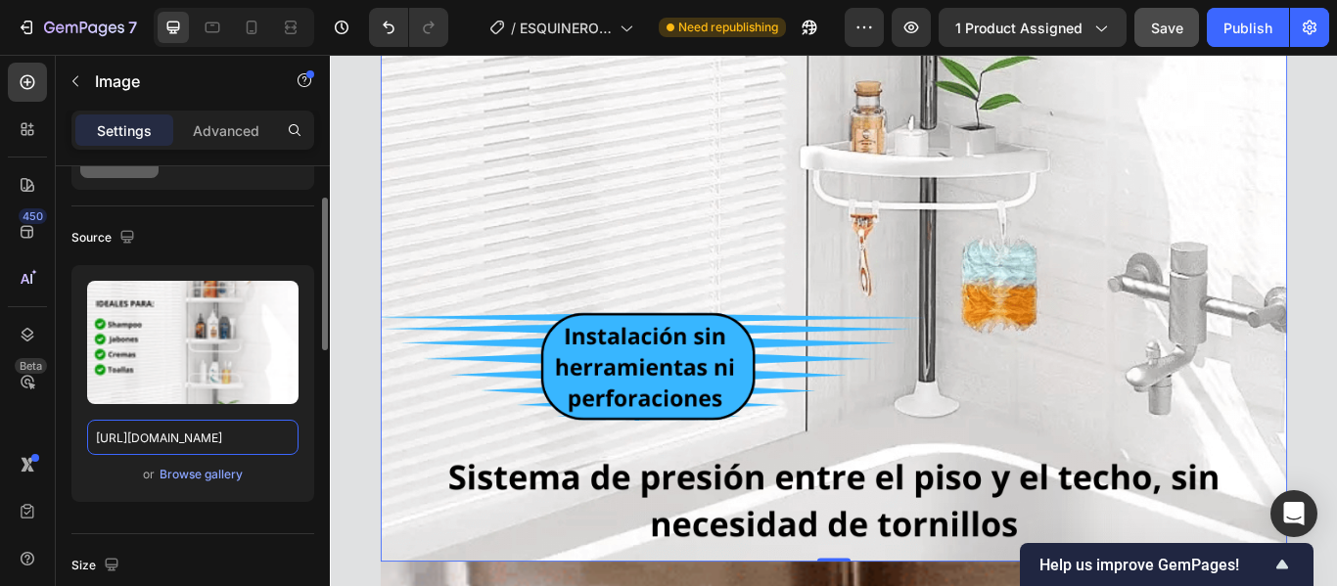
type input "[URL][DOMAIN_NAME]"
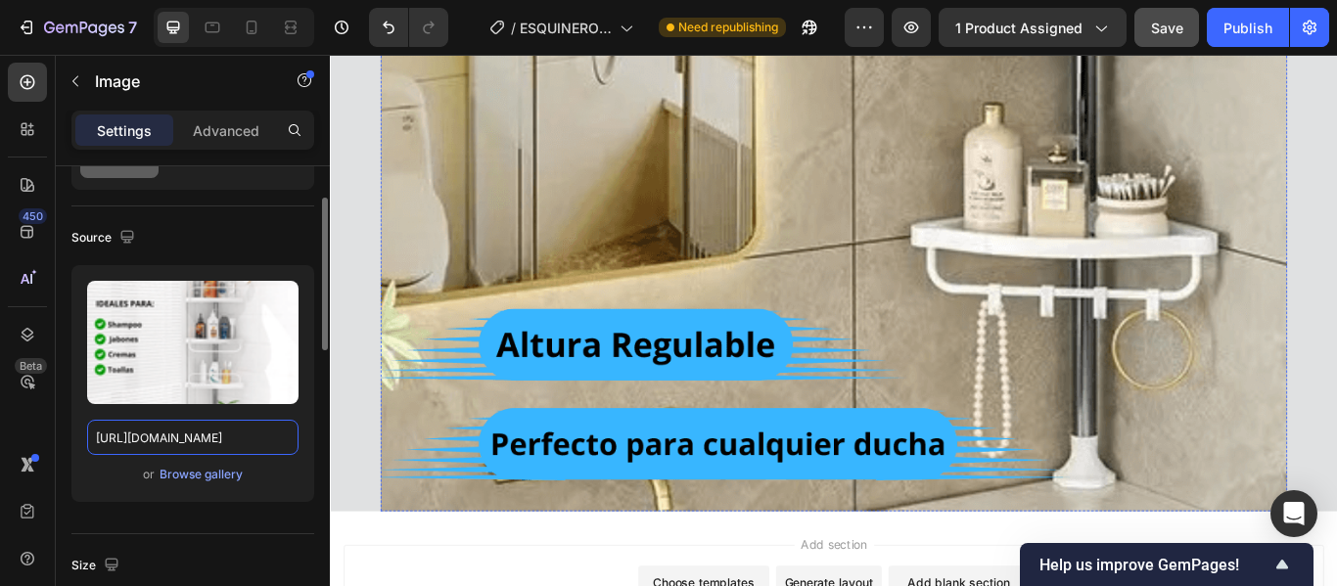
scroll to position [11671, 0]
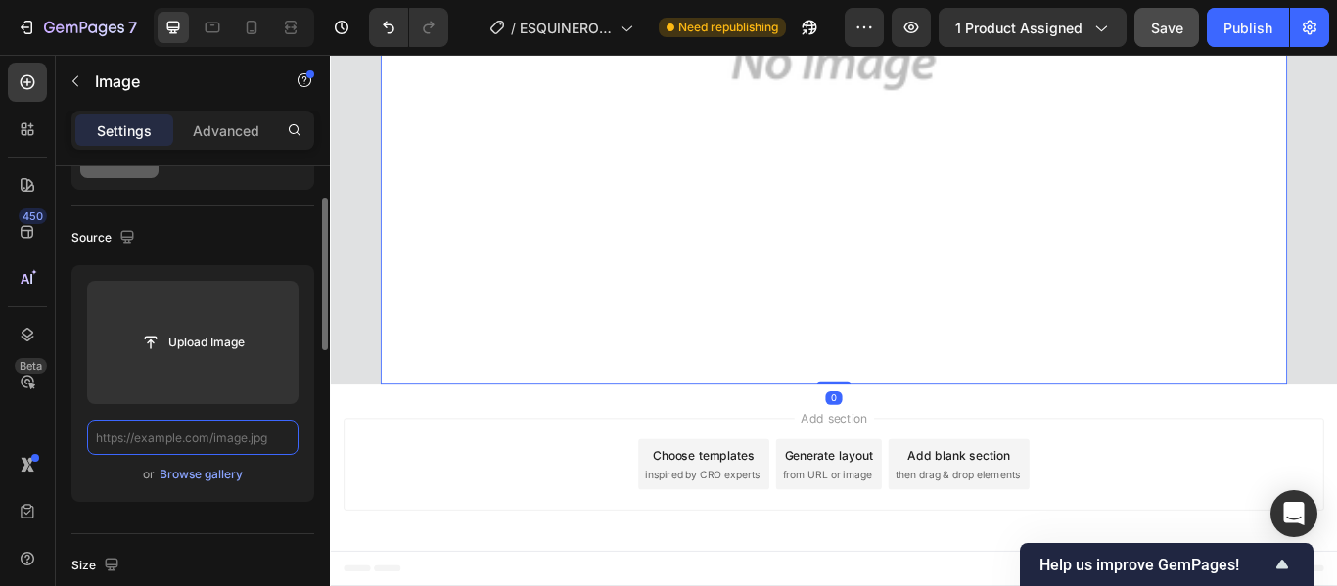
scroll to position [0, 0]
paste input "[URL][DOMAIN_NAME]"
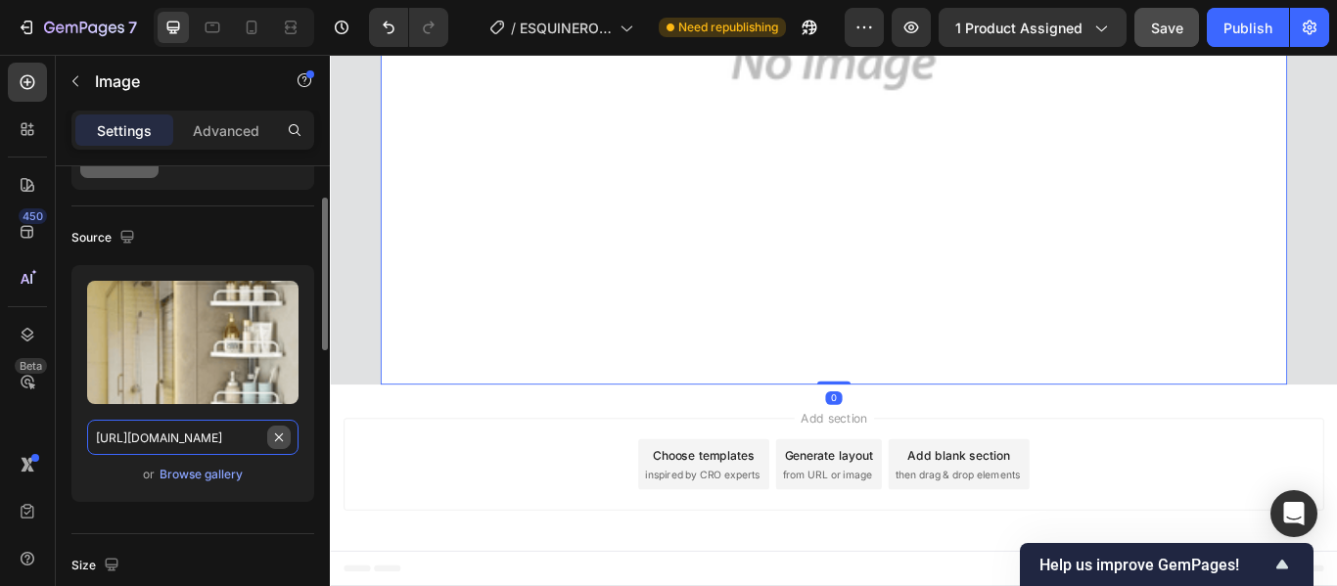
scroll to position [11671, 0]
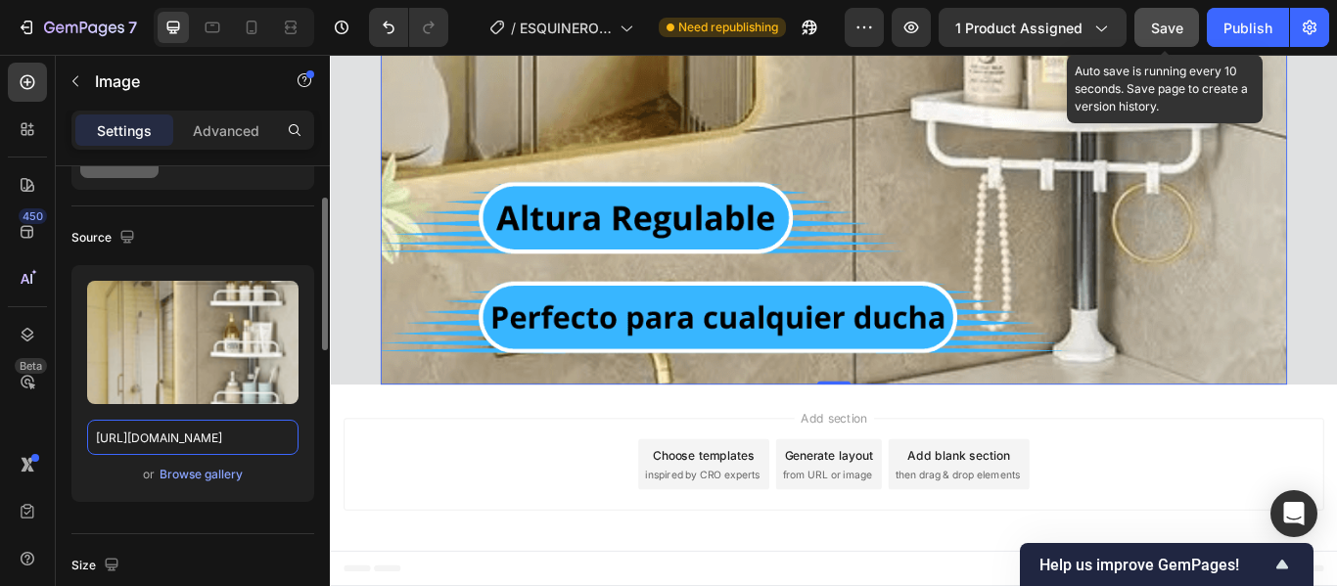
type input "[URL][DOMAIN_NAME]"
click at [1166, 37] on div "Save" at bounding box center [1167, 28] width 32 height 21
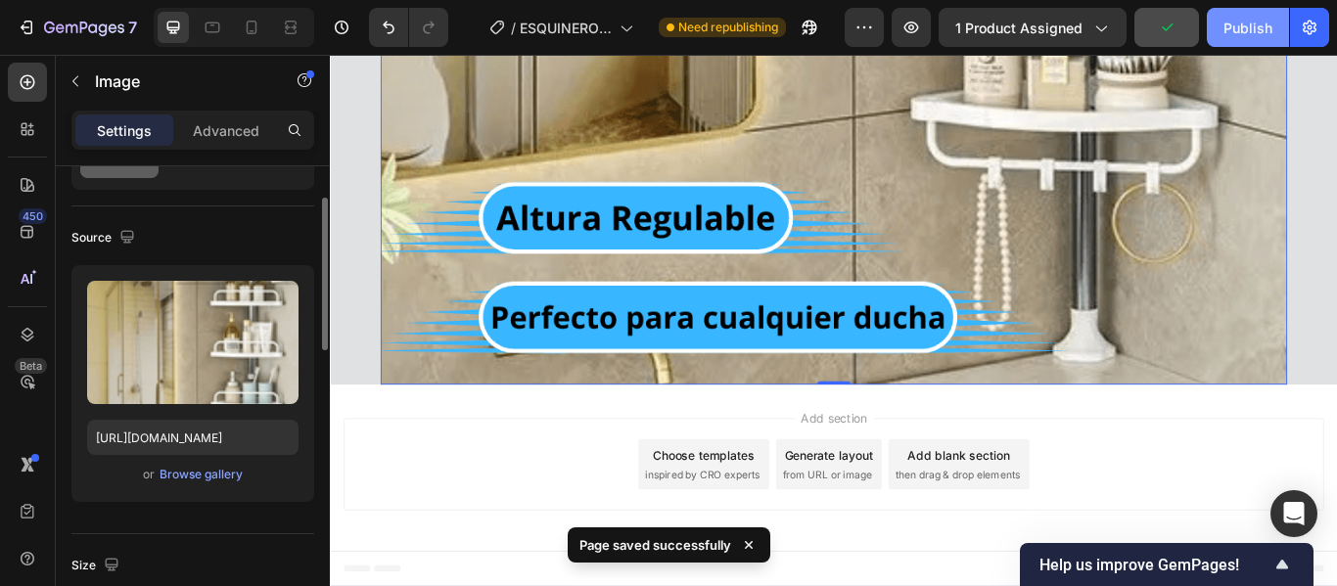
click at [1250, 23] on div "Publish" at bounding box center [1248, 28] width 49 height 21
